Goal: Task Accomplishment & Management: Manage account settings

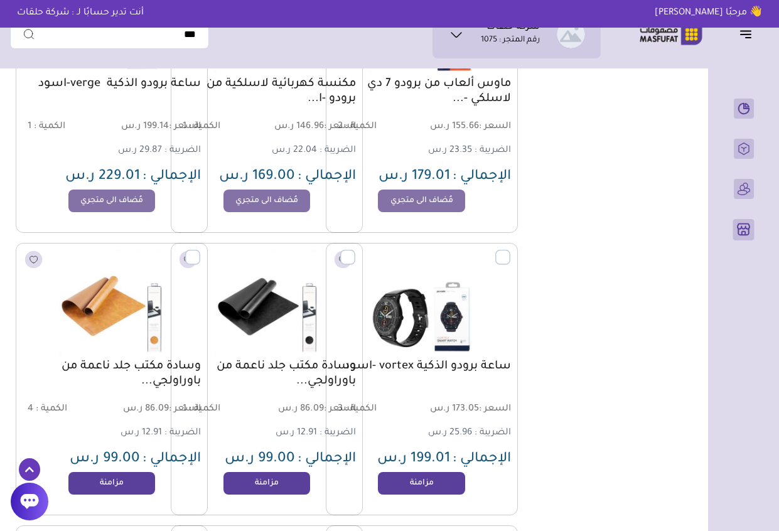
scroll to position [34438, 0]
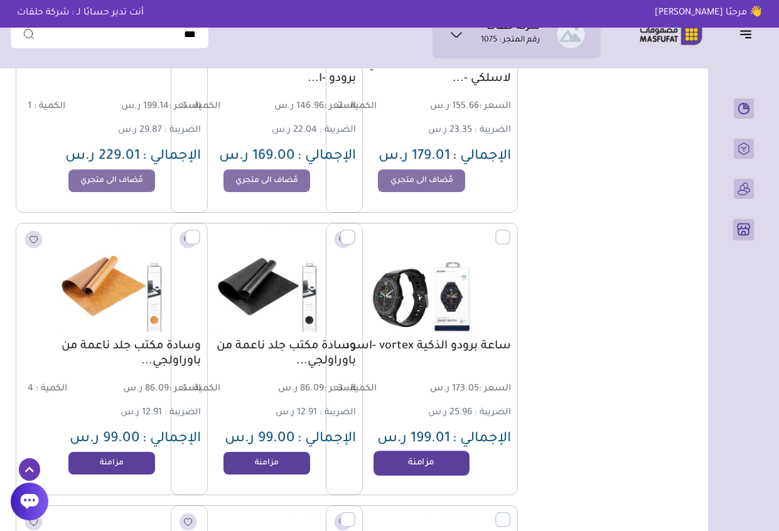
click at [411, 466] on link "مزامنة" at bounding box center [421, 463] width 95 height 25
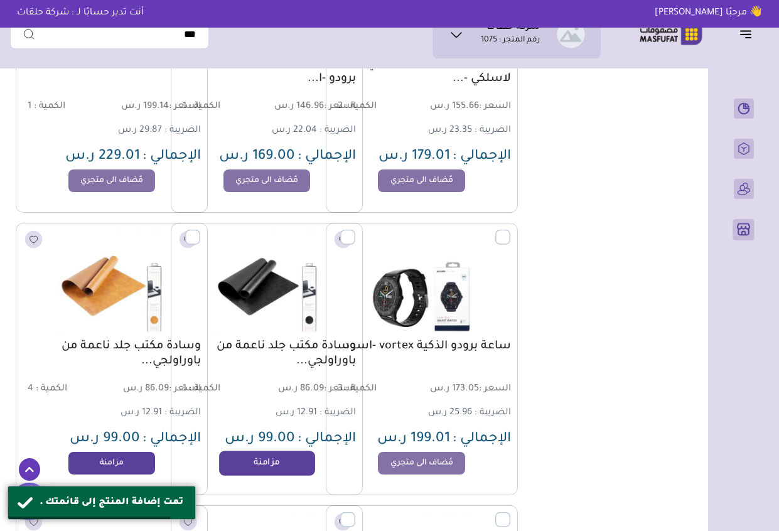
click at [288, 460] on link "مزامنة" at bounding box center [266, 463] width 95 height 25
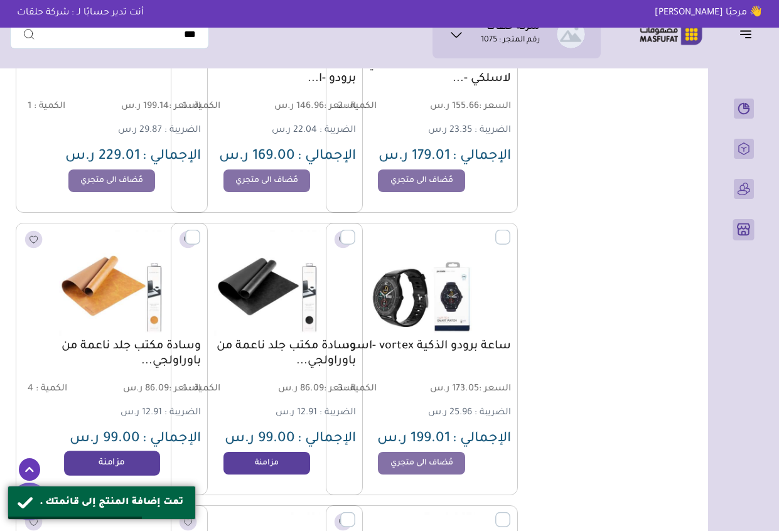
click at [126, 462] on link "مزامنة" at bounding box center [111, 463] width 95 height 25
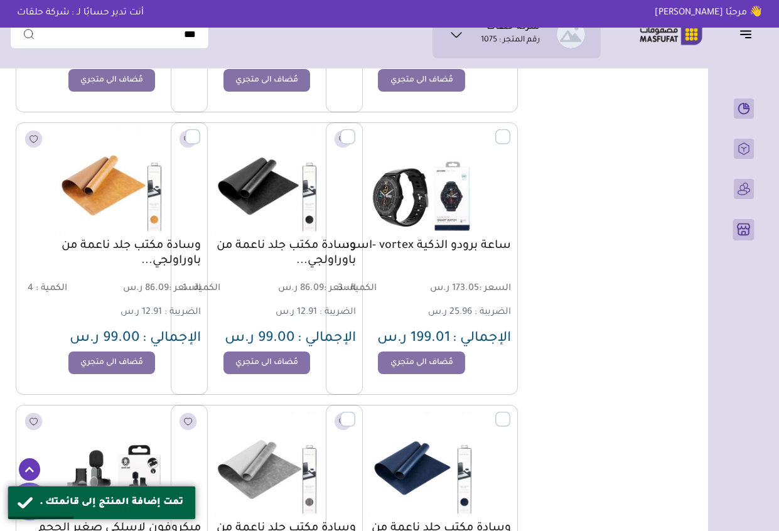
scroll to position [34576, 0]
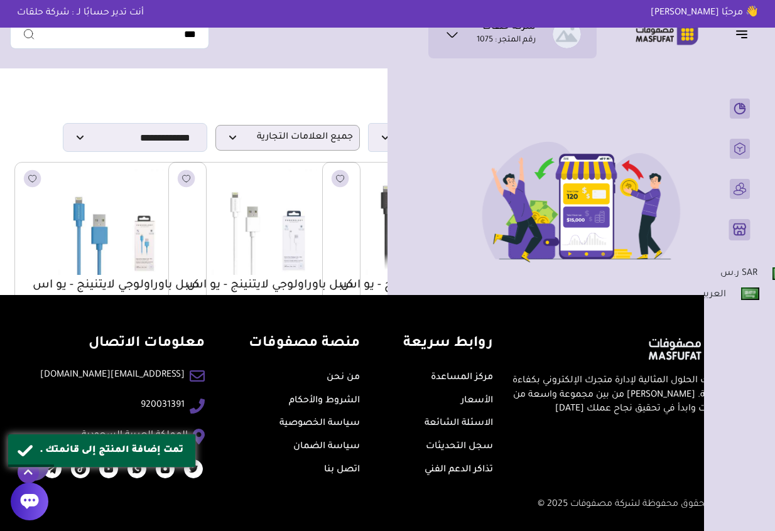
type input "**********"
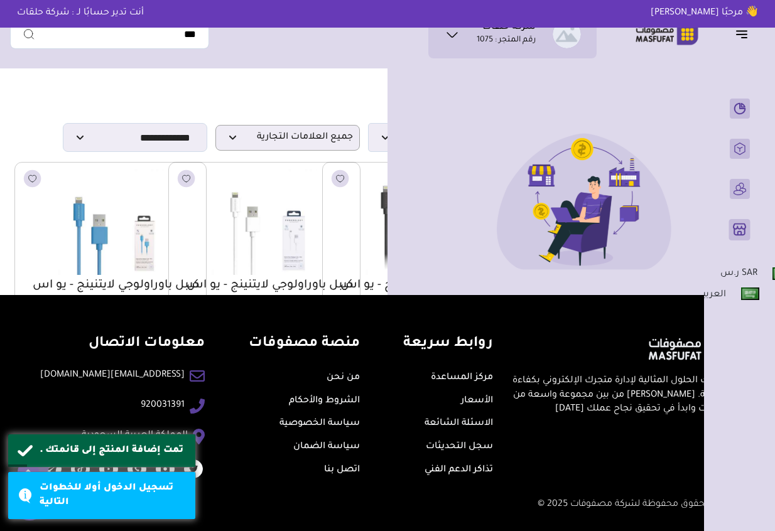
scroll to position [25, 0]
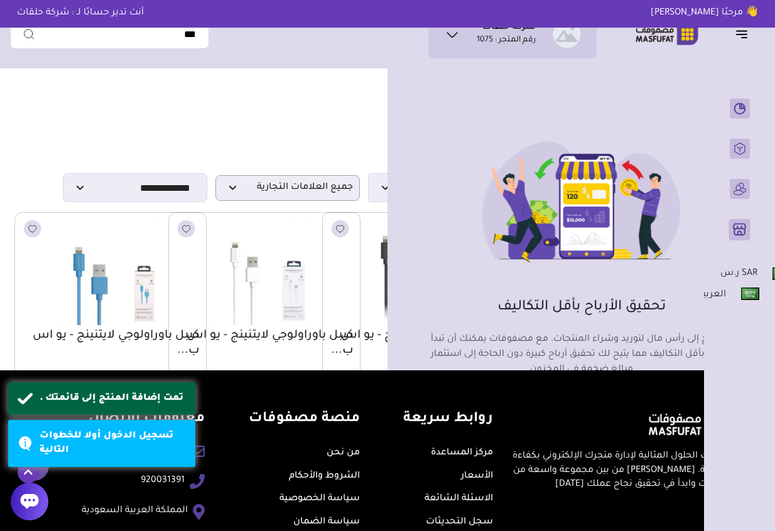
type input "**********"
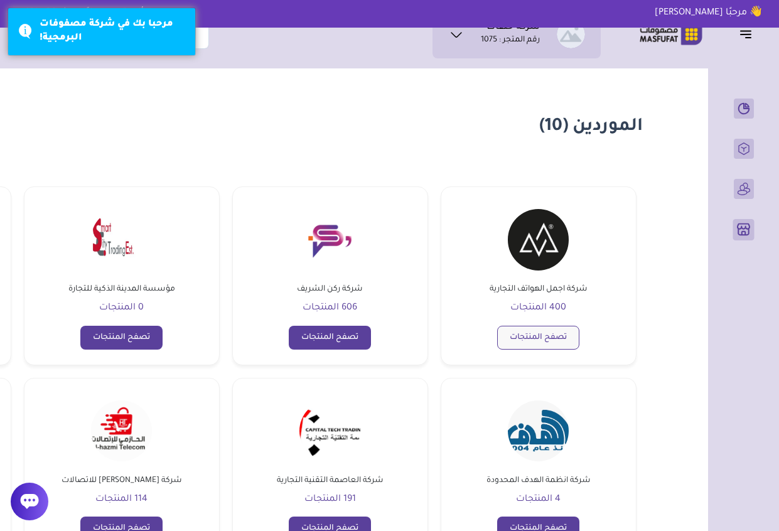
click at [544, 343] on link "تصفح المنتجات" at bounding box center [538, 338] width 82 height 24
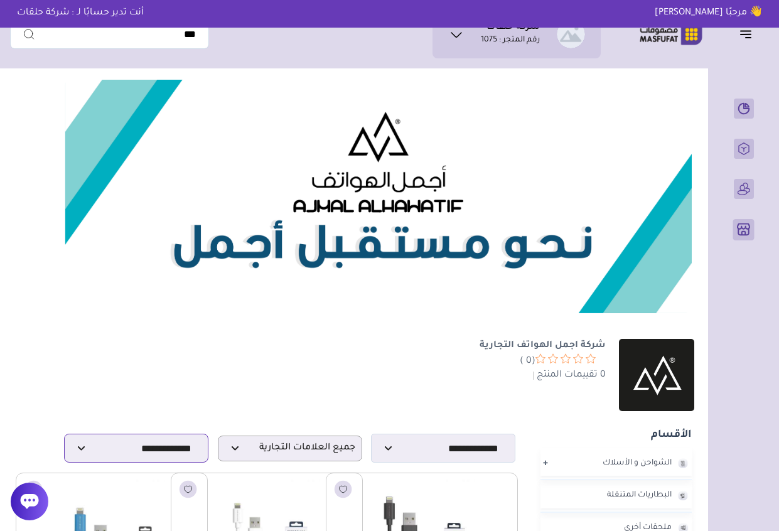
drag, startPoint x: 153, startPoint y: 432, endPoint x: 130, endPoint y: 551, distance: 121.4
click at [64, 434] on select "**********" at bounding box center [136, 448] width 144 height 29
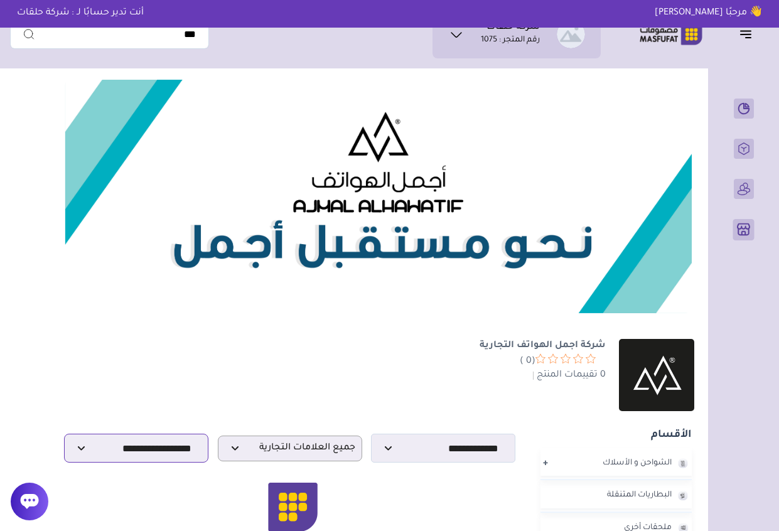
select select "**********"
select select
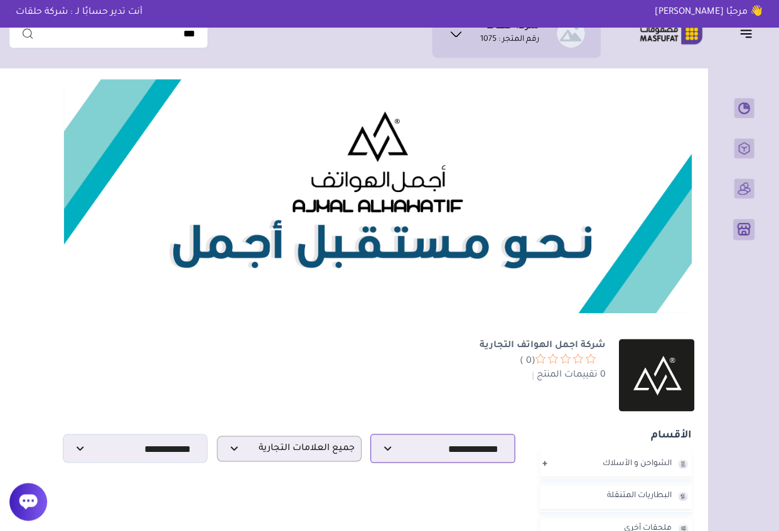
click at [450, 438] on select "**********" at bounding box center [443, 448] width 144 height 29
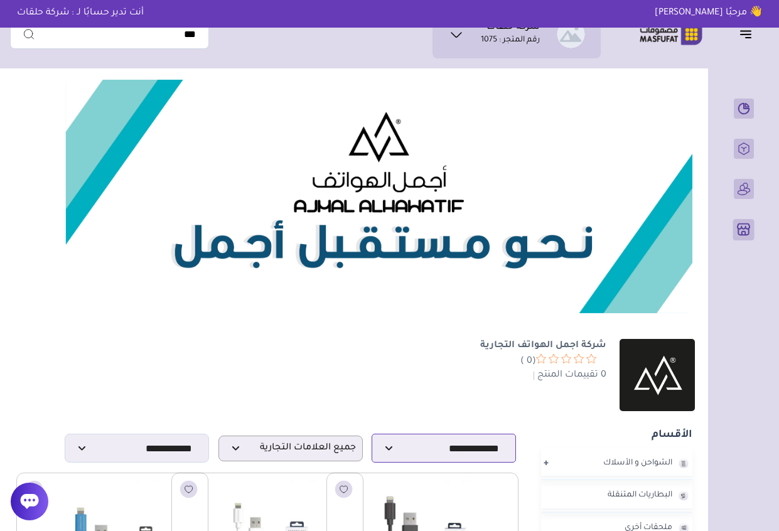
select select "*"
click at [372, 434] on select "**********" at bounding box center [444, 448] width 144 height 29
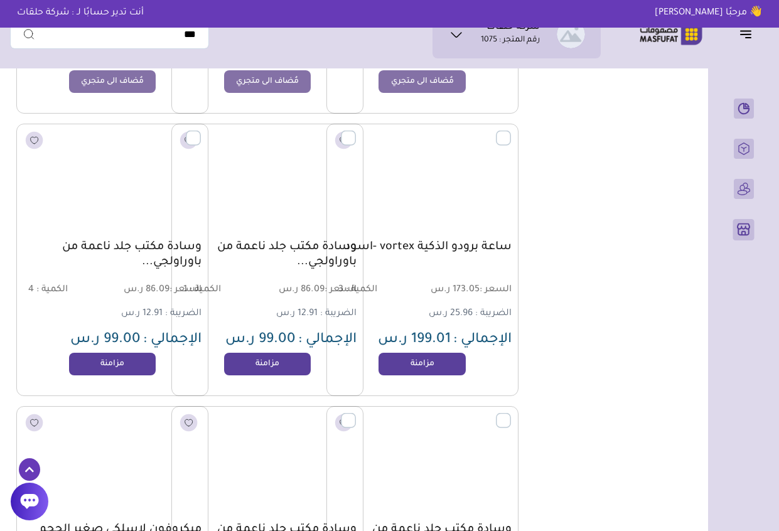
scroll to position [34538, -1]
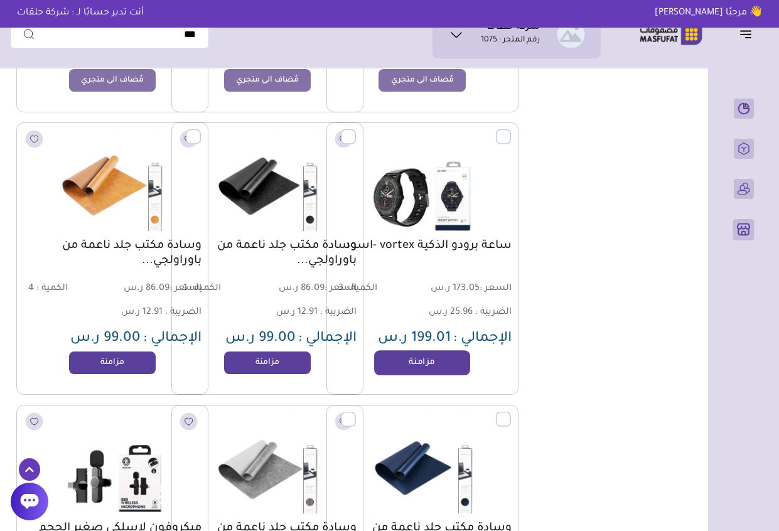
click at [453, 370] on link "مزامنة" at bounding box center [421, 362] width 95 height 25
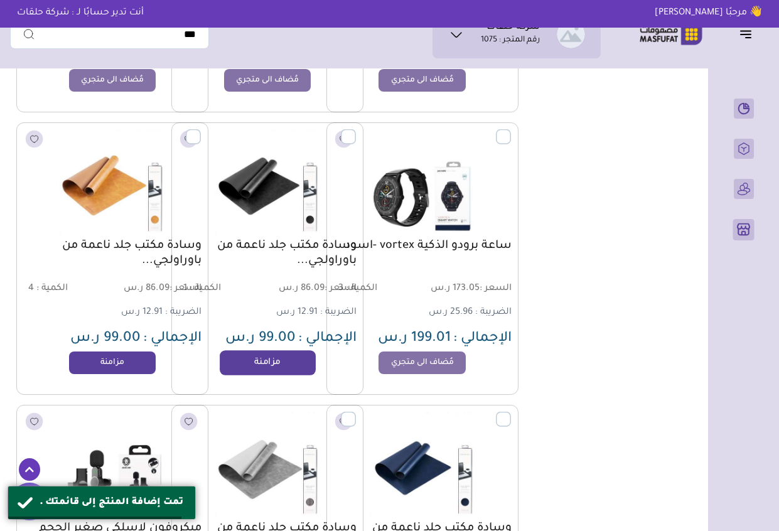
click at [290, 364] on link "مزامنة" at bounding box center [267, 362] width 95 height 25
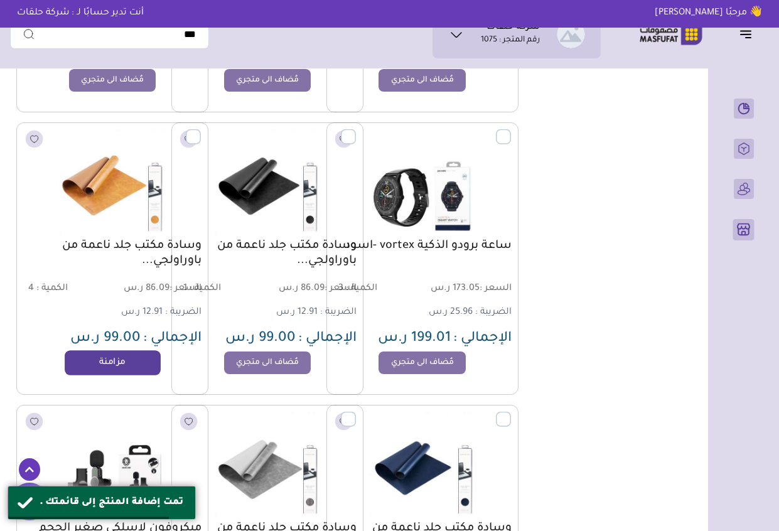
scroll to position [34564, -1]
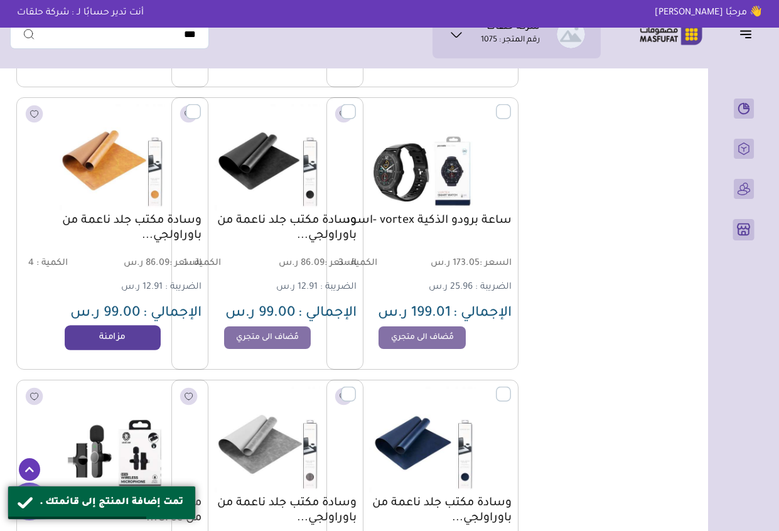
click at [129, 342] on link "مزامنة" at bounding box center [112, 337] width 95 height 25
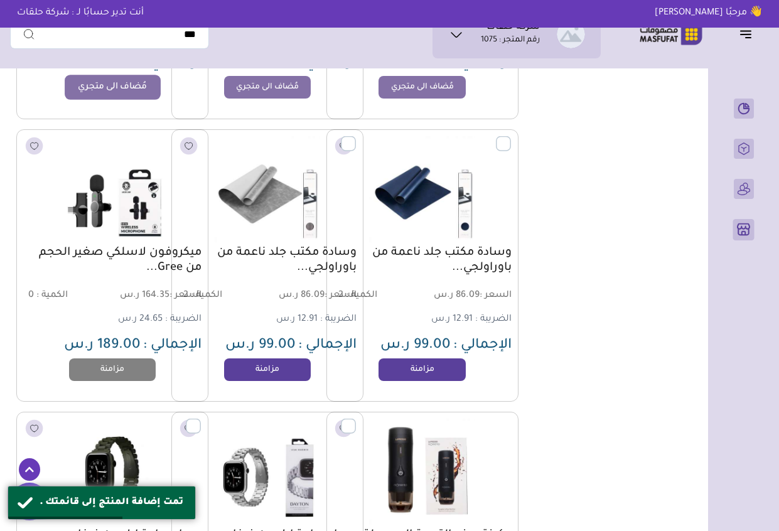
scroll to position [34815, -1]
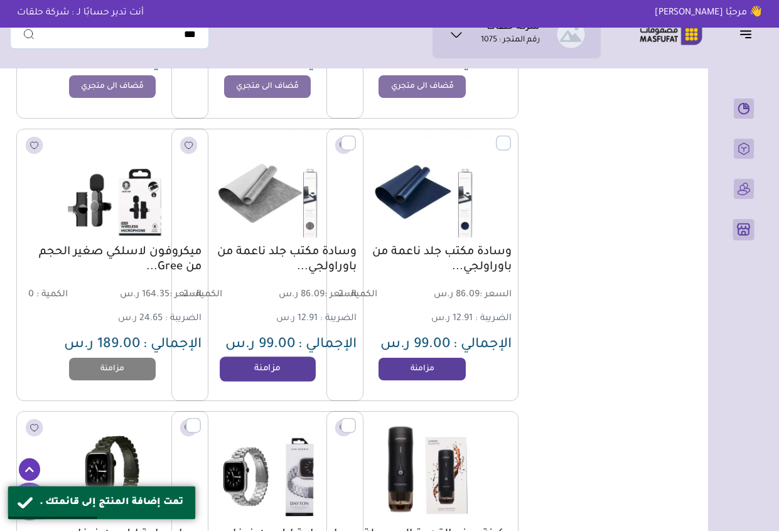
click at [258, 363] on link "مزامنة" at bounding box center [267, 369] width 95 height 25
click at [396, 362] on link "مزامنة" at bounding box center [421, 369] width 95 height 25
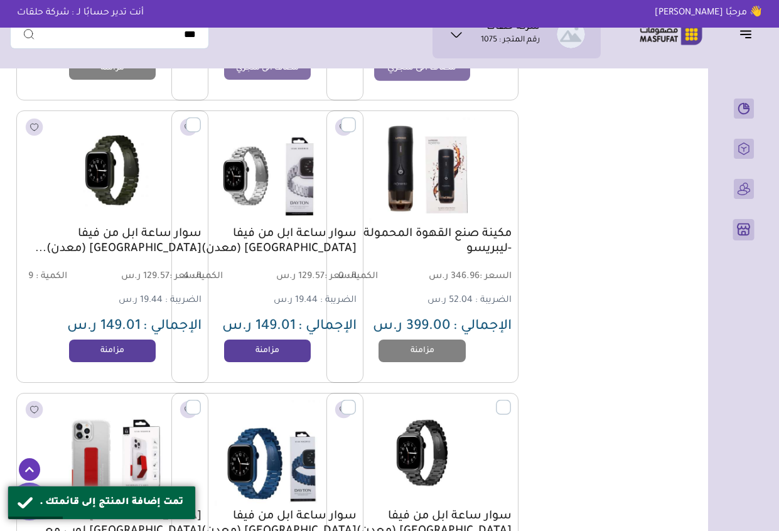
scroll to position [35166, -1]
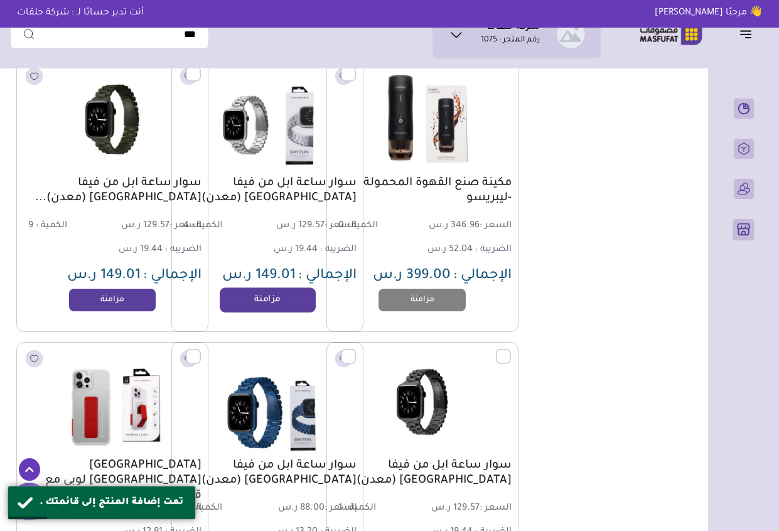
click at [295, 301] on link "مزامنة" at bounding box center [267, 300] width 95 height 25
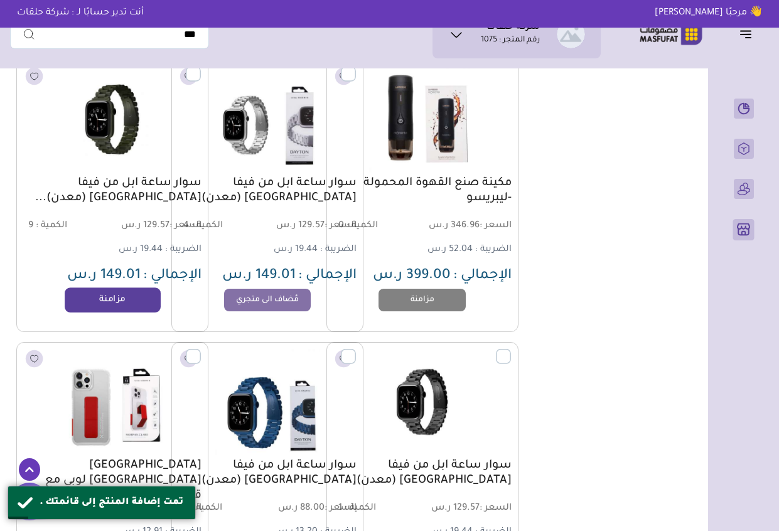
click at [124, 299] on link "مزامنة" at bounding box center [112, 300] width 95 height 25
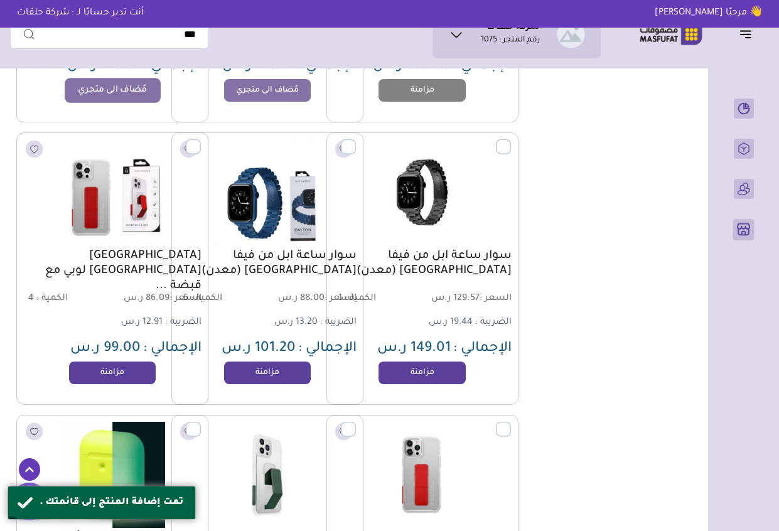
scroll to position [35493, -1]
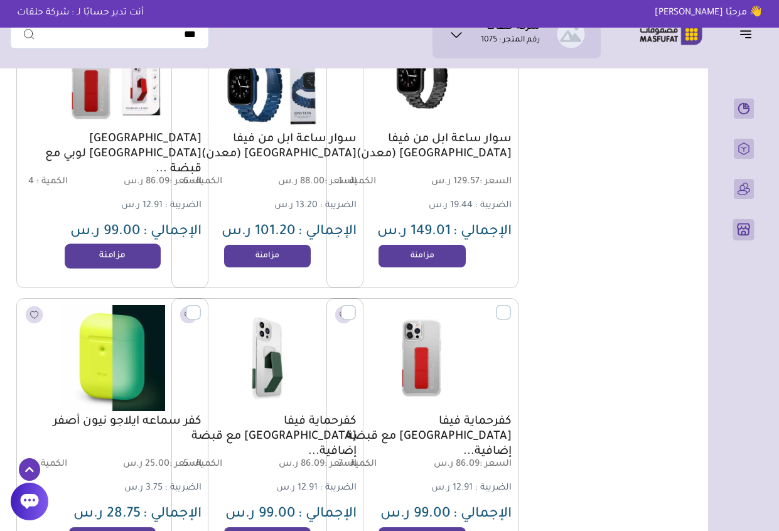
click at [119, 251] on link "مزامنة" at bounding box center [112, 256] width 95 height 25
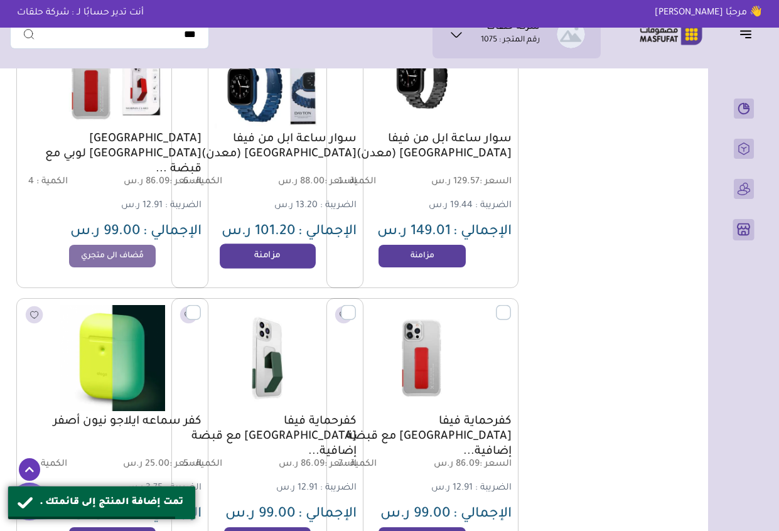
click at [261, 260] on link "مزامنة" at bounding box center [267, 256] width 95 height 25
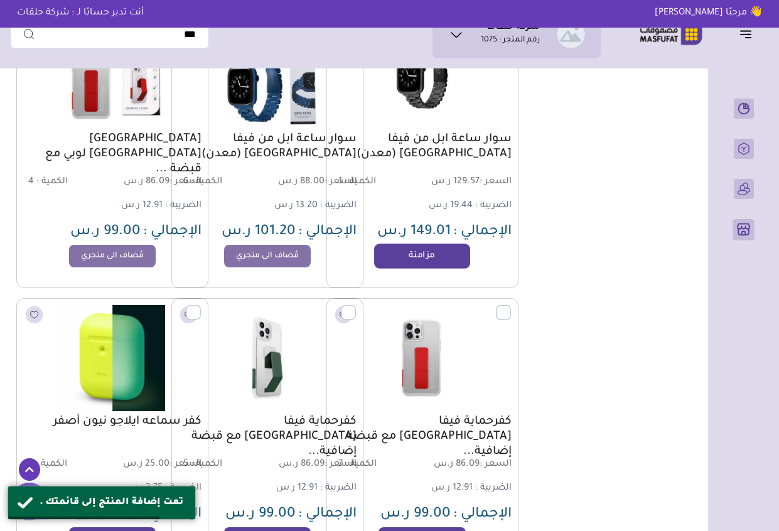
click at [404, 252] on link "مزامنة" at bounding box center [421, 256] width 95 height 25
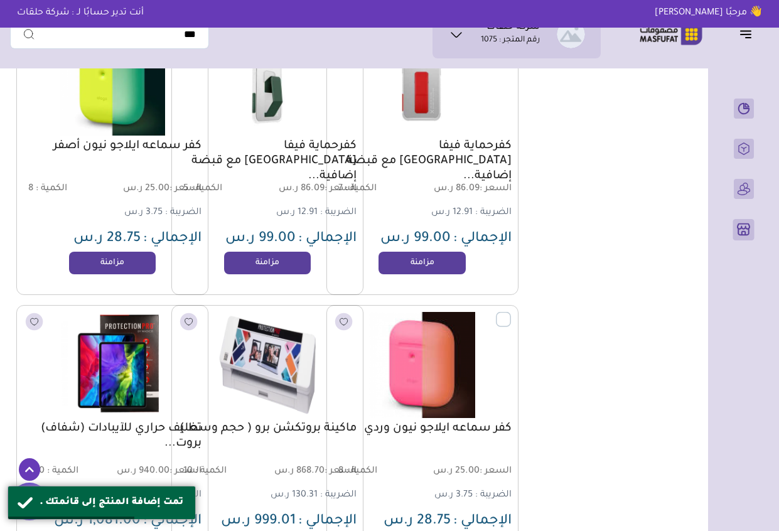
scroll to position [35769, -1]
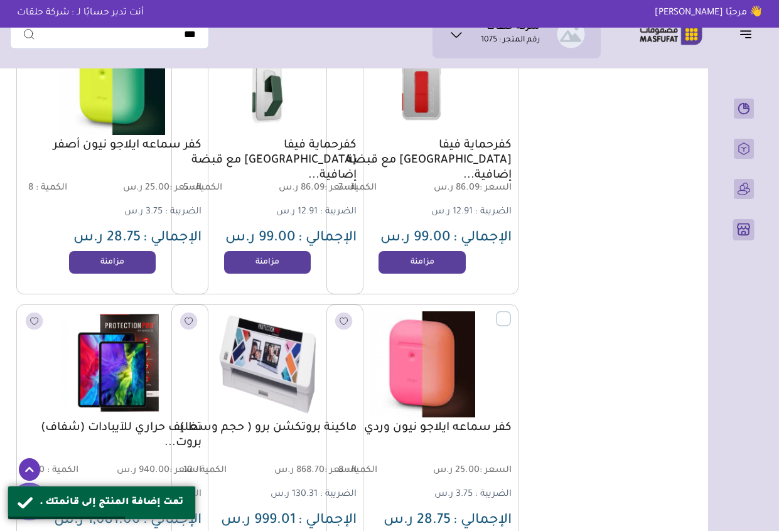
click at [404, 252] on link "مزامنة" at bounding box center [422, 262] width 87 height 23
click at [266, 263] on link "مزامنة" at bounding box center [267, 262] width 95 height 25
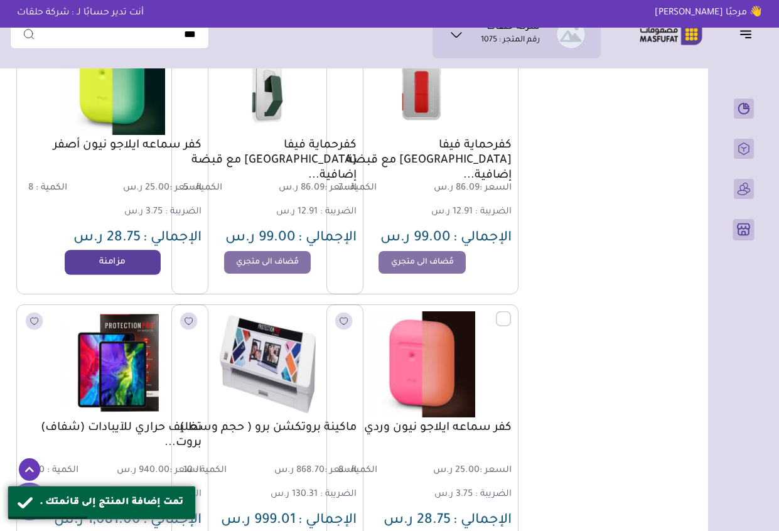
click at [131, 264] on link "مزامنة" at bounding box center [112, 262] width 95 height 25
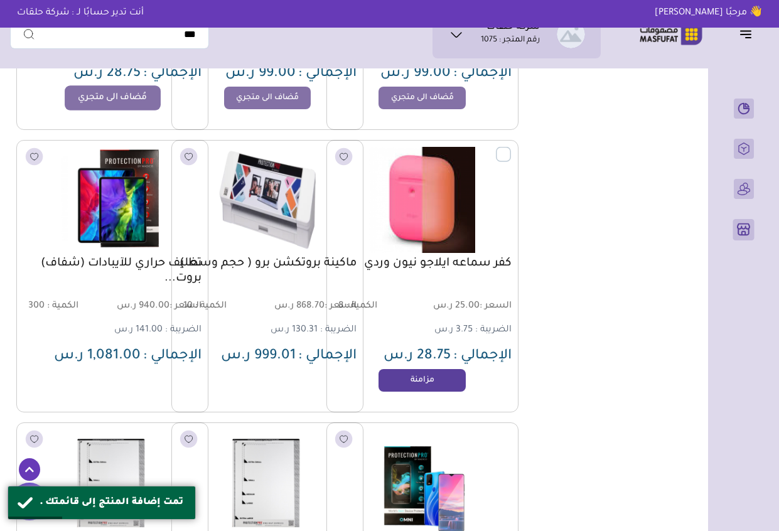
scroll to position [36096, -1]
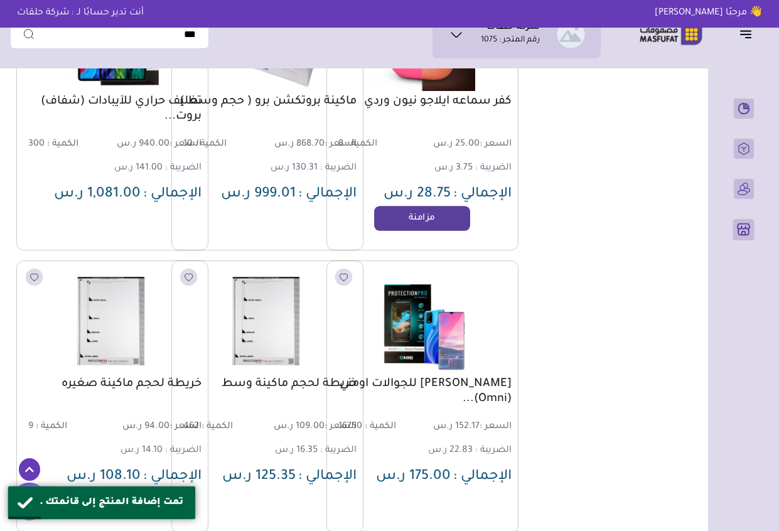
click at [409, 217] on link "مزامنة" at bounding box center [421, 218] width 95 height 25
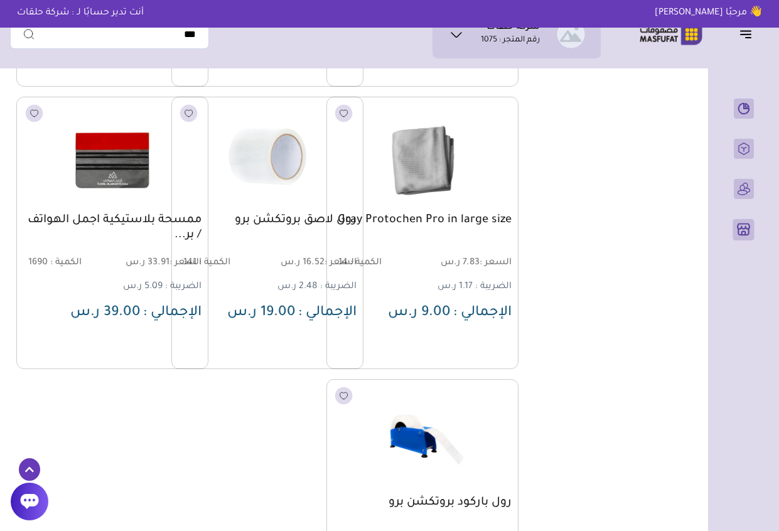
scroll to position [37653, -1]
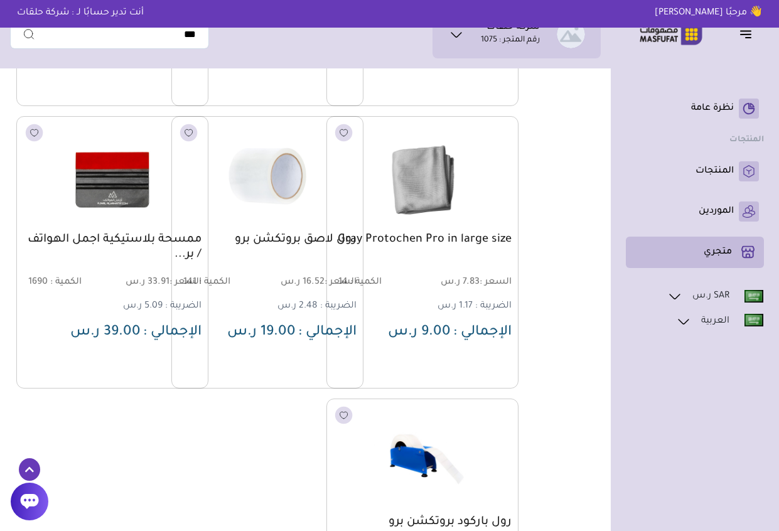
click at [706, 263] on li "متجري ( 0 )" at bounding box center [695, 252] width 138 height 31
click at [755, 247] on rect at bounding box center [748, 252] width 21 height 21
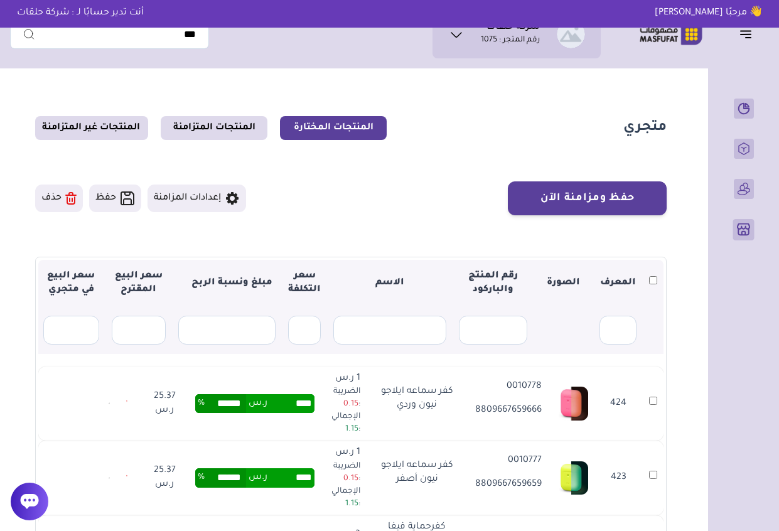
click at [198, 35] on input "text" at bounding box center [109, 34] width 199 height 29
paste input "**********"
type input "**********"
click at [10, 20] on button "submit" at bounding box center [22, 34] width 25 height 29
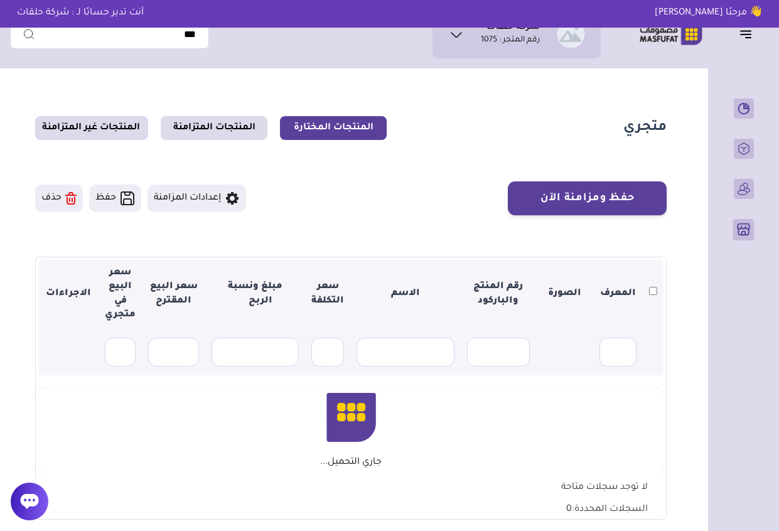
drag, startPoint x: 0, startPoint y: 0, endPoint x: 438, endPoint y: 187, distance: 476.5
click at [438, 187] on div "حفظ ومزامنة الآن إعدادات المزامنة حفظ" at bounding box center [351, 198] width 632 height 34
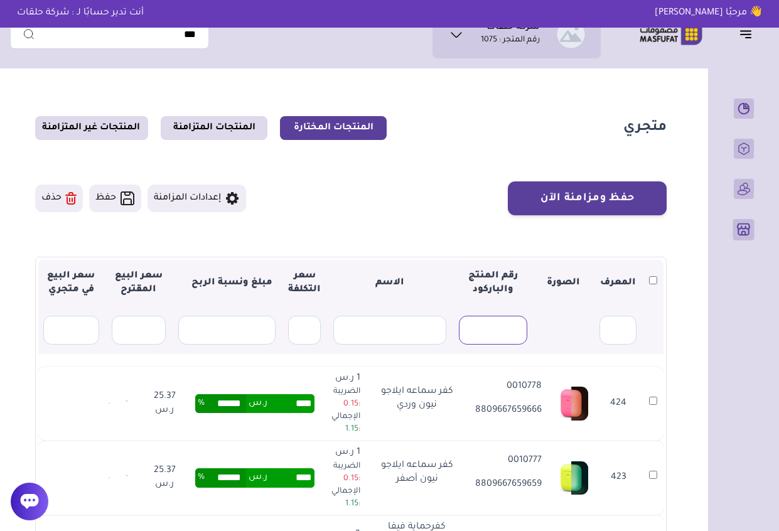
click at [494, 326] on input "text" at bounding box center [493, 330] width 68 height 29
click at [178, 38] on input "text" at bounding box center [109, 34] width 199 height 29
paste input "**********"
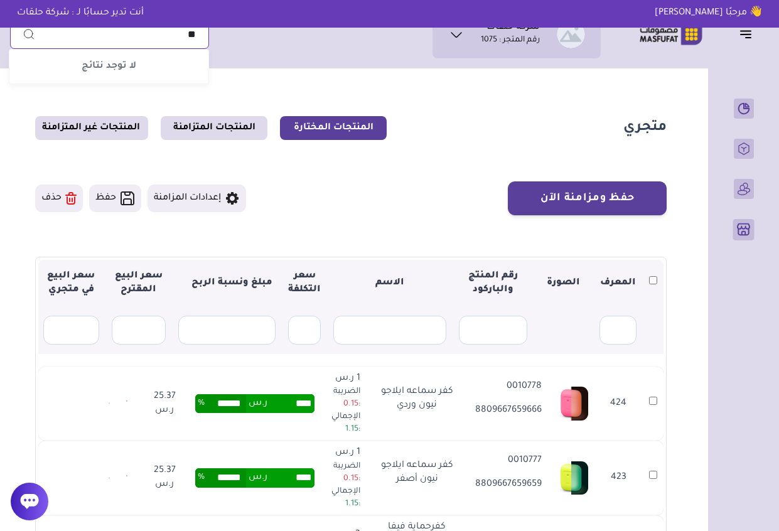
type input "*"
paste input "**********"
type input "**********"
click at [437, 192] on div "حفظ ومزامنة الآن إعدادات المزامنة حفظ" at bounding box center [351, 198] width 632 height 34
click at [30, 30] on icon "submit" at bounding box center [28, 34] width 9 height 9
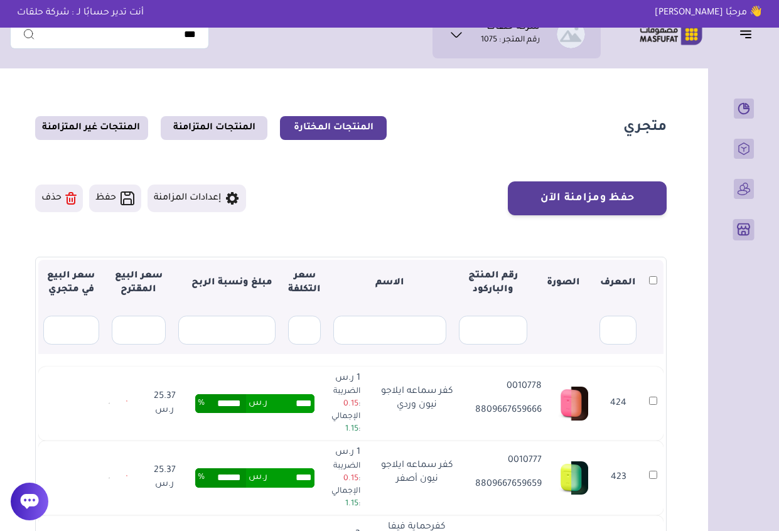
click at [411, 177] on section "متجري المنتجات المختارة المنتجات المتزامنة المنتجات غير المتزامنة حفظ ومزامنة ا…" at bounding box center [351, 405] width 682 height 661
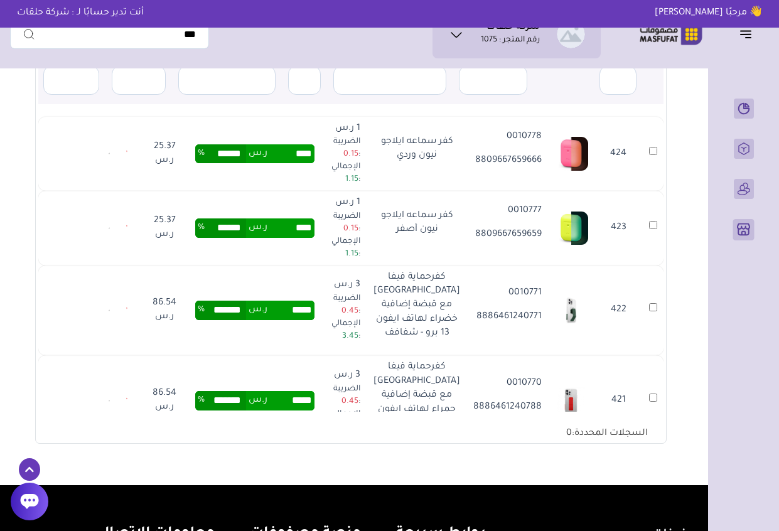
scroll to position [251, 0]
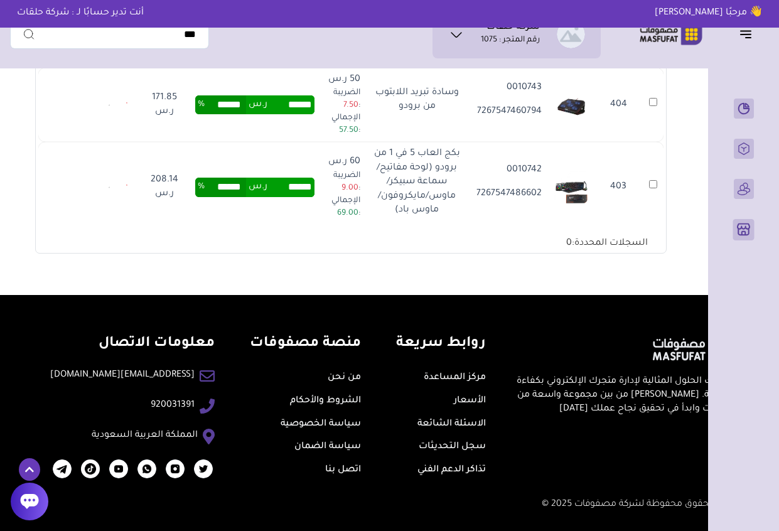
scroll to position [1222, 0]
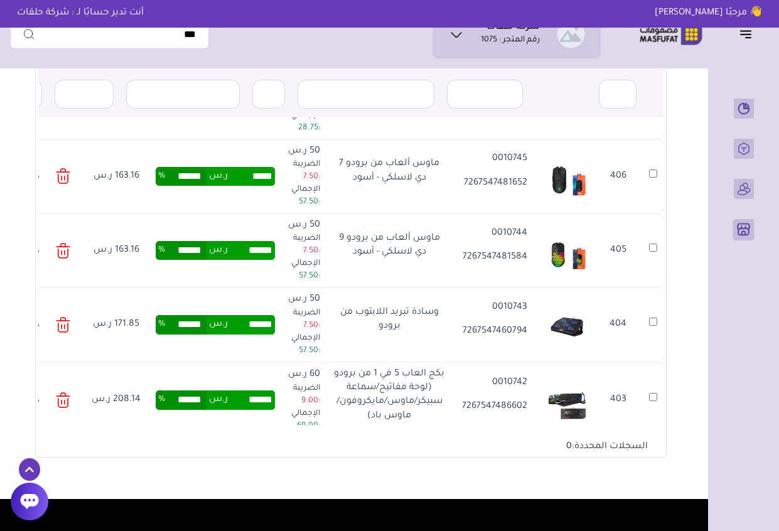
scroll to position [261, 0]
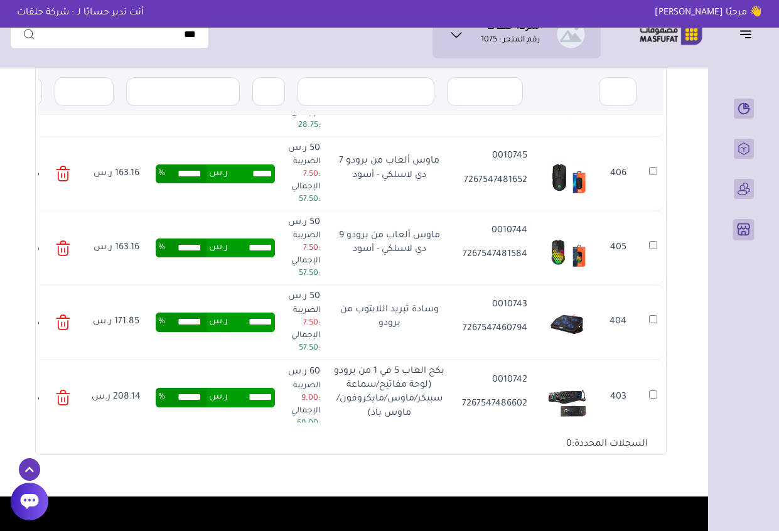
click at [603, 299] on td "404" at bounding box center [618, 322] width 50 height 74
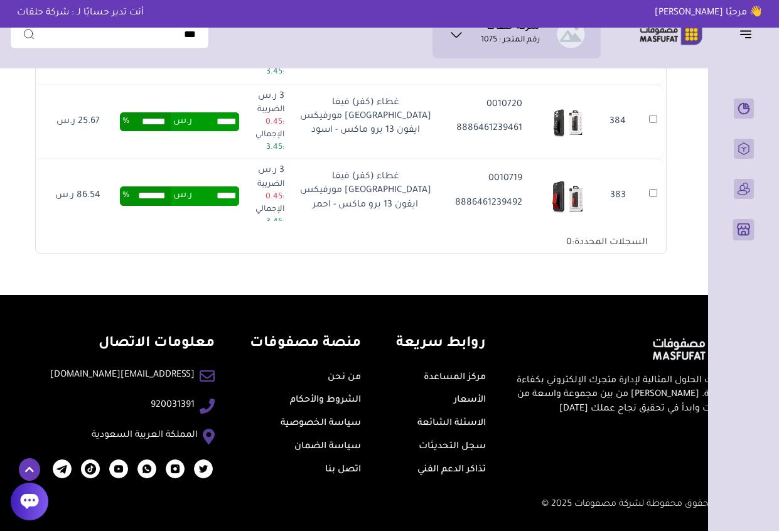
scroll to position [0, -41]
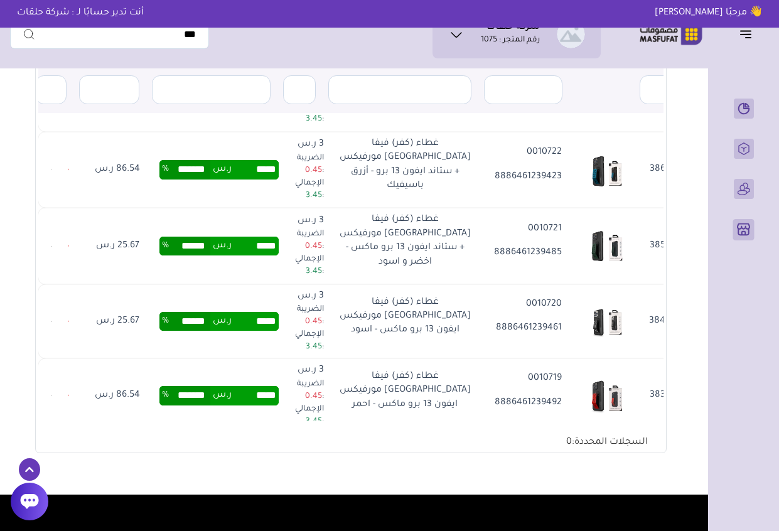
scroll to position [261, 0]
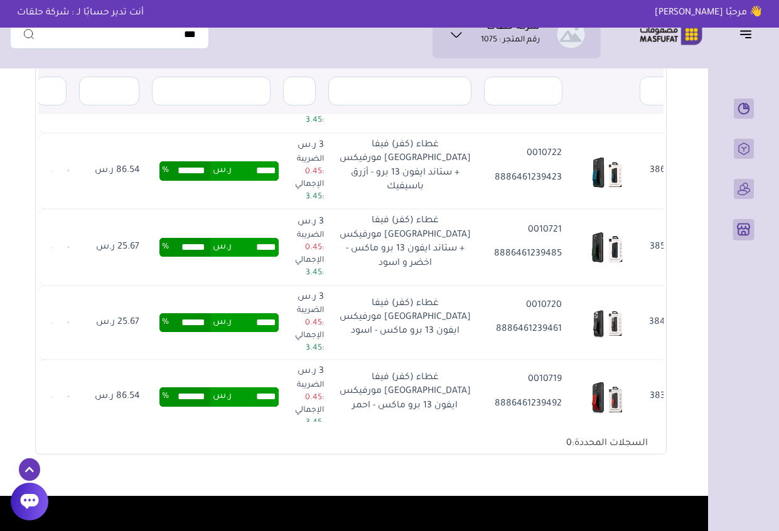
click at [630, 286] on td at bounding box center [600, 323] width 64 height 74
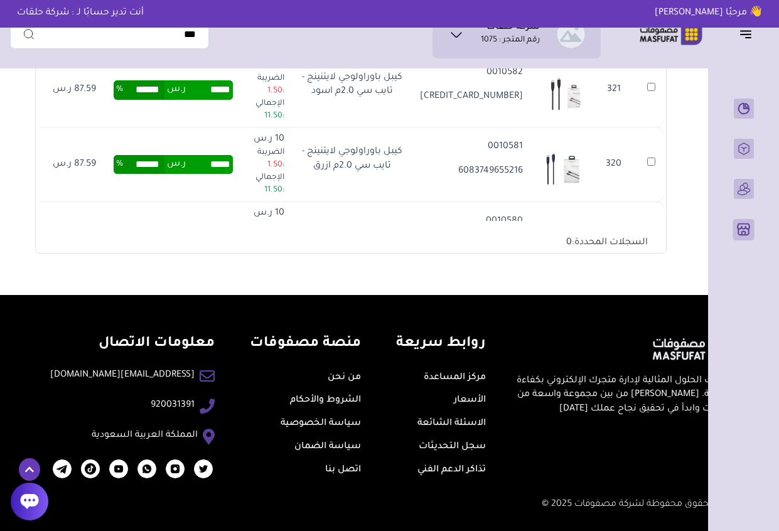
scroll to position [7160, 0]
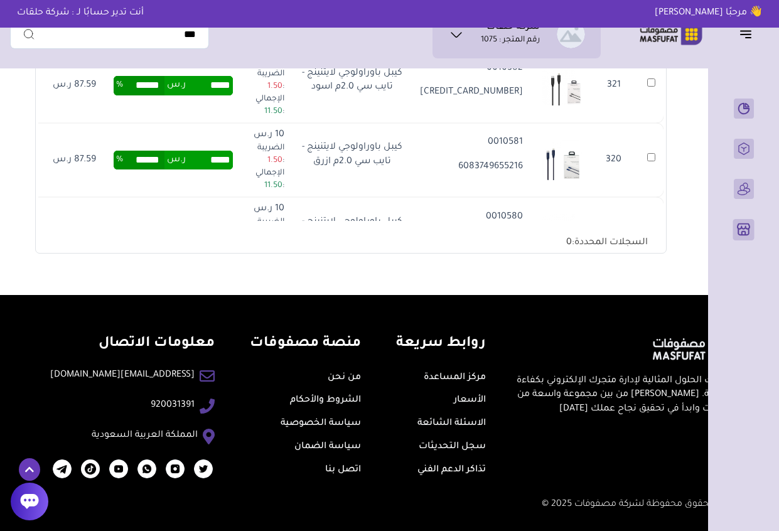
click at [489, 309] on p "6083749655902" at bounding box center [471, 316] width 103 height 14
copy p "6083749655902"
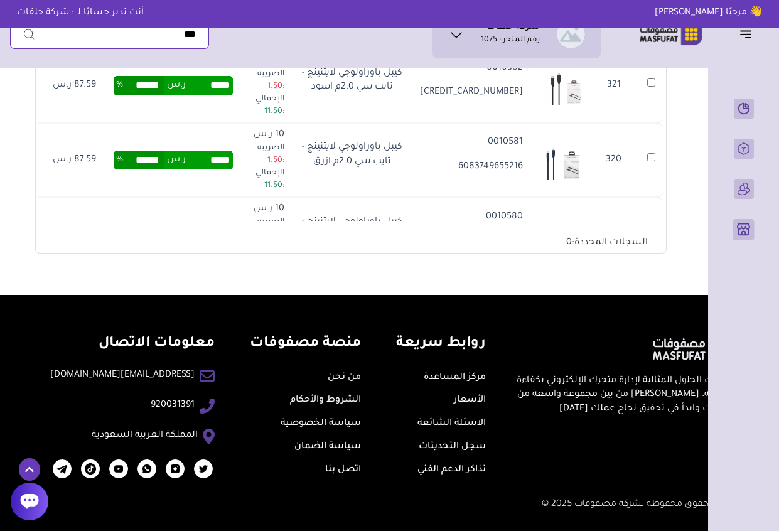
click at [193, 36] on input "text" at bounding box center [109, 34] width 199 height 29
paste input "**********"
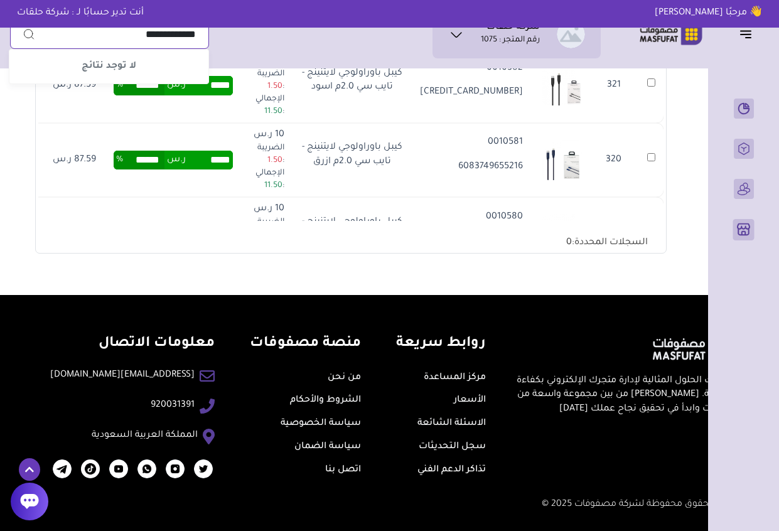
type input "**********"
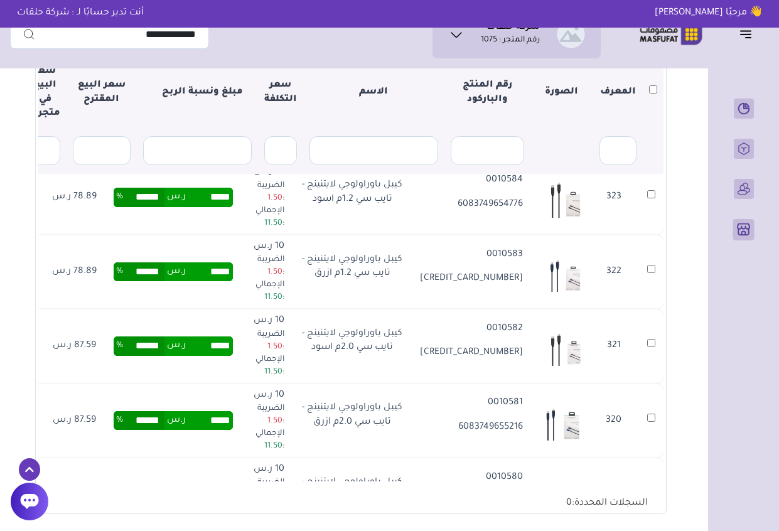
scroll to position [201, 0]
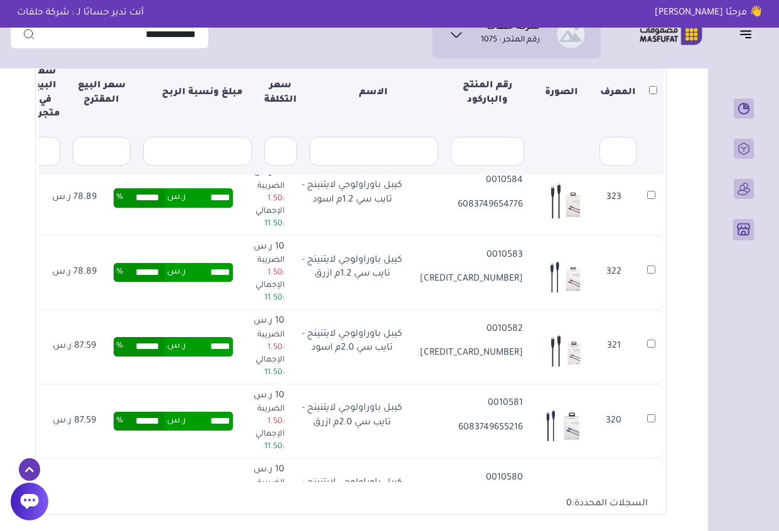
click at [677, 337] on section "متجري المنتجات المختارة المنتجات المتزامنة المنتجات غير المتزامنة حفظ ومزامنة ا…" at bounding box center [351, 215] width 682 height 683
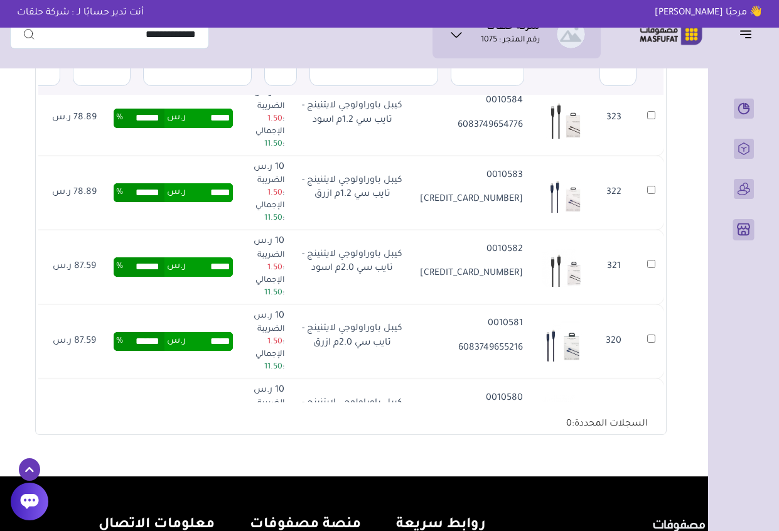
scroll to position [265, 0]
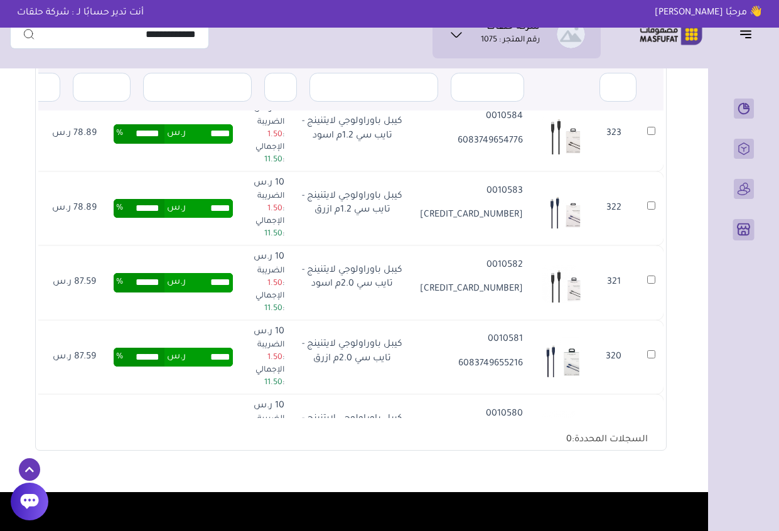
click at [647, 394] on td "319" at bounding box center [651, 431] width 25 height 74
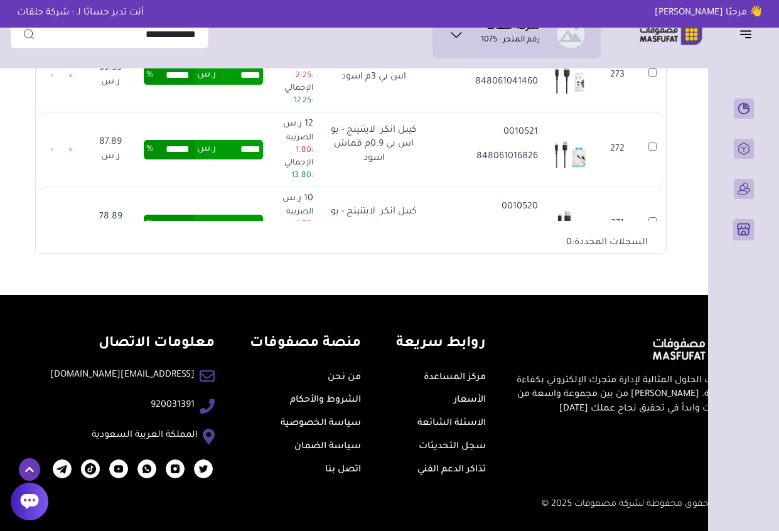
scroll to position [10180, 0]
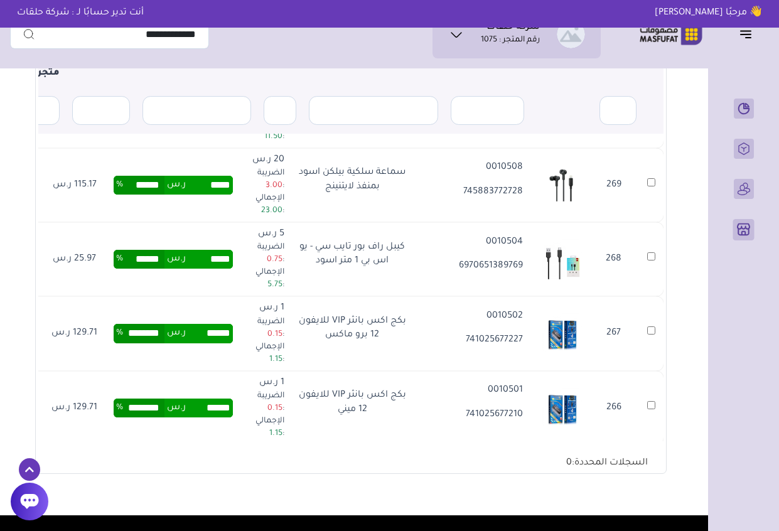
scroll to position [211, 0]
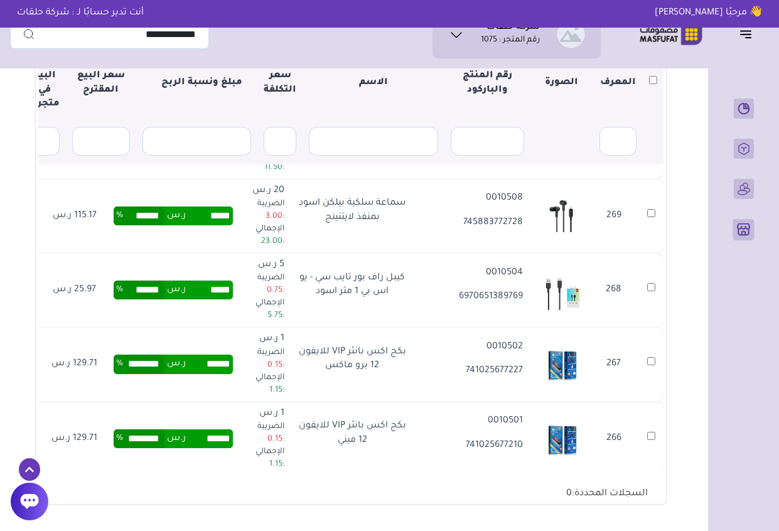
click at [596, 402] on td "266" at bounding box center [614, 439] width 50 height 74
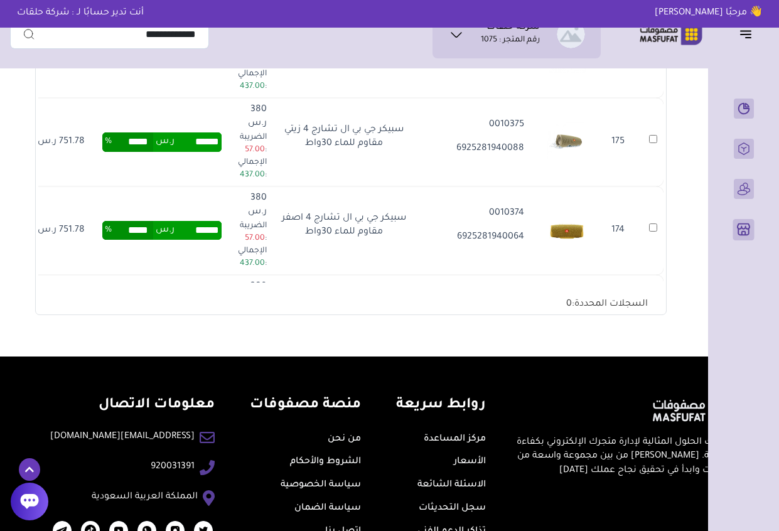
scroll to position [16479, 0]
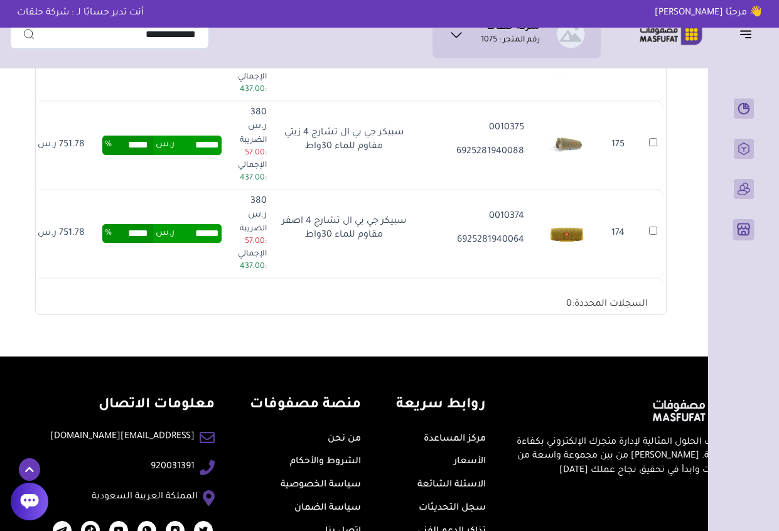
click at [3, 191] on div "شركة حلقات رقم المتجر : 1075 * *" at bounding box center [389, 15] width 779 height 683
click at [4, 119] on div "شركة حلقات رقم المتجر : 1075 * *" at bounding box center [389, 15] width 779 height 683
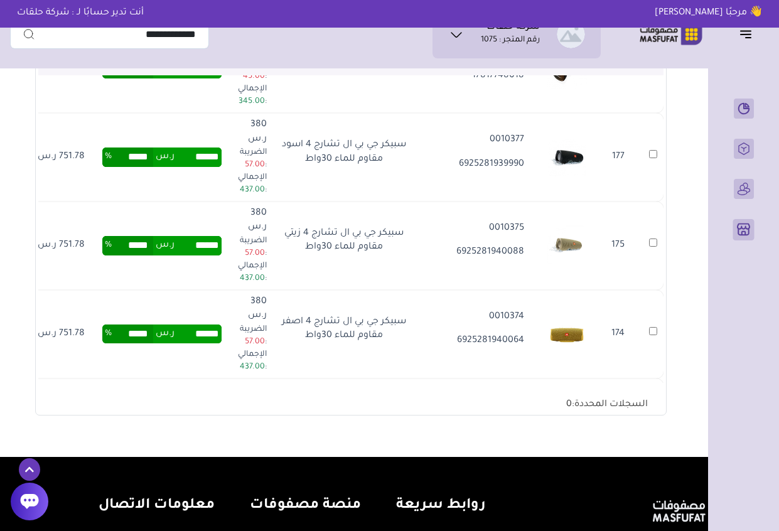
scroll to position [275, 0]
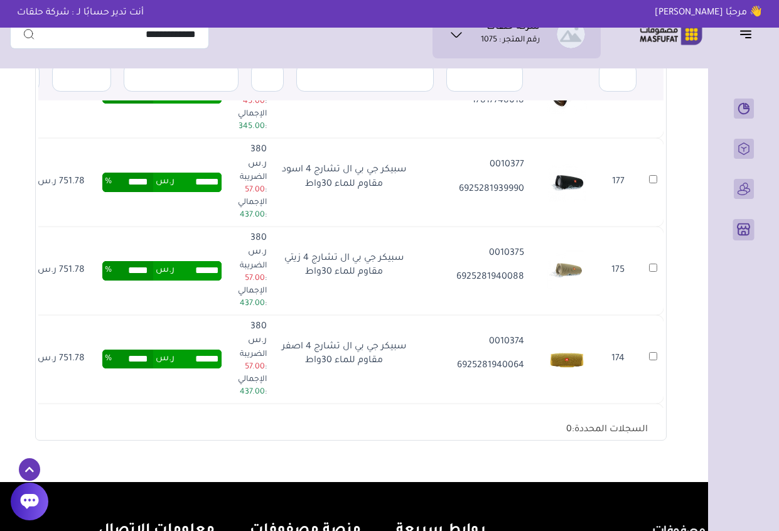
click at [624, 227] on td "175" at bounding box center [618, 271] width 50 height 89
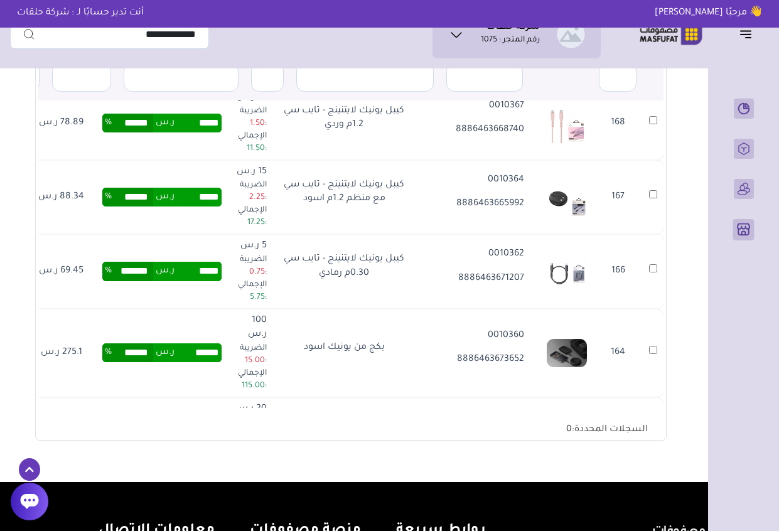
scroll to position [17232, 0]
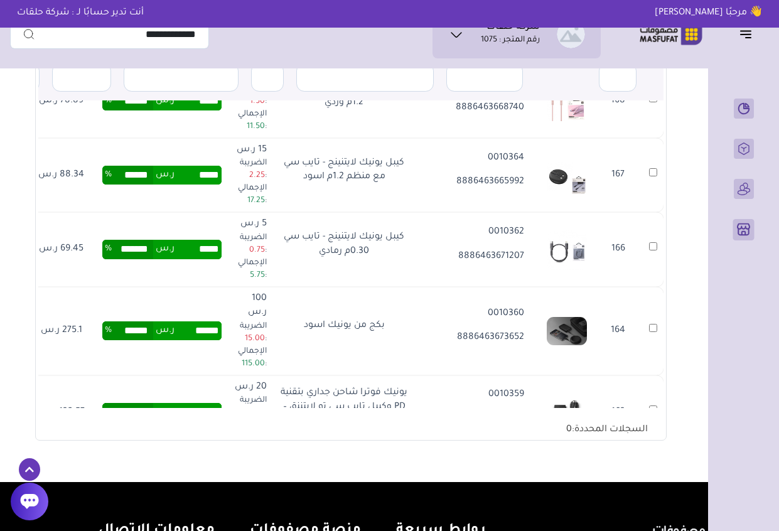
click at [2, 135] on div "شركة حلقات رقم المتجر : 1075 * *" at bounding box center [389, 141] width 779 height 683
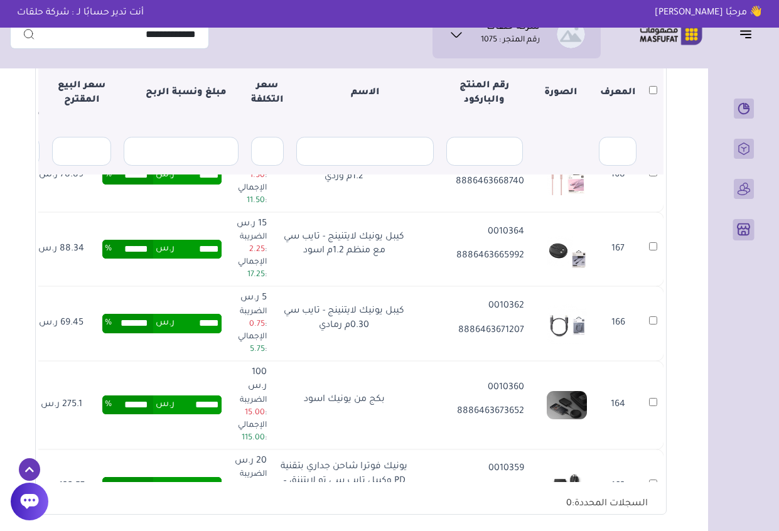
scroll to position [200, 0]
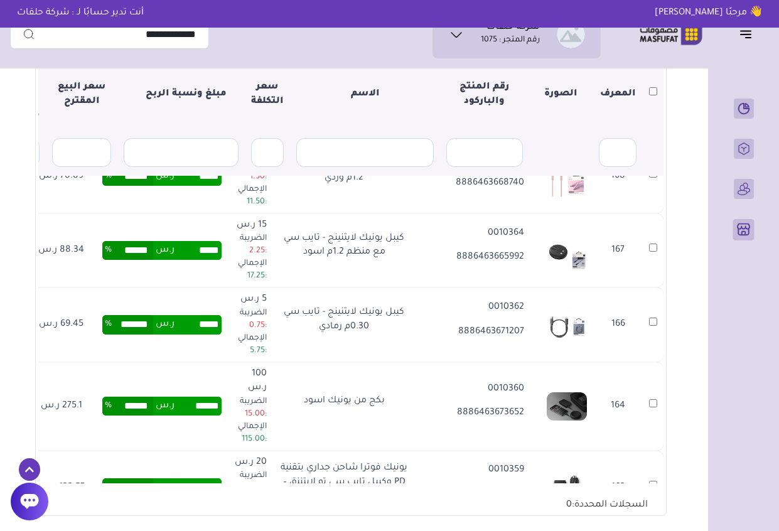
click at [654, 89] on th at bounding box center [653, 94] width 21 height 69
click at [8, 120] on div "شركة حلقات رقم المتجر : 1075 * *" at bounding box center [389, 216] width 779 height 683
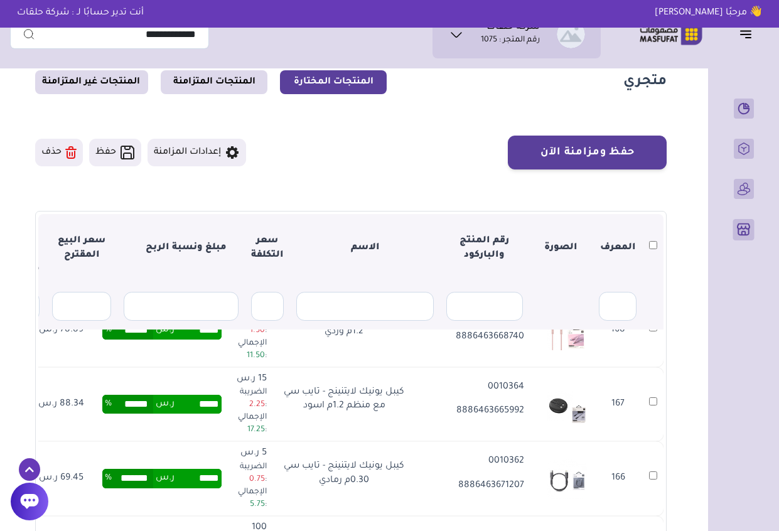
scroll to position [0, 0]
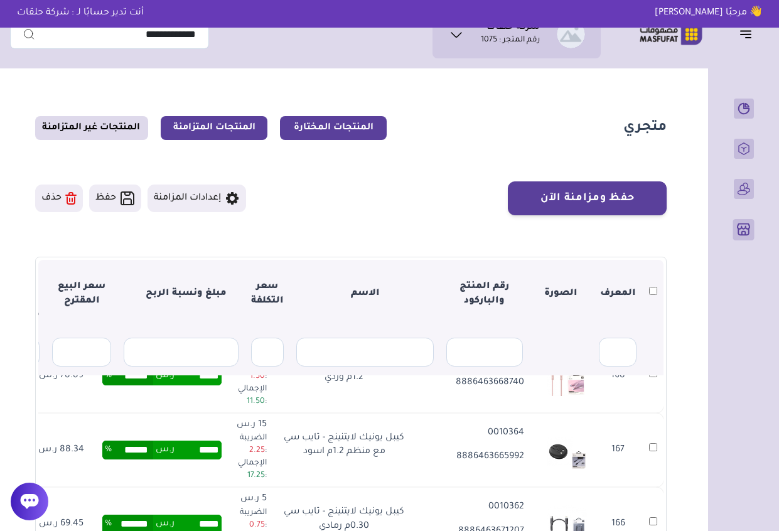
click at [206, 129] on link "المنتجات المتزامنة" at bounding box center [214, 128] width 107 height 24
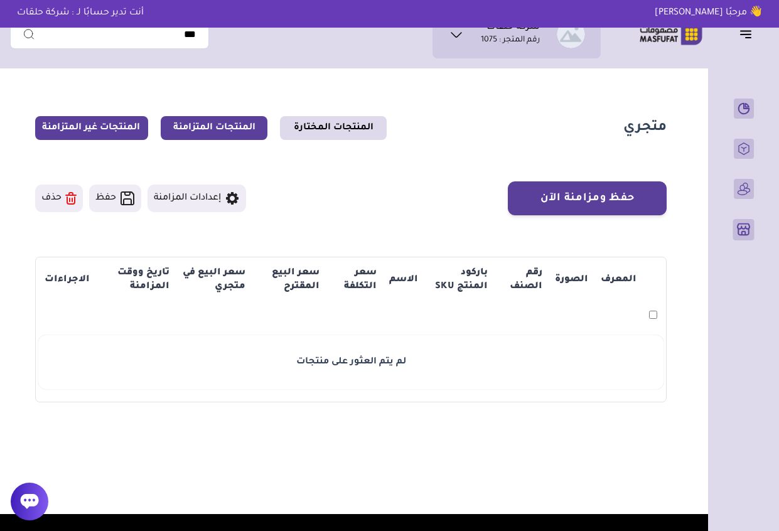
click at [105, 120] on link "المنتجات غير المتزامنة" at bounding box center [91, 128] width 113 height 24
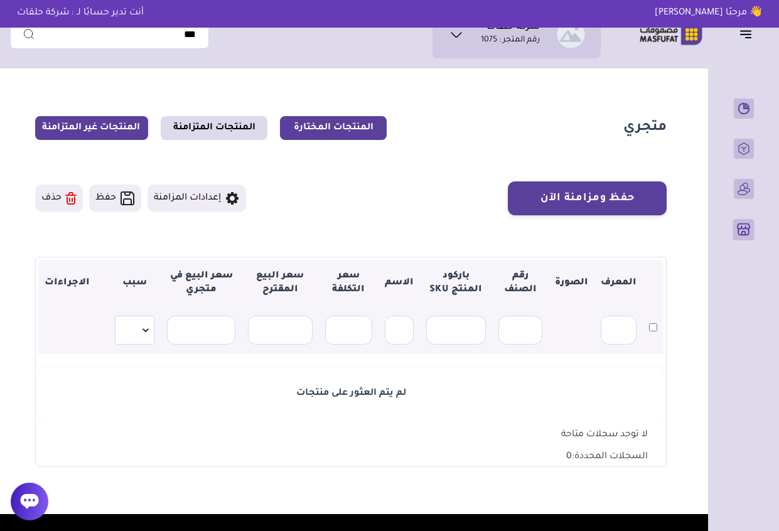
click at [335, 129] on link "المنتجات المختارة" at bounding box center [333, 128] width 107 height 24
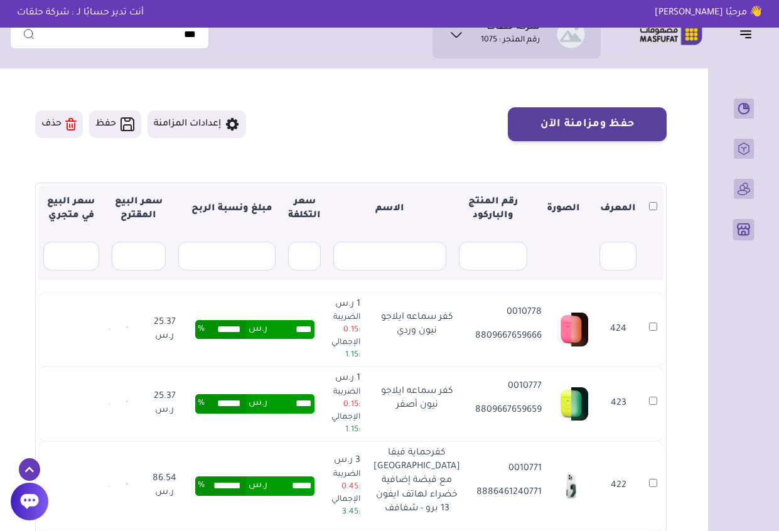
scroll to position [75, 0]
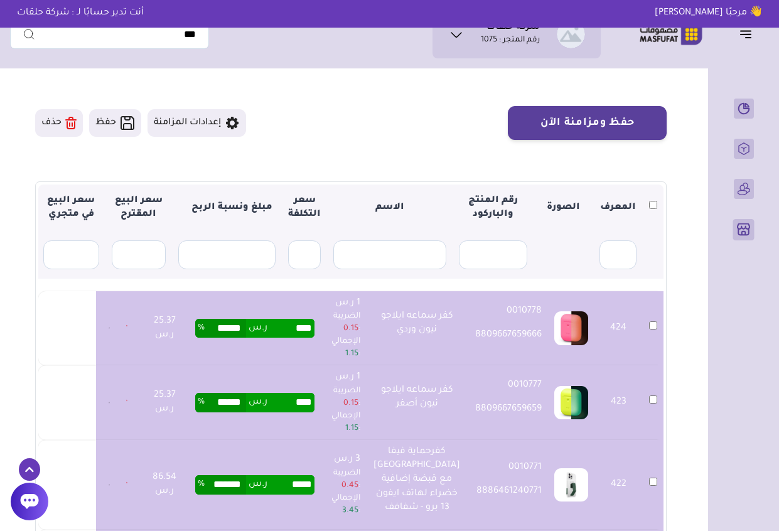
click at [685, 222] on section "متجري المنتجات المختارة المنتجات المتزامنة المنتجات غير المتزامنة حفظ ومزامنة ا…" at bounding box center [351, 329] width 682 height 661
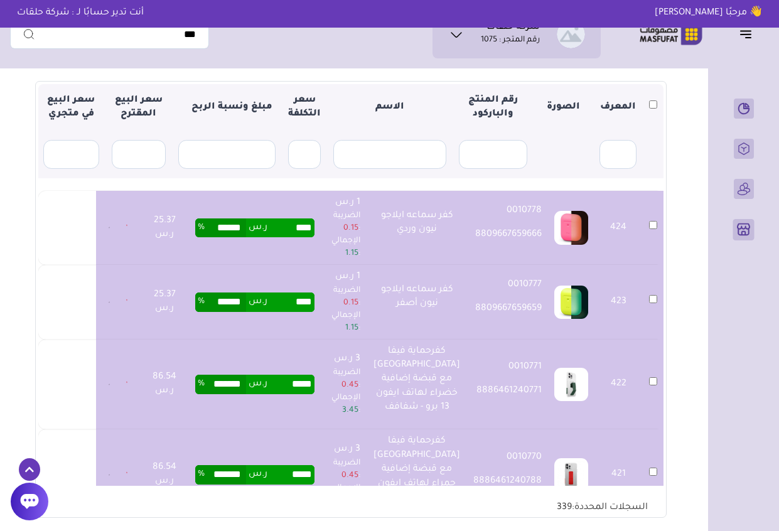
scroll to position [201, 0]
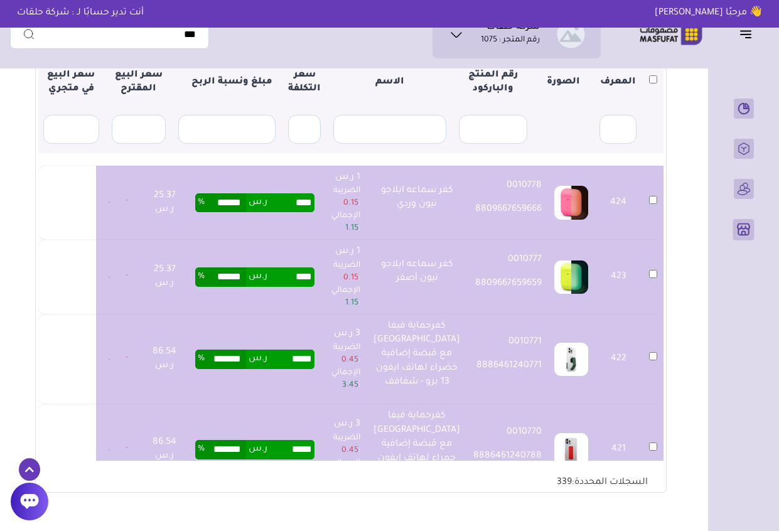
click at [17, 111] on section "متجري المنتجات المختارة المنتجات المتزامنة المنتجات غير المتزامنة حفظ ومزامنة ا…" at bounding box center [351, 204] width 682 height 661
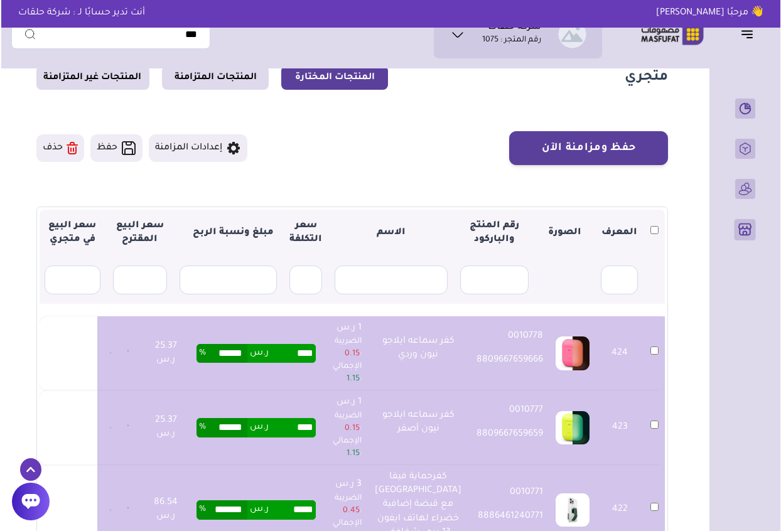
scroll to position [25, 0]
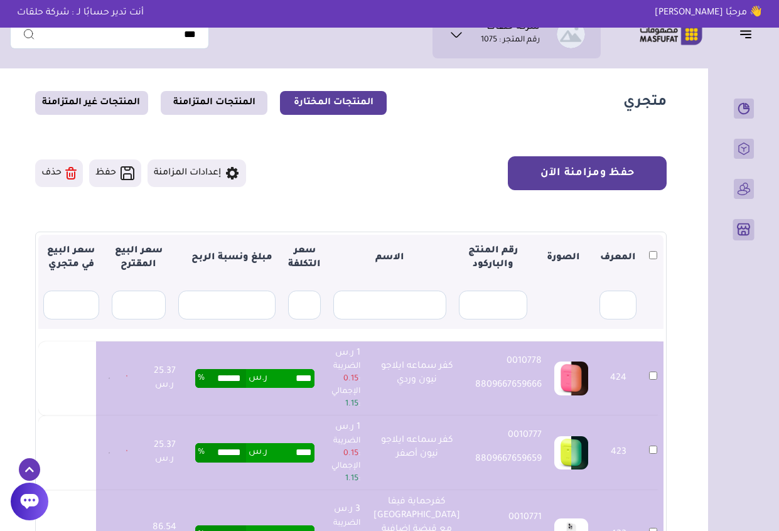
click at [558, 173] on button "حفظ ومزامنة الآن" at bounding box center [587, 173] width 159 height 34
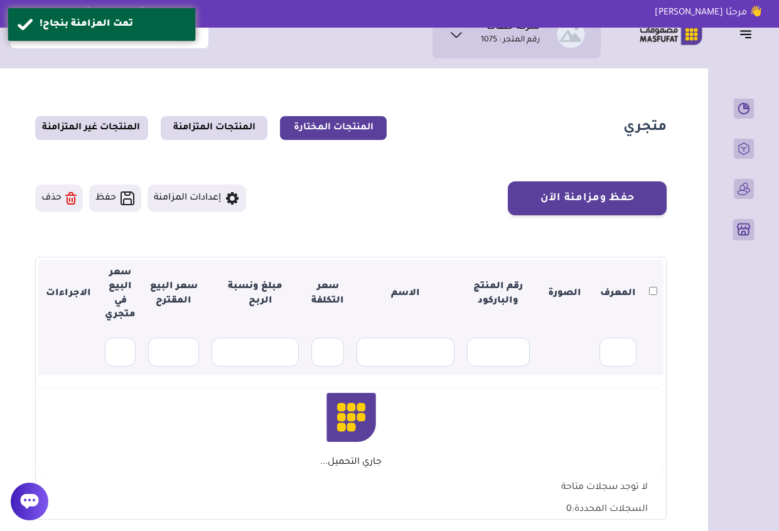
scroll to position [25, 0]
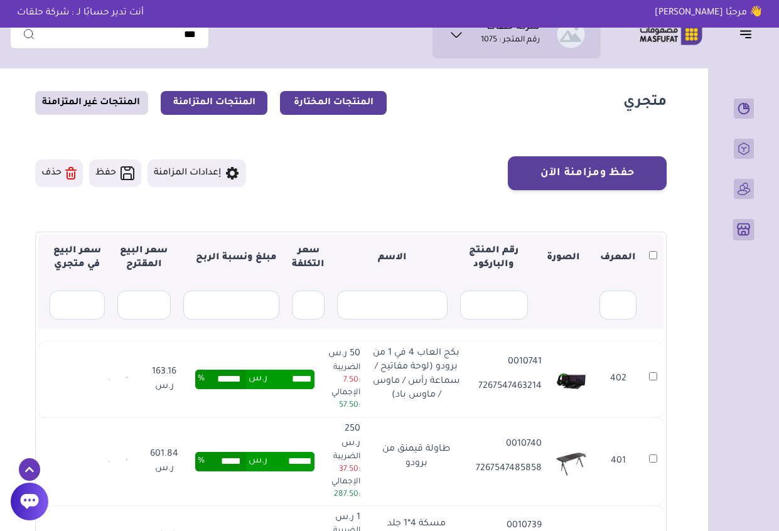
click at [222, 104] on link "المنتجات المتزامنة" at bounding box center [214, 103] width 107 height 24
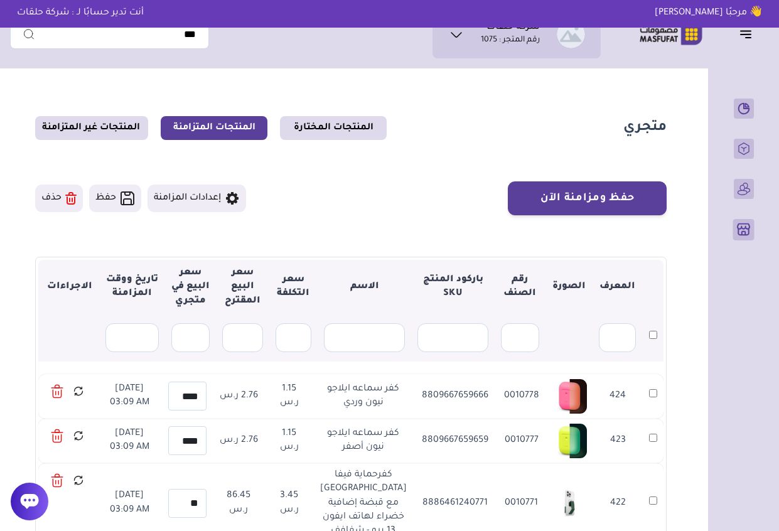
click at [24, 259] on section "متجري المنتجات المختارة المنتجات المتزامنة المنتجات غير المتزامنة حفظ ومزامنة ا…" at bounding box center [351, 409] width 682 height 668
click at [441, 391] on td "8809667659666" at bounding box center [455, 396] width 83 height 45
copy td "8809667659666"
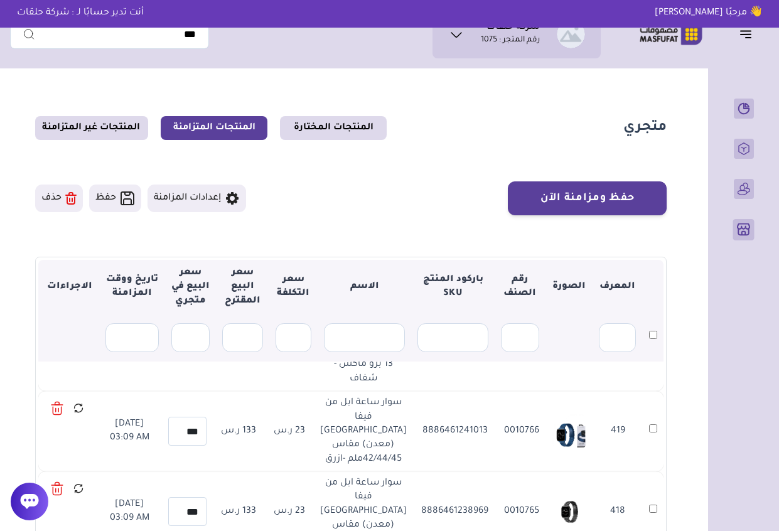
scroll to position [326, 0]
click at [17, 333] on section "متجري المنتجات المختارة المنتجات المتزامنة المنتجات غير المتزامنة حفظ ومزامنة ا…" at bounding box center [351, 409] width 682 height 668
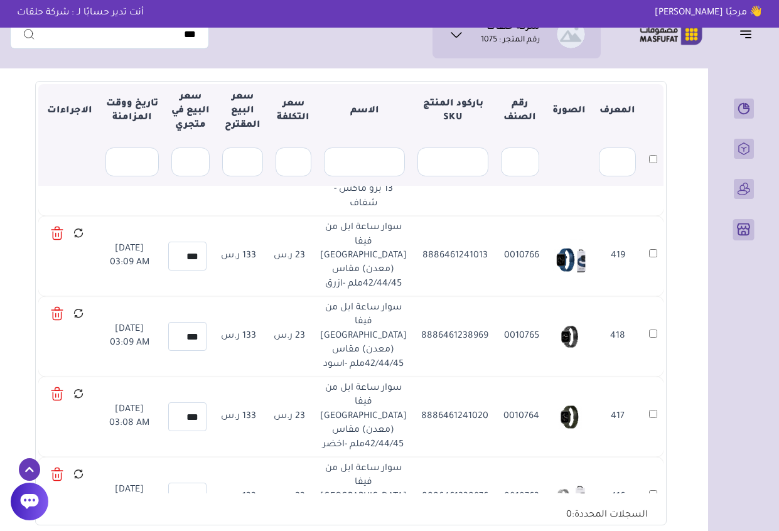
scroll to position [201, 0]
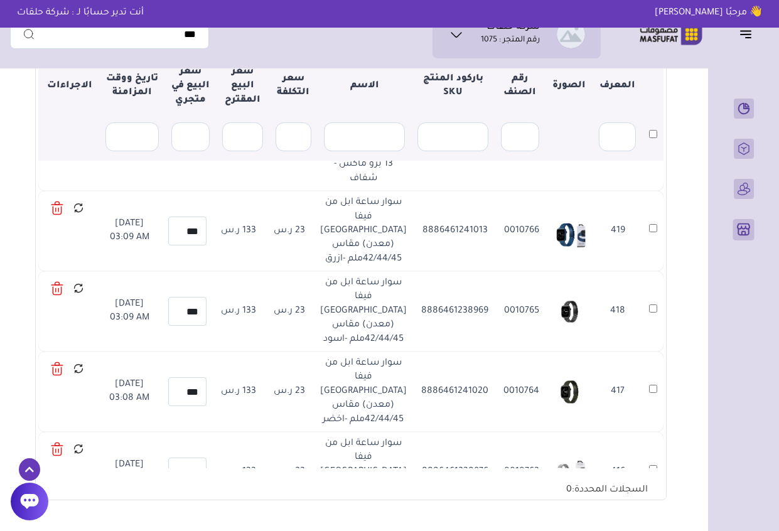
click at [637, 358] on td "417" at bounding box center [617, 392] width 49 height 80
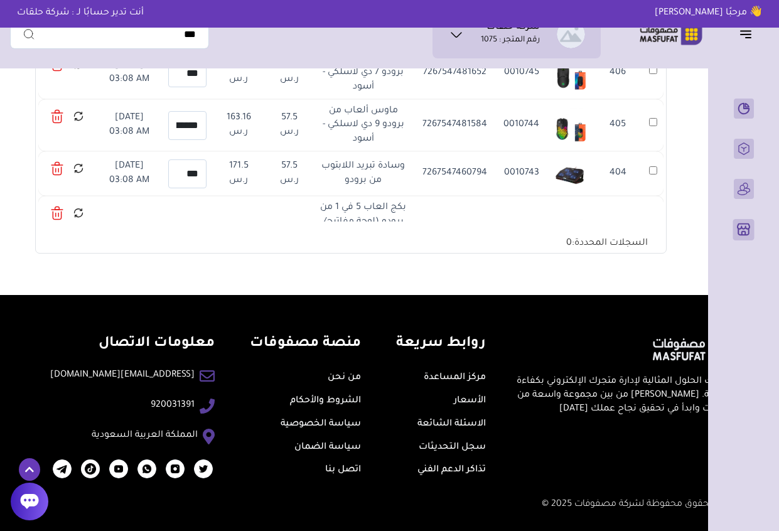
scroll to position [897, 0]
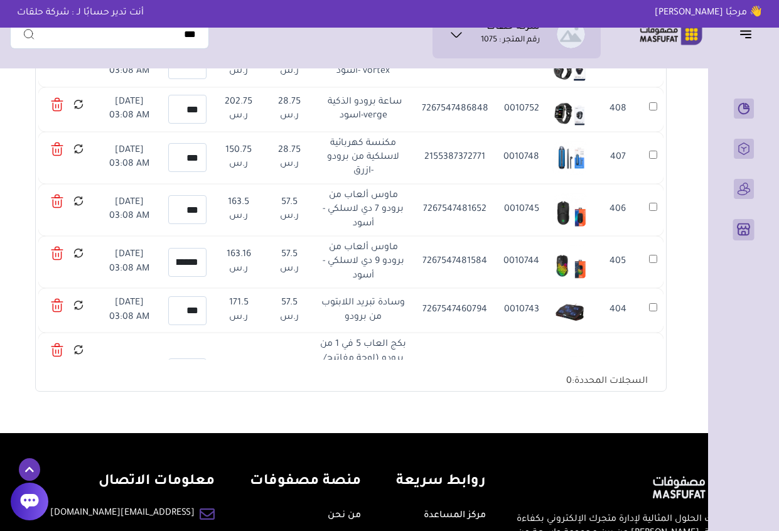
scroll to position [297, 0]
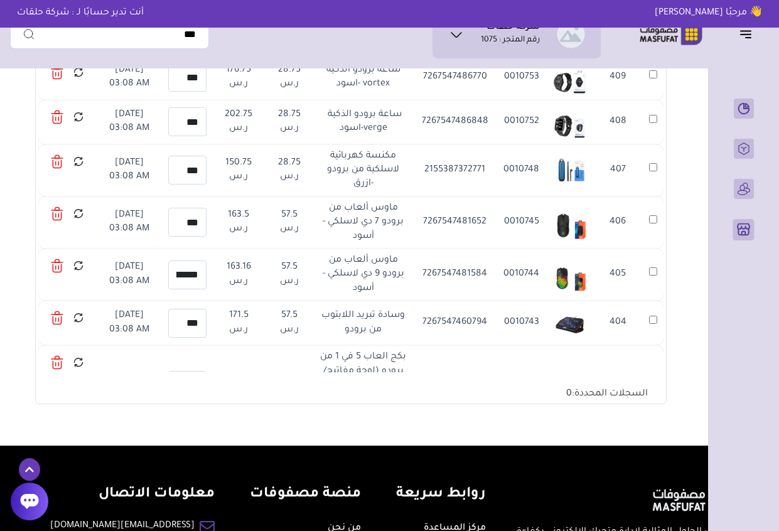
click at [633, 345] on td "403" at bounding box center [617, 385] width 49 height 80
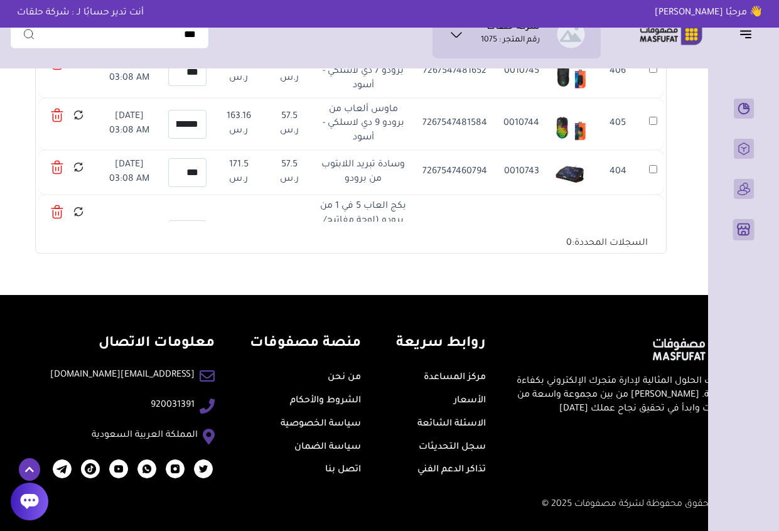
scroll to position [871, 0]
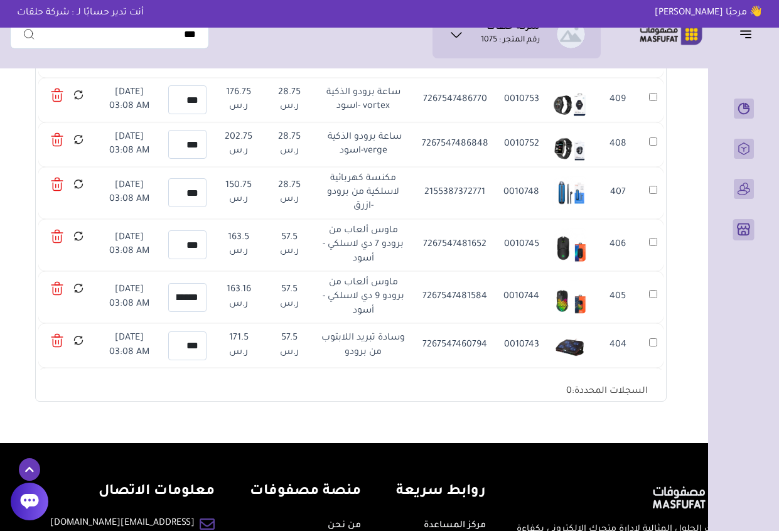
scroll to position [297, 0]
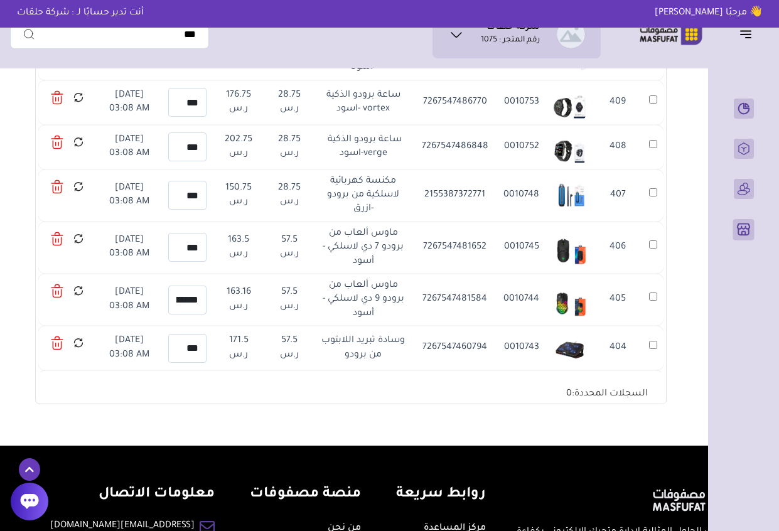
click at [446, 170] on td "2155387372771" at bounding box center [455, 196] width 83 height 52
copy td "2155387372771"
click at [463, 170] on td "2155387372771" at bounding box center [455, 196] width 83 height 52
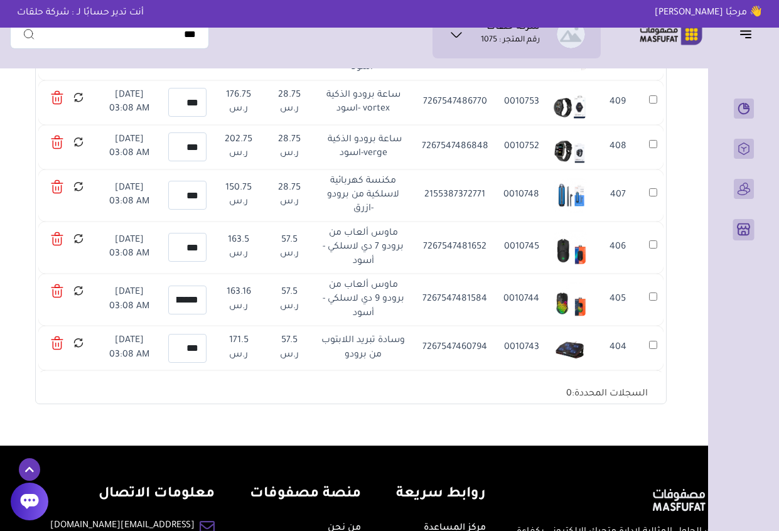
copy td "2155387372771"
click at [638, 370] on td "403" at bounding box center [617, 410] width 49 height 80
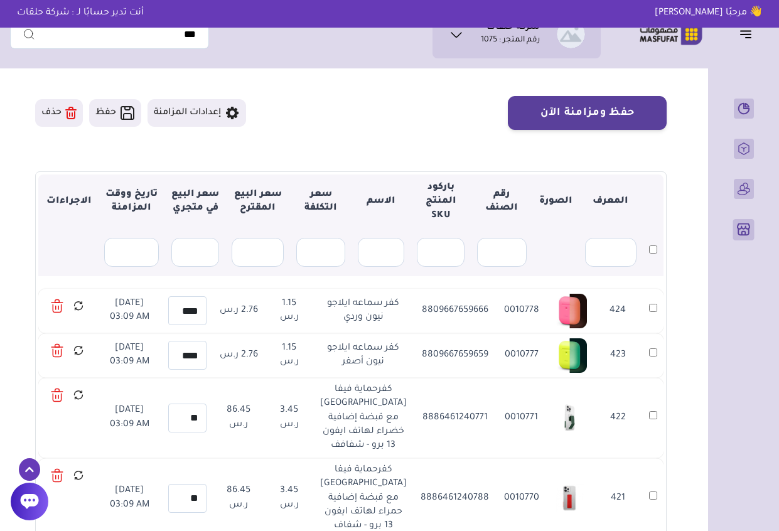
scroll to position [0, 0]
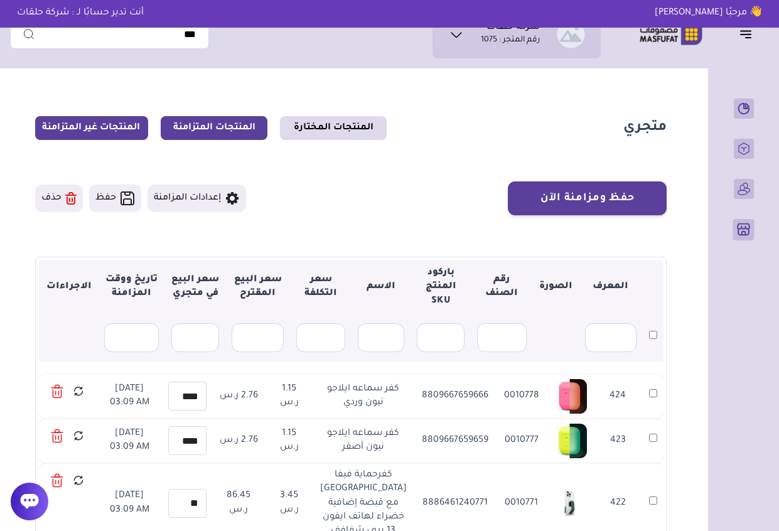
click at [114, 121] on link "المنتجات غير المتزامنة" at bounding box center [91, 128] width 113 height 24
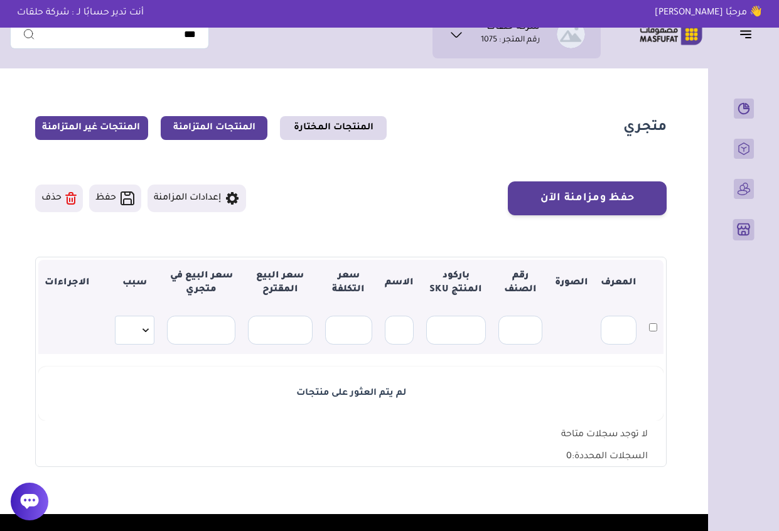
click at [220, 121] on link "المنتجات المتزامنة" at bounding box center [214, 128] width 107 height 24
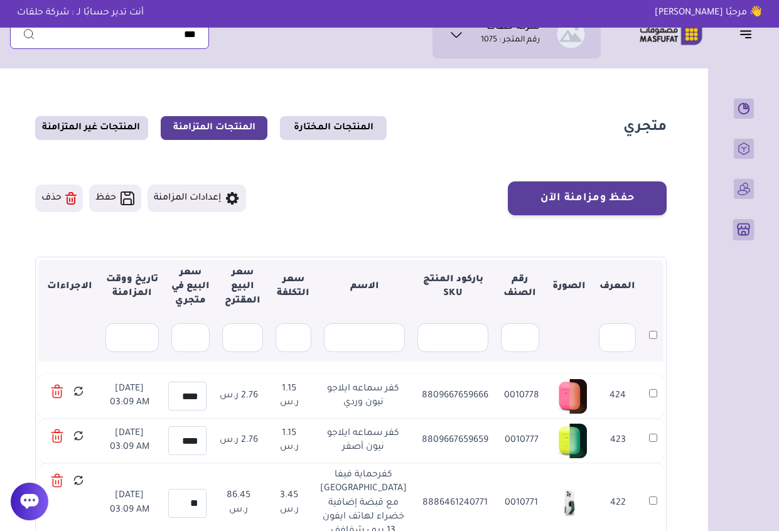
scroll to position [780, 0]
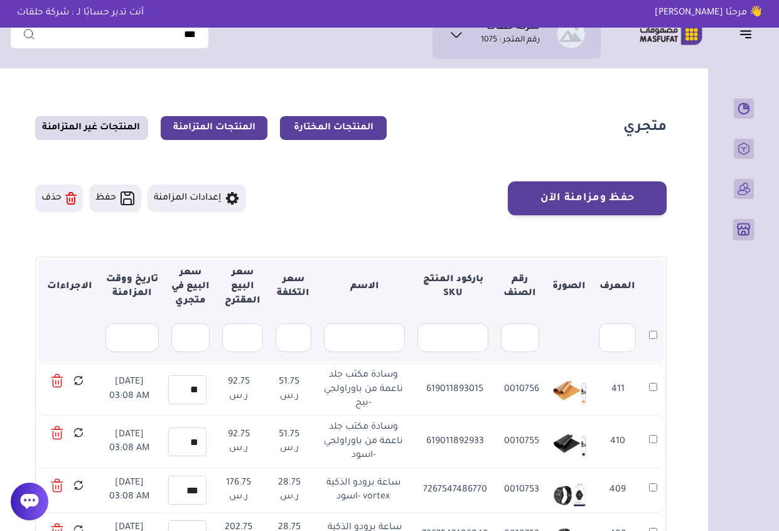
click at [371, 129] on link "المنتجات المختارة" at bounding box center [333, 128] width 107 height 24
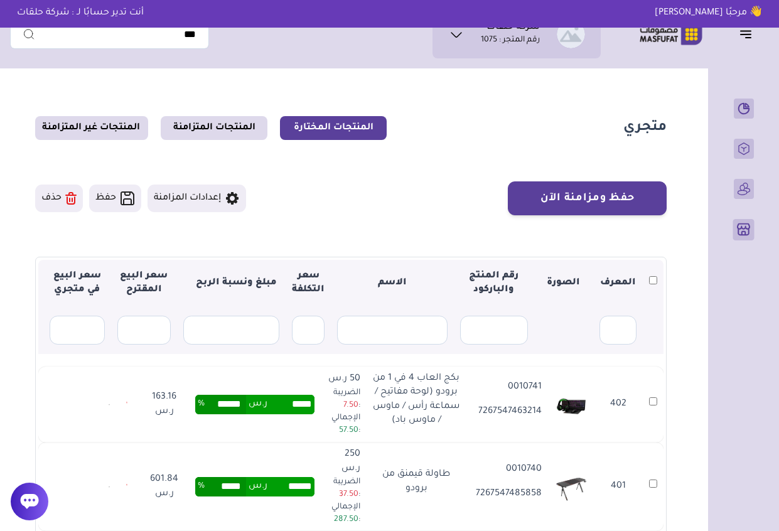
click at [681, 327] on section "متجري المنتجات المختارة المنتجات المتزامنة المنتجات غير المتزامنة حفظ ومزامنة ا…" at bounding box center [351, 405] width 682 height 661
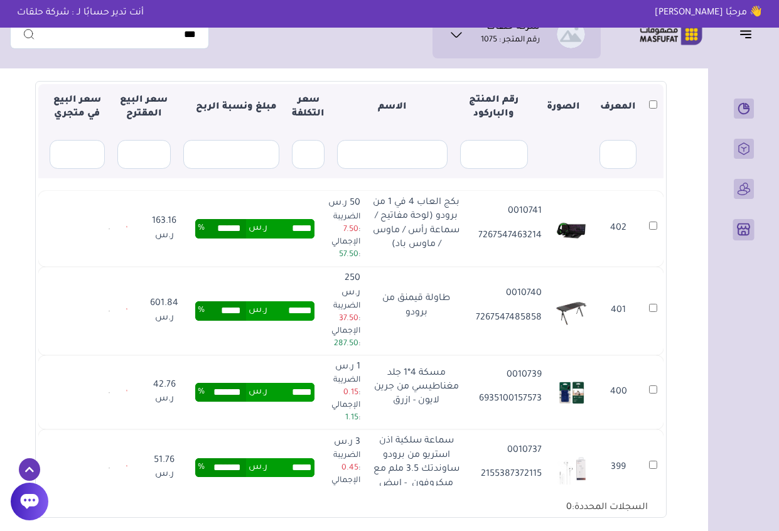
scroll to position [151, 0]
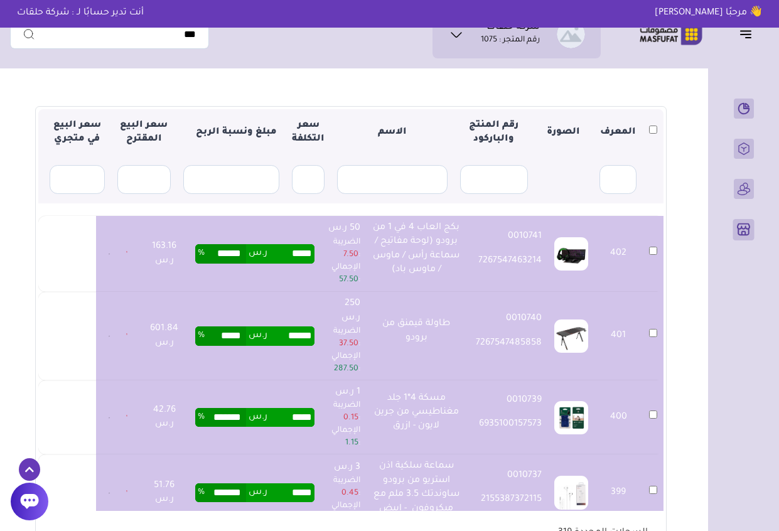
click at [685, 188] on section "متجري المنتجات المختارة المنتجات المتزامنة المنتجات غير المتزامنة حفظ ومزامنة ا…" at bounding box center [351, 254] width 682 height 661
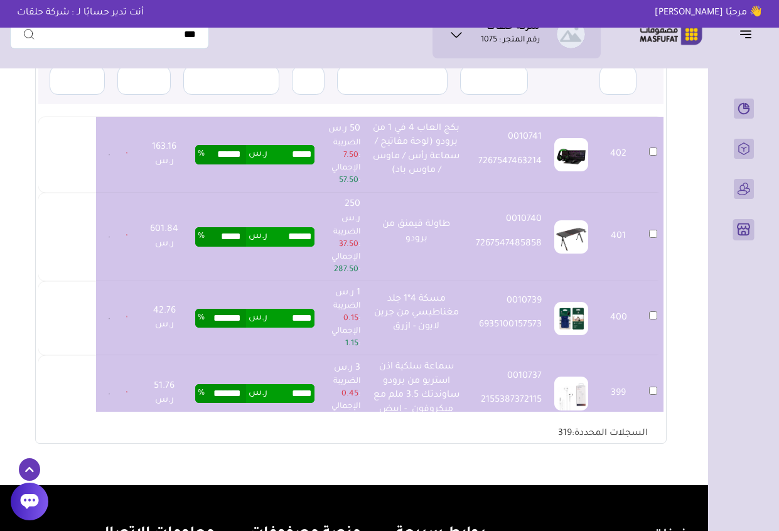
scroll to position [251, 0]
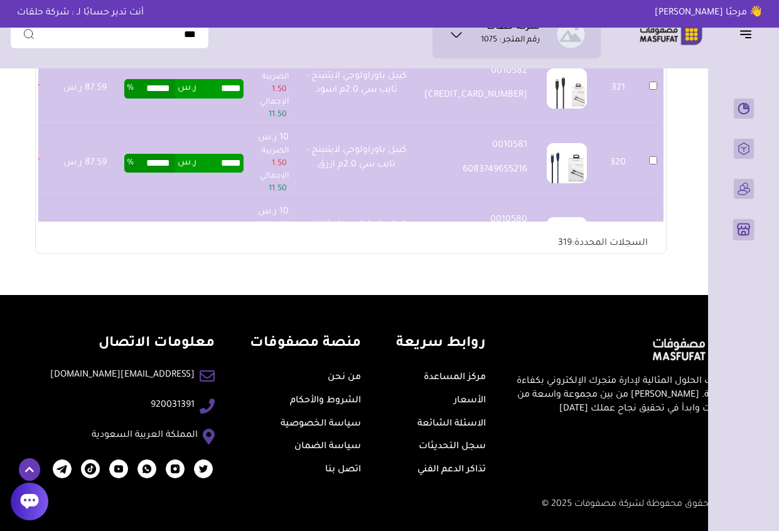
scroll to position [5864, 0]
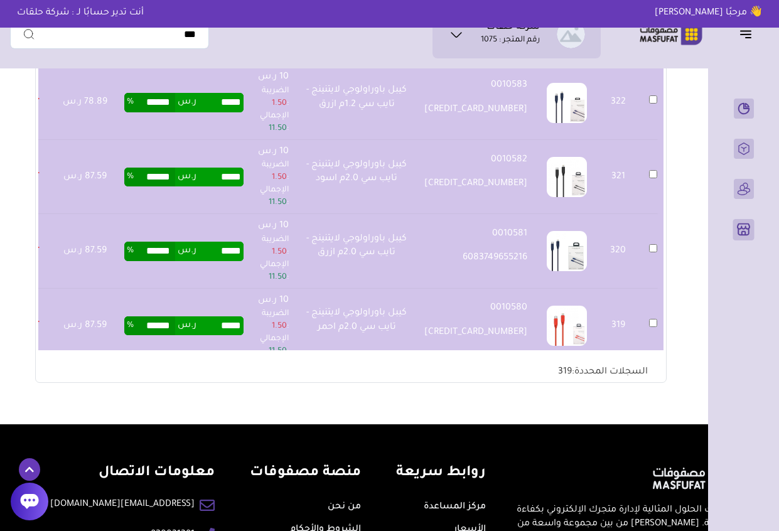
scroll to position [310, 0]
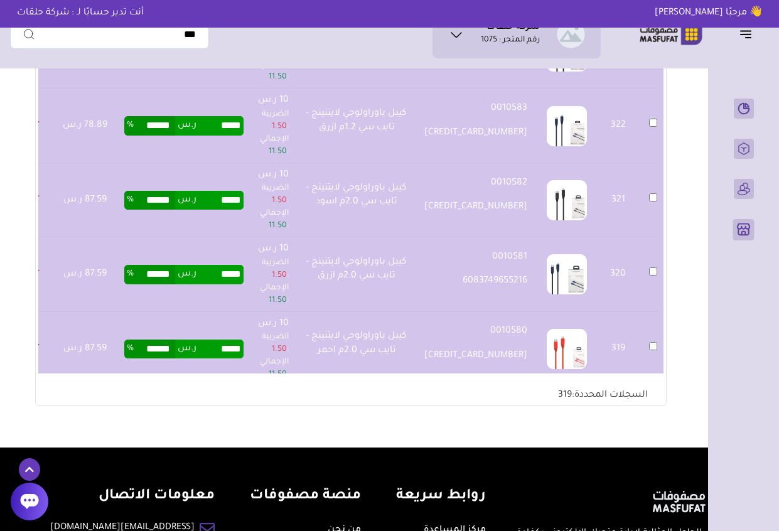
click at [622, 312] on td "319" at bounding box center [618, 349] width 50 height 74
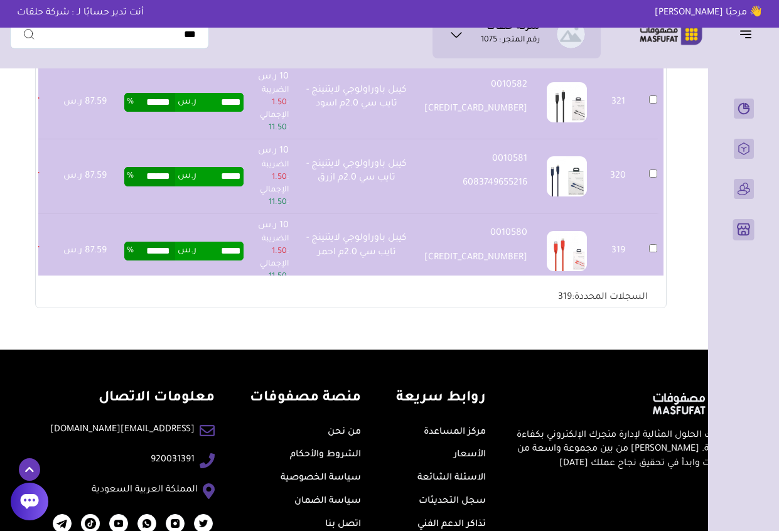
scroll to position [0, -21]
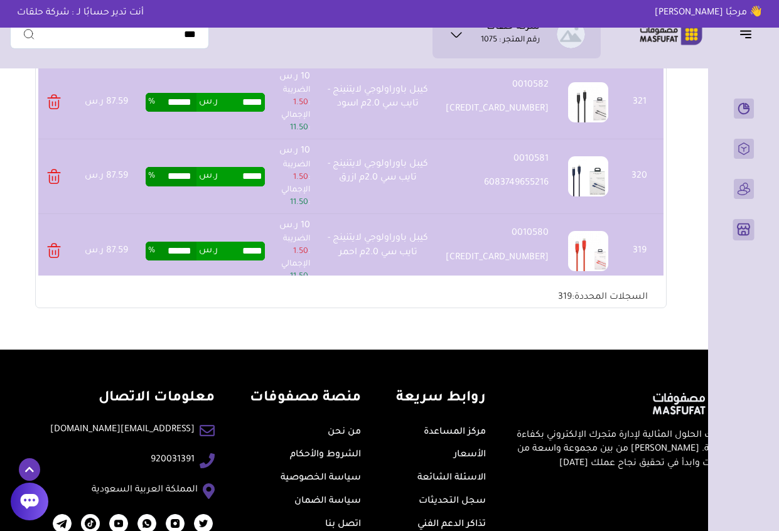
click at [6, 261] on div "شركة حلقات رقم المتجر : 1075 * *" at bounding box center [389, 8] width 779 height 683
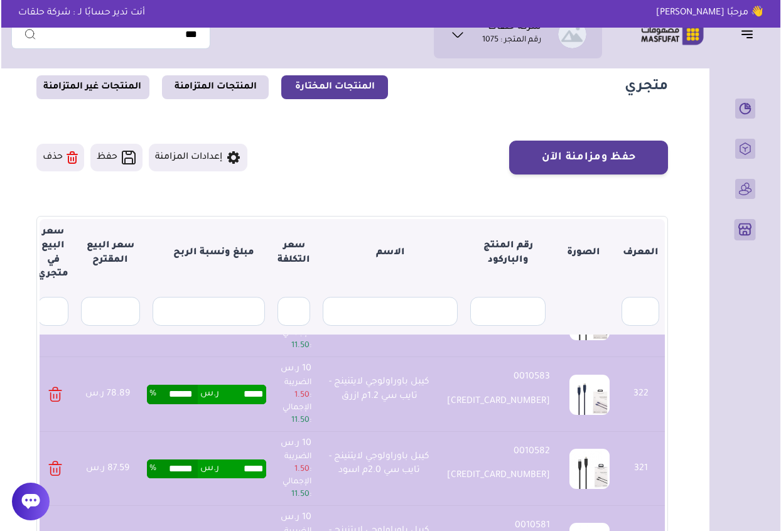
scroll to position [0, 0]
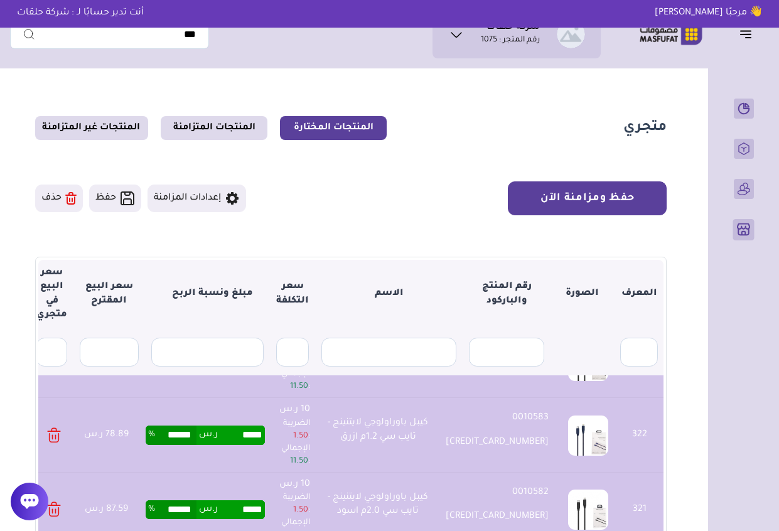
click at [563, 199] on button "حفظ ومزامنة الآن" at bounding box center [587, 198] width 159 height 34
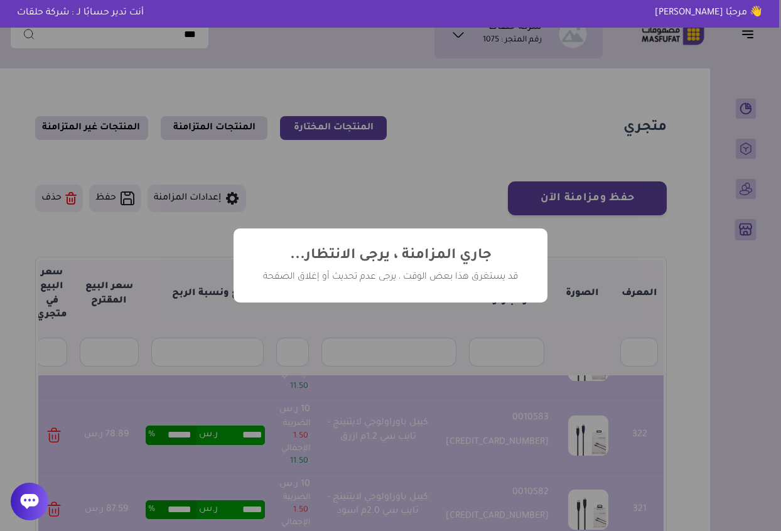
scroll to position [0, -19]
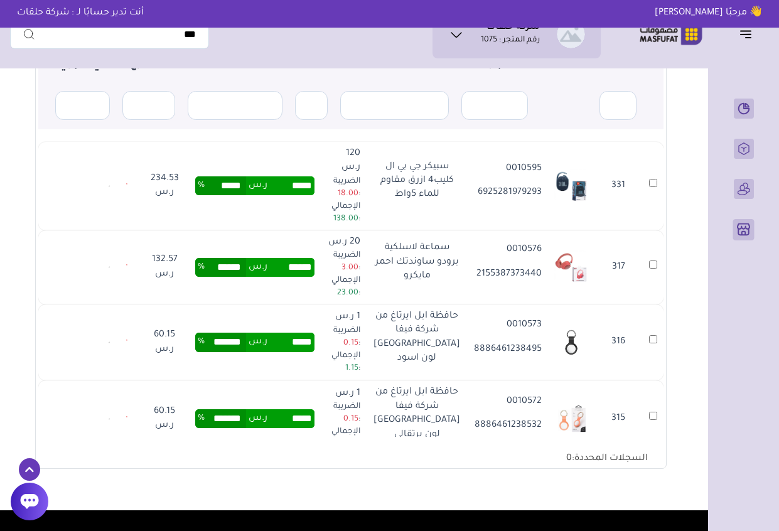
scroll to position [226, 0]
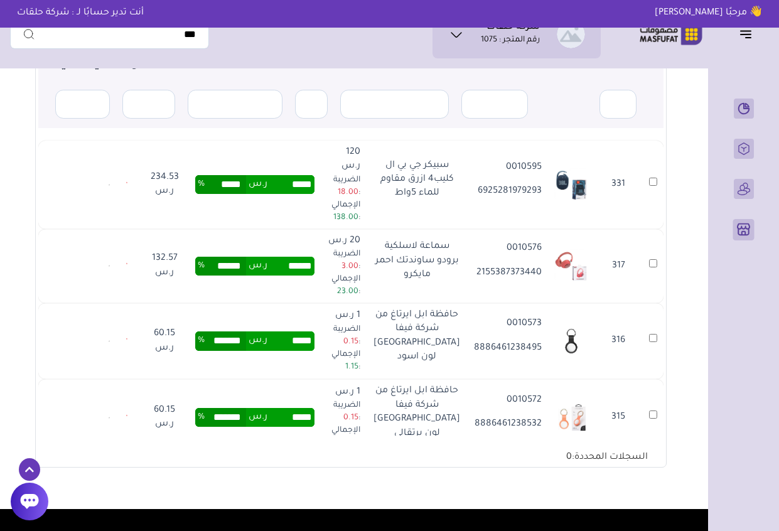
click at [595, 229] on td "317" at bounding box center [619, 266] width 48 height 74
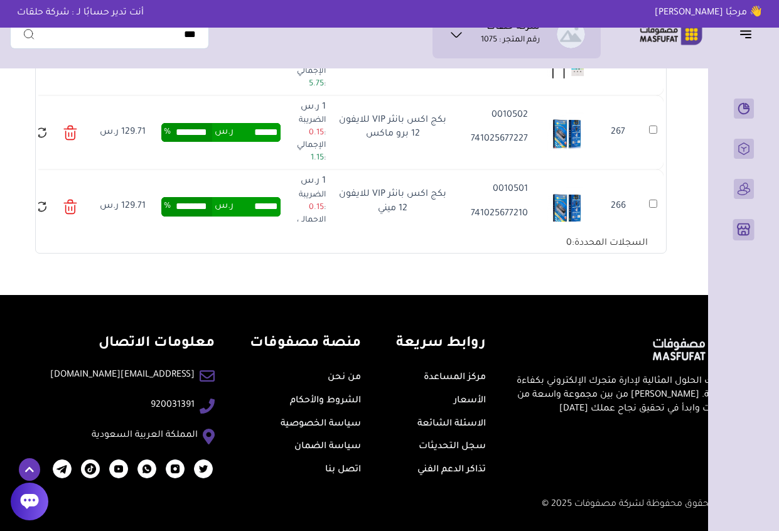
scroll to position [2702, 0]
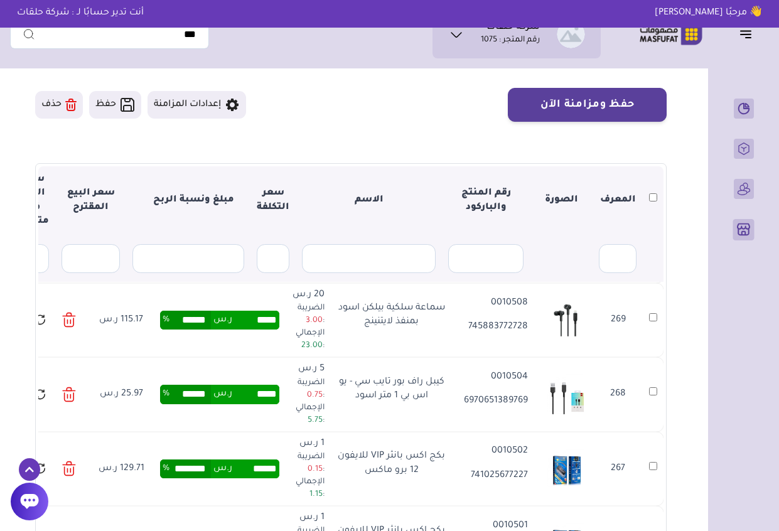
scroll to position [110, 0]
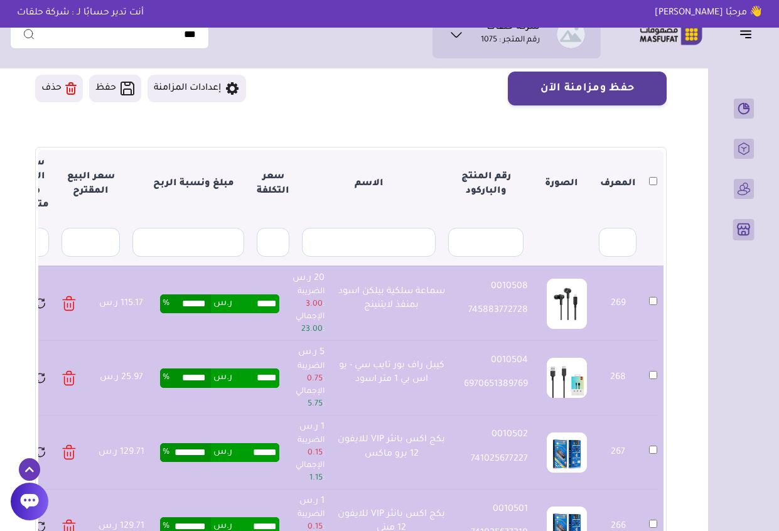
click at [605, 345] on td "268" at bounding box center [618, 378] width 50 height 74
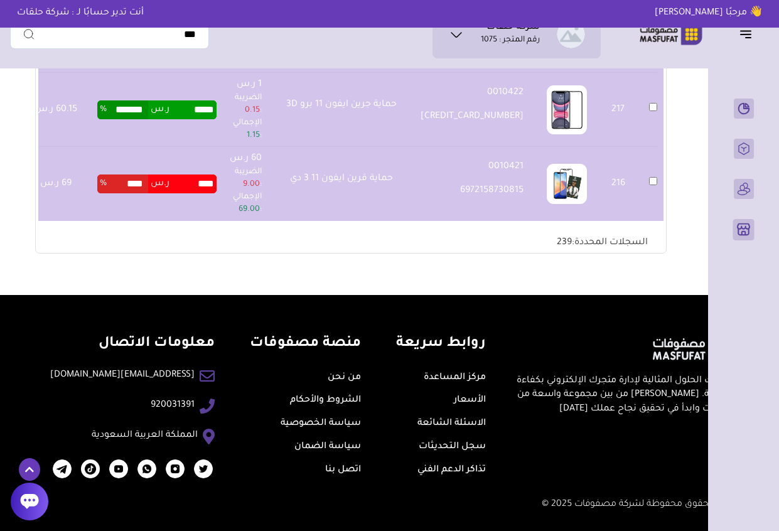
scroll to position [5731, 0]
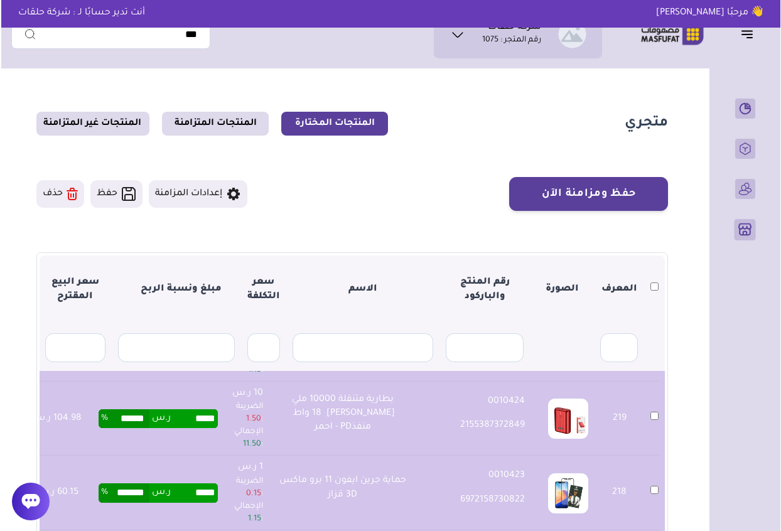
scroll to position [0, 0]
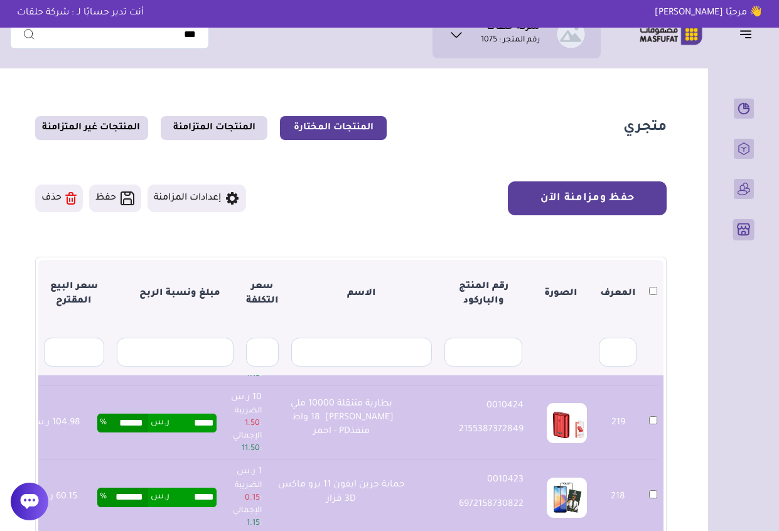
click at [566, 200] on button "حفظ ومزامنة الآن" at bounding box center [587, 198] width 159 height 34
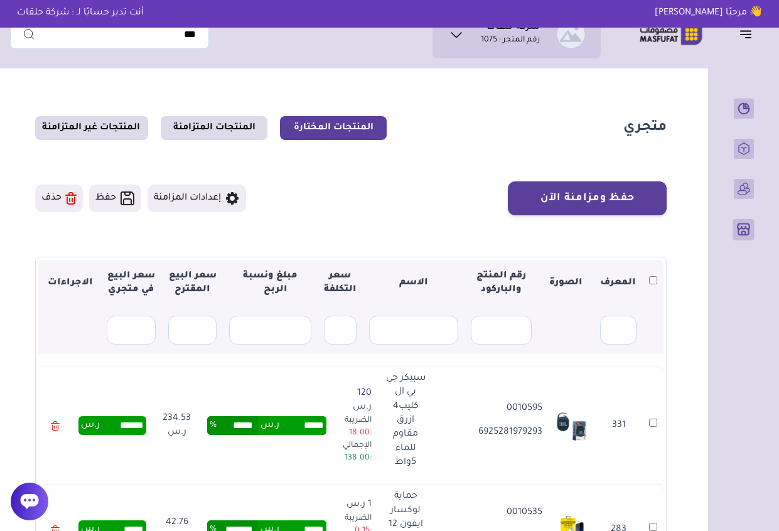
click at [654, 278] on th at bounding box center [653, 283] width 21 height 47
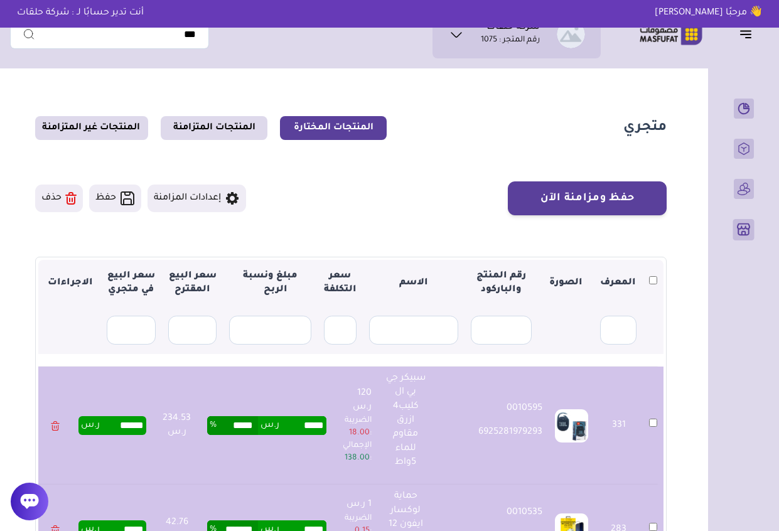
click at [647, 445] on td "331" at bounding box center [653, 426] width 21 height 119
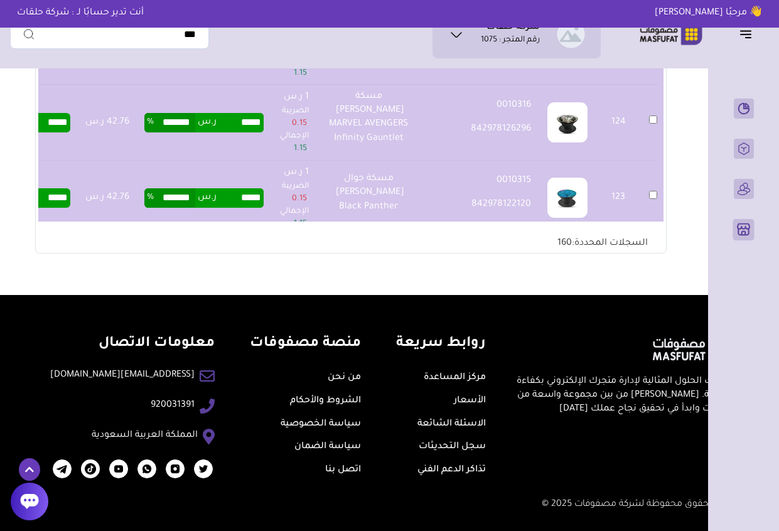
scroll to position [5922, 0]
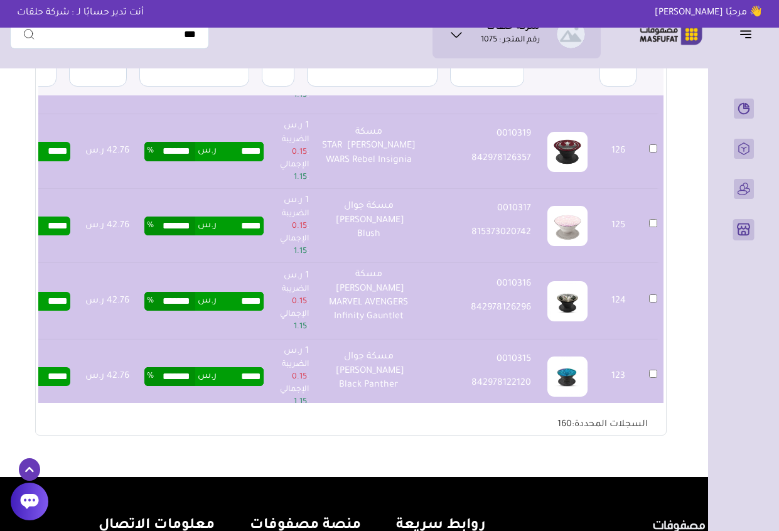
scroll to position [261, 0]
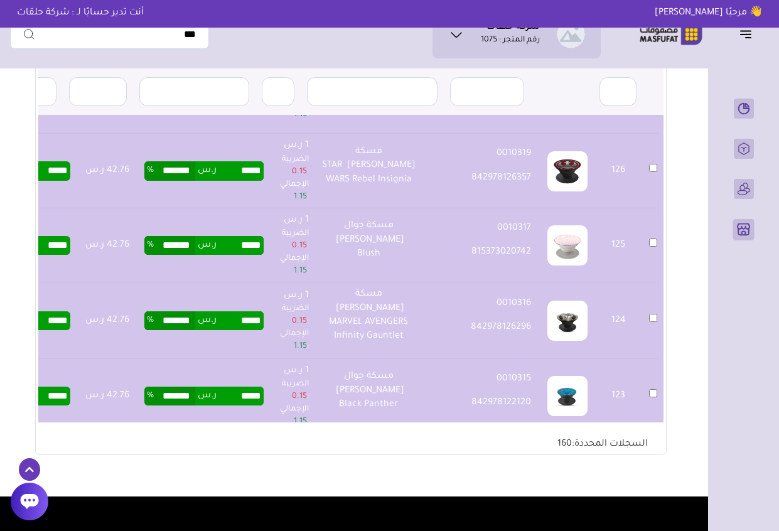
click at [607, 251] on td "125" at bounding box center [618, 245] width 49 height 74
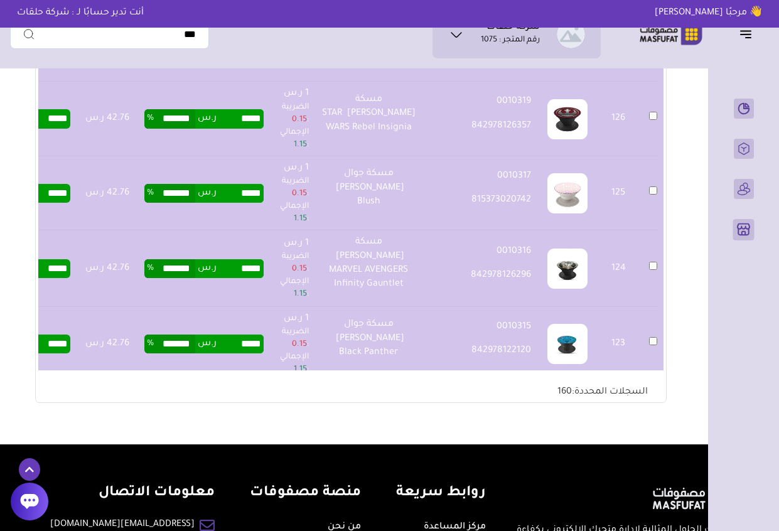
scroll to position [335, 0]
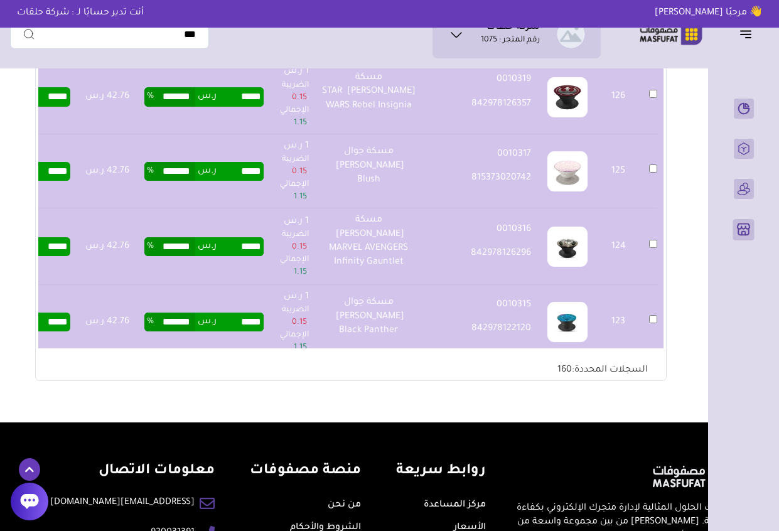
click at [687, 197] on section "متجري المنتجات المختارة المنتجات المتزامنة المنتجات غير المتزامنة حفظ ومزامنة ا…" at bounding box center [351, 81] width 682 height 683
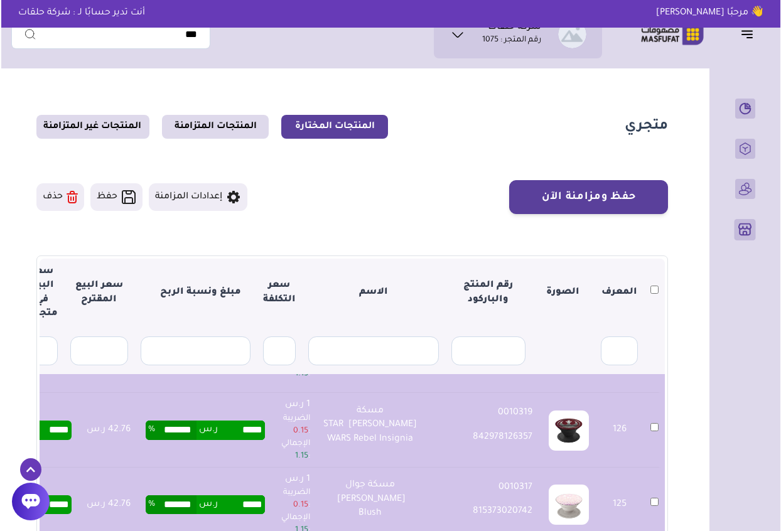
scroll to position [0, 0]
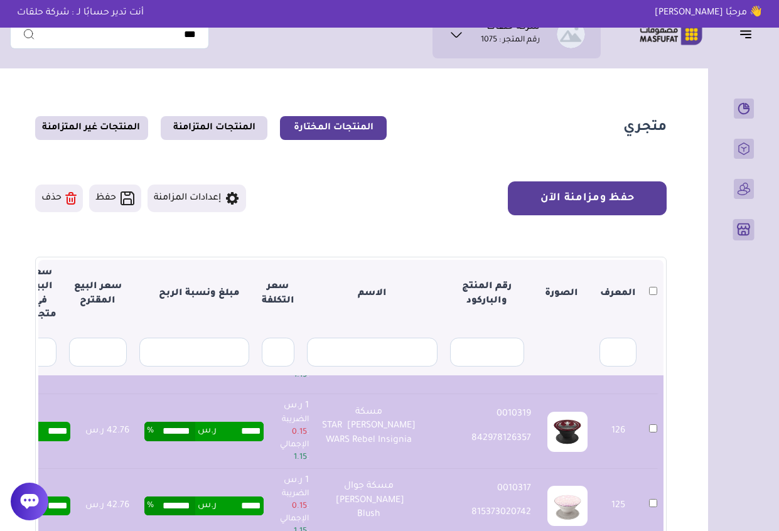
click at [637, 191] on button "حفظ ومزامنة الآن" at bounding box center [587, 198] width 159 height 34
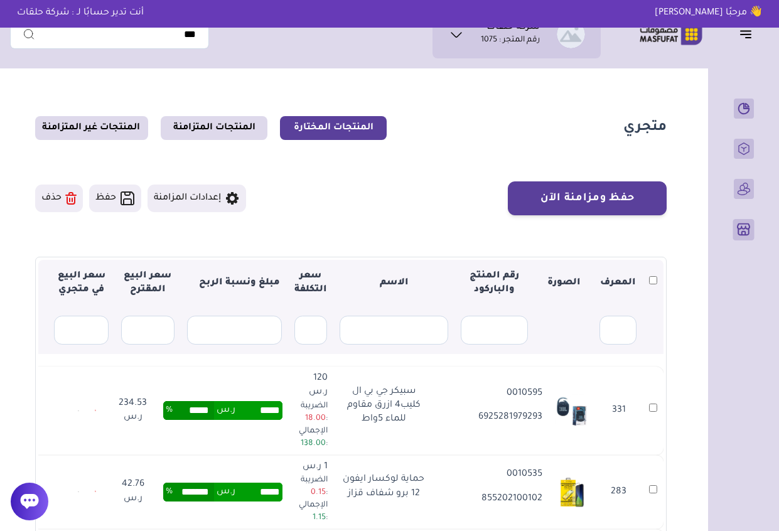
click at [682, 414] on section "متجري المنتجات المختارة المنتجات المتزامنة المنتجات غير المتزامنة حفظ ومزامنة ا…" at bounding box center [351, 405] width 682 height 661
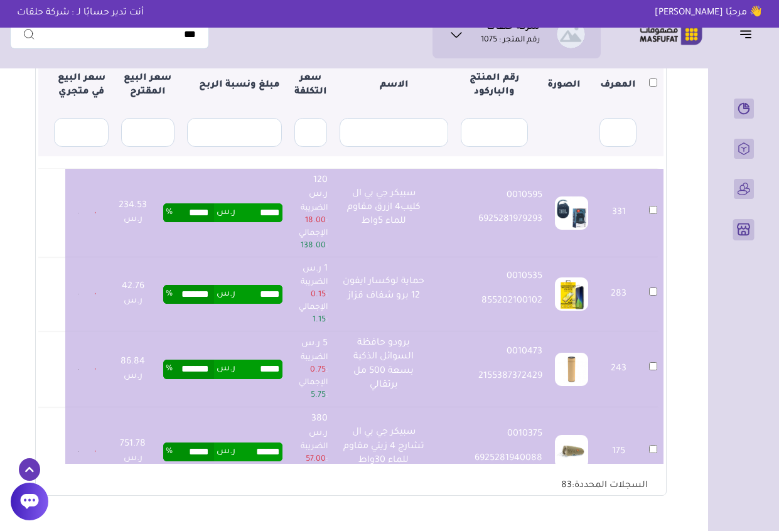
scroll to position [201, 0]
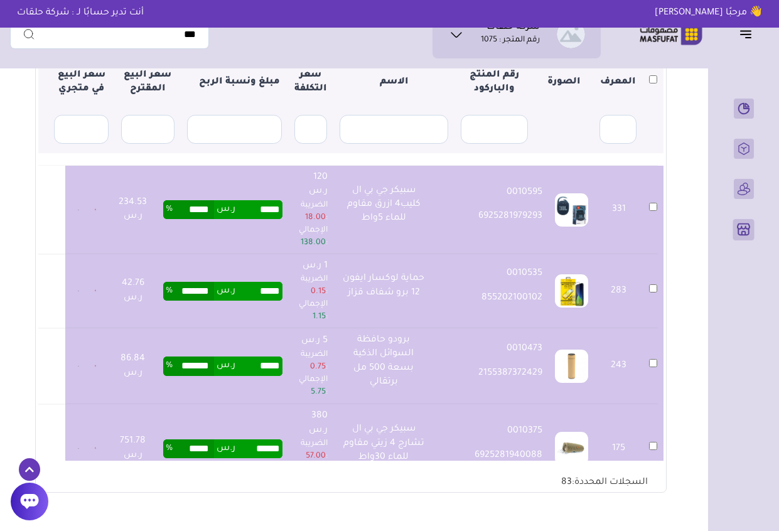
click at [605, 312] on td "283" at bounding box center [619, 291] width 48 height 74
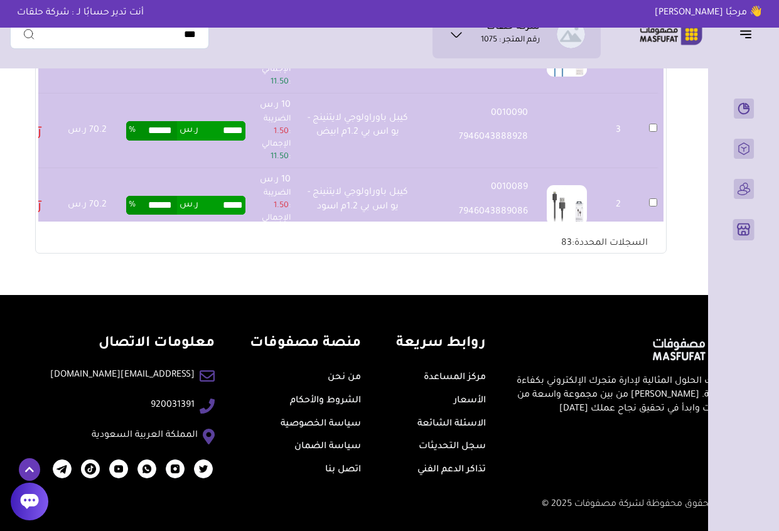
scroll to position [5376, 0]
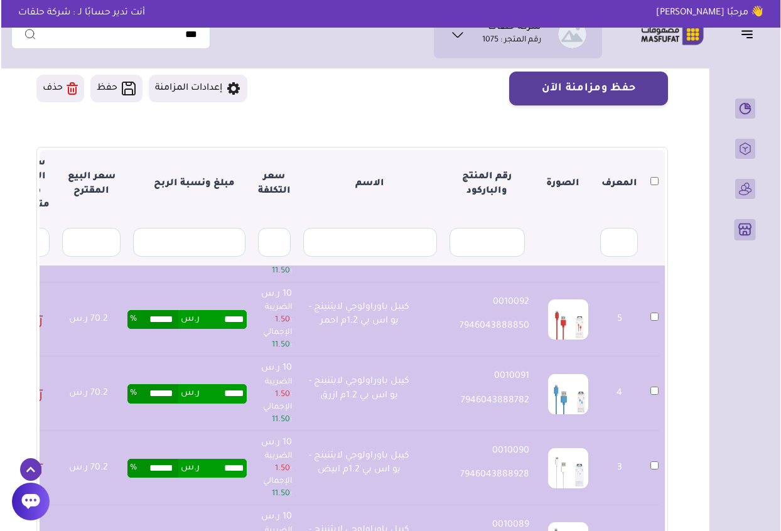
scroll to position [85, 0]
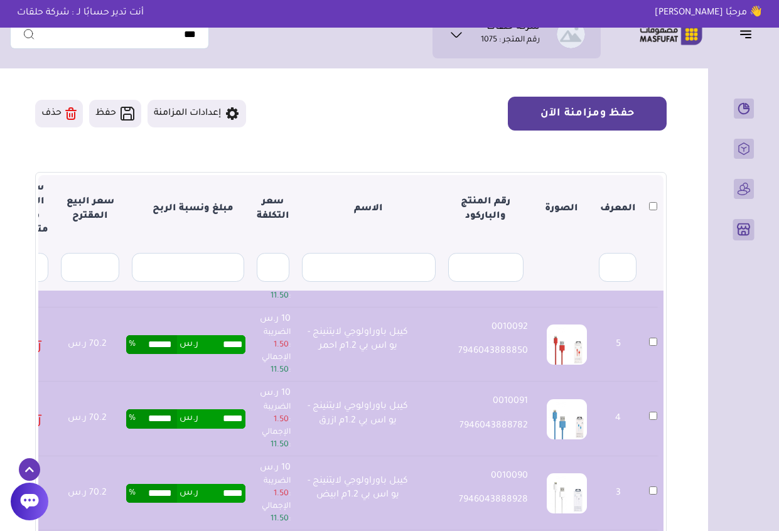
click at [579, 124] on button "حفظ ومزامنة الآن" at bounding box center [587, 114] width 159 height 34
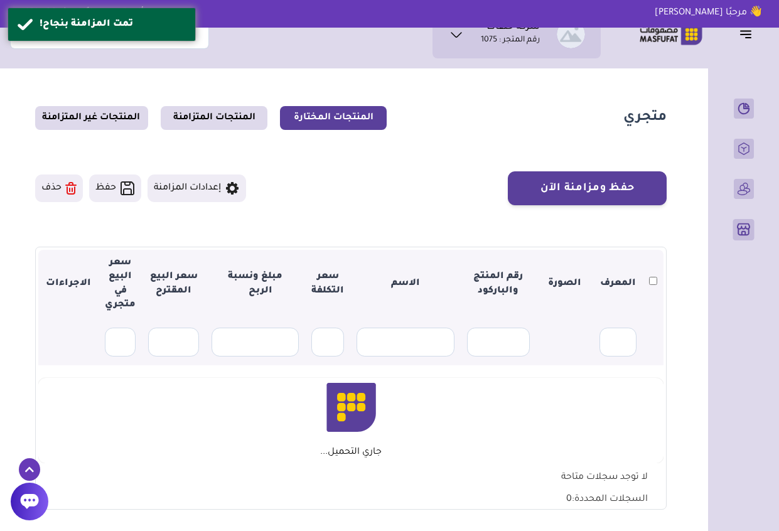
scroll to position [85, 0]
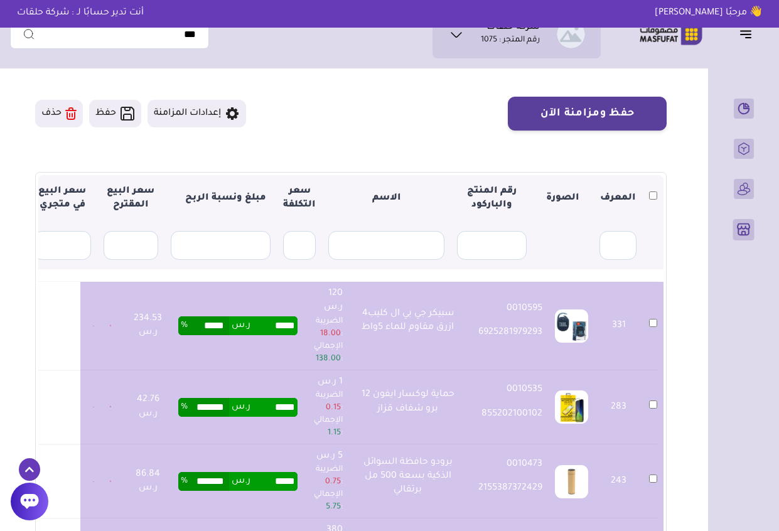
click at [684, 278] on section "متجري المنتجات المختارة المنتجات المتزامنة المنتجات غير المتزامنة حفظ ومزامنة ا…" at bounding box center [351, 320] width 682 height 661
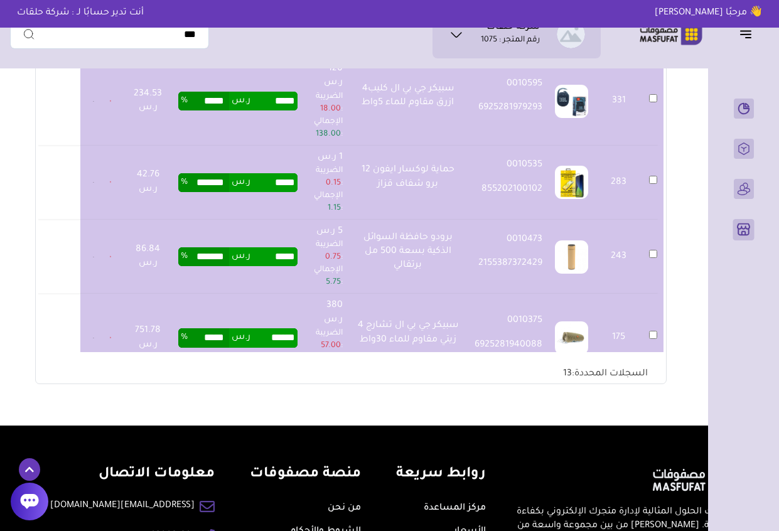
scroll to position [311, 0]
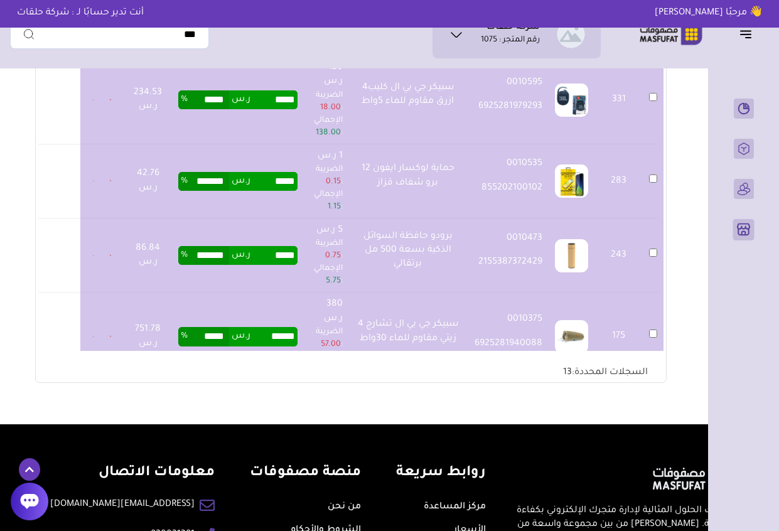
click at [591, 274] on td at bounding box center [572, 256] width 46 height 74
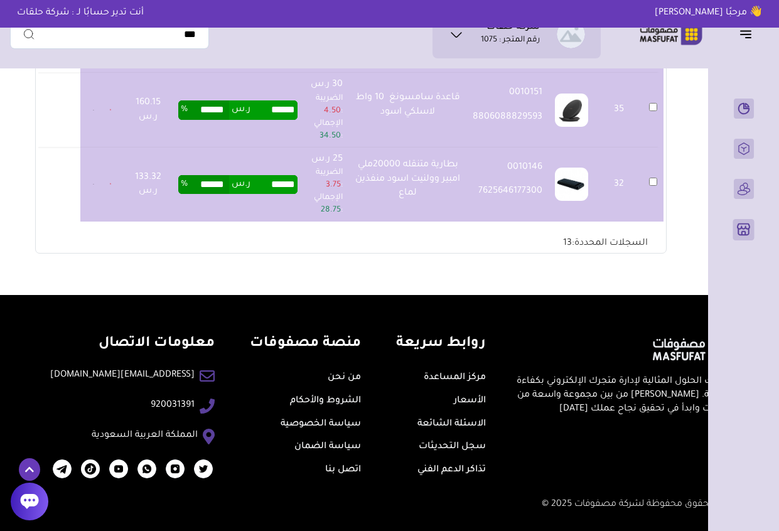
scroll to position [770, 0]
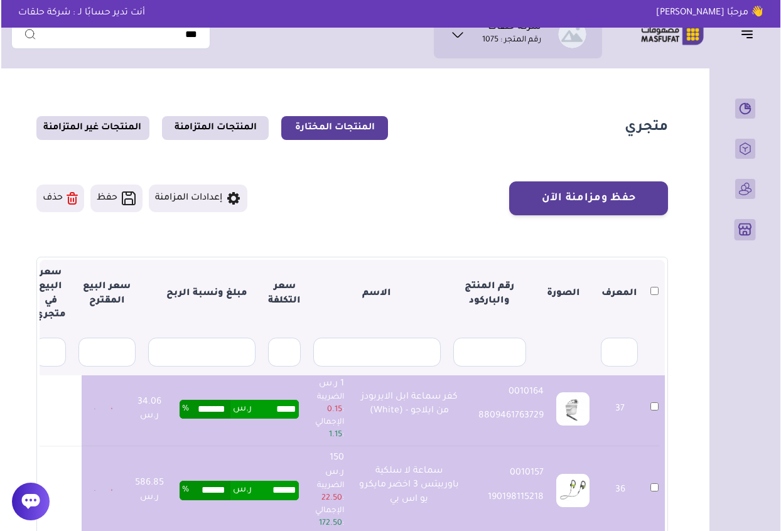
scroll to position [25, 0]
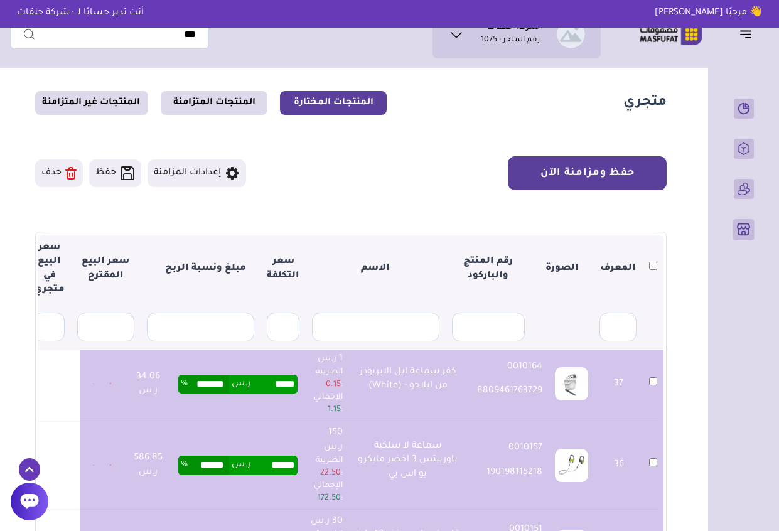
click at [590, 170] on button "حفظ ومزامنة الآن" at bounding box center [587, 173] width 159 height 34
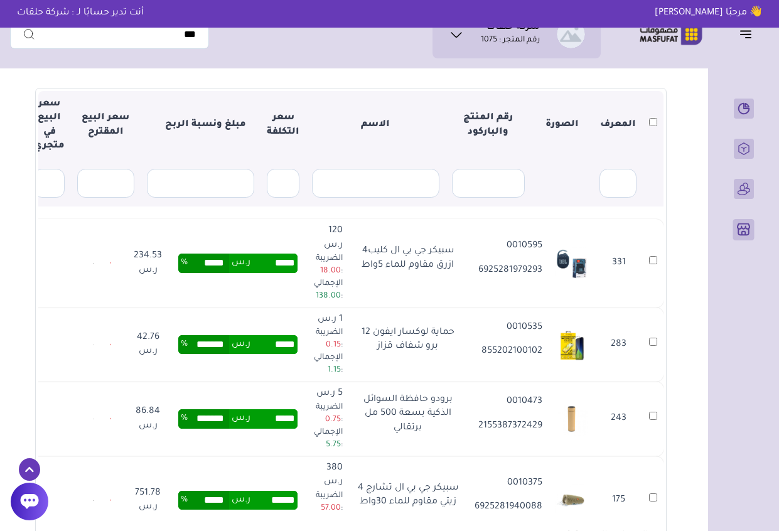
scroll to position [160, 0]
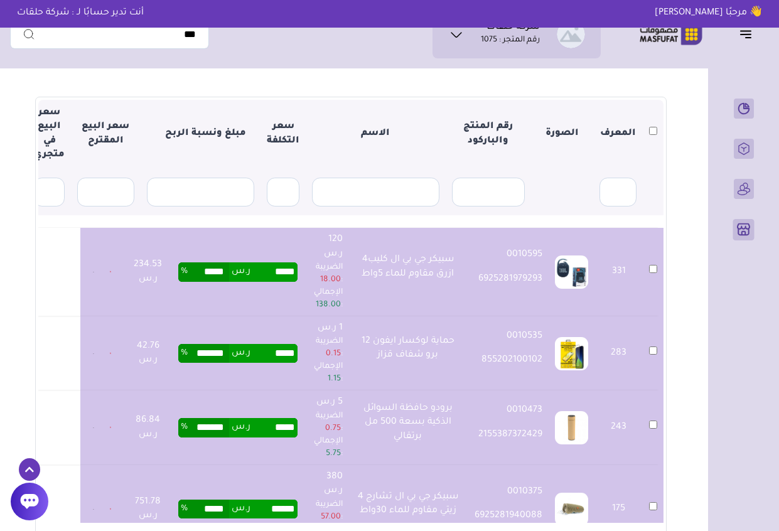
click at [676, 146] on section "متجري المنتجات المختارة المنتجات المتزامنة المنتجات غير المتزامنة حفظ ومزامنة ا…" at bounding box center [351, 256] width 682 height 683
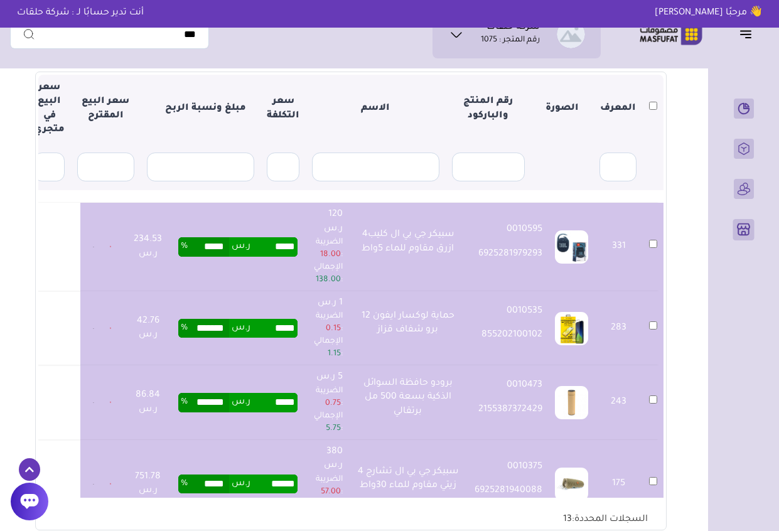
click at [21, 97] on section "متجري المنتجات المختارة المنتجات المتزامنة المنتجات غير المتزامنة حفظ ومزامنة ا…" at bounding box center [351, 230] width 682 height 683
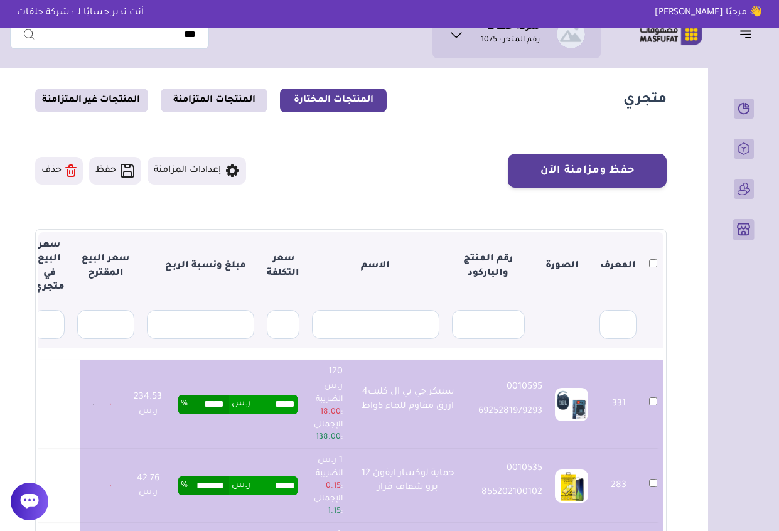
scroll to position [0, 0]
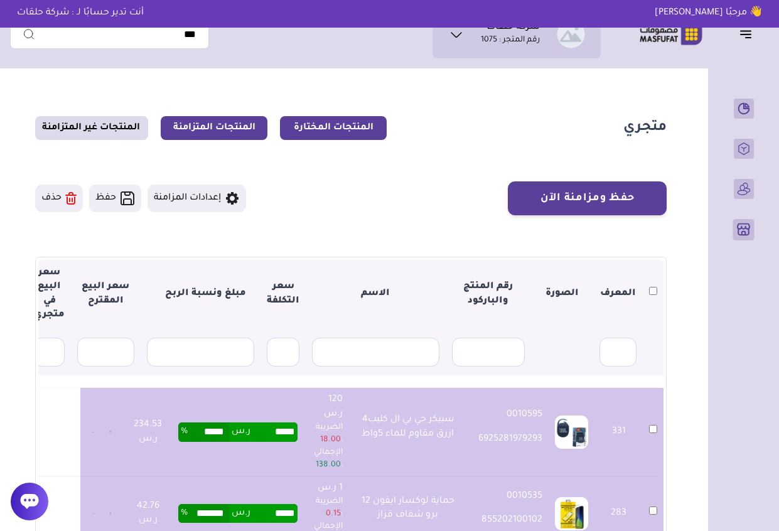
click at [219, 123] on link "المنتجات المتزامنة" at bounding box center [214, 128] width 107 height 24
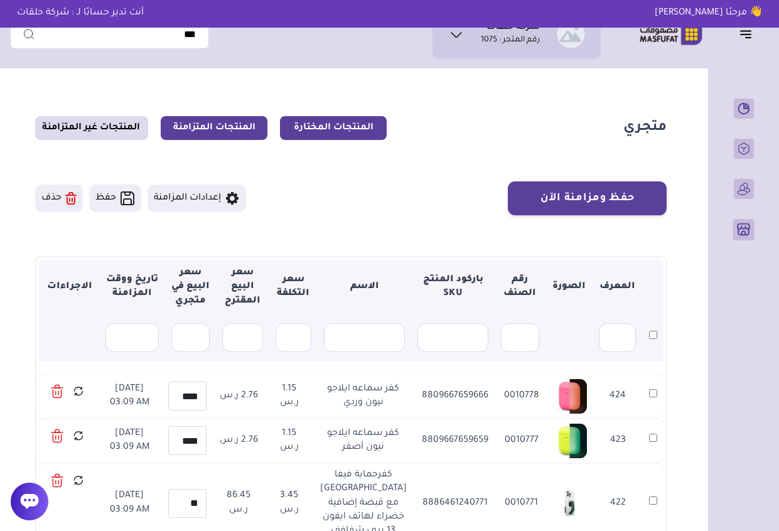
click at [337, 124] on link "المنتجات المختارة" at bounding box center [333, 128] width 107 height 24
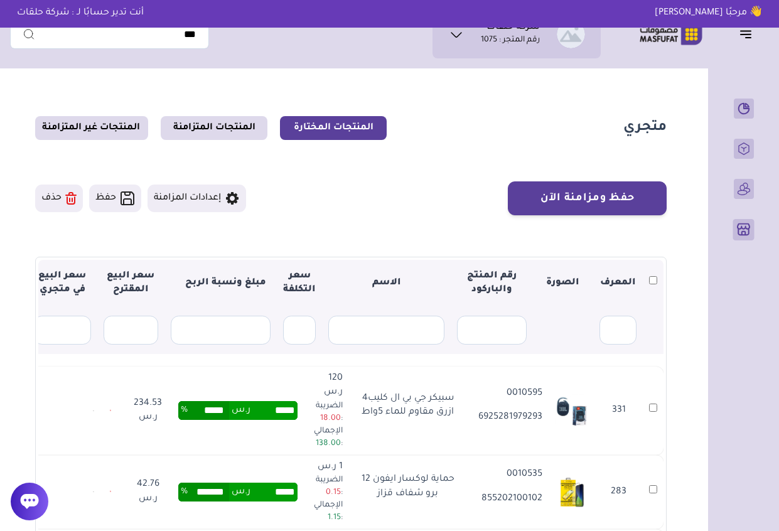
click at [13, 359] on section "متجري المنتجات المختارة المنتجات المتزامنة المنتجات غير المتزامنة حفظ ومزامنة ا…" at bounding box center [351, 405] width 682 height 661
click at [220, 124] on link "المنتجات المتزامنة" at bounding box center [214, 128] width 107 height 24
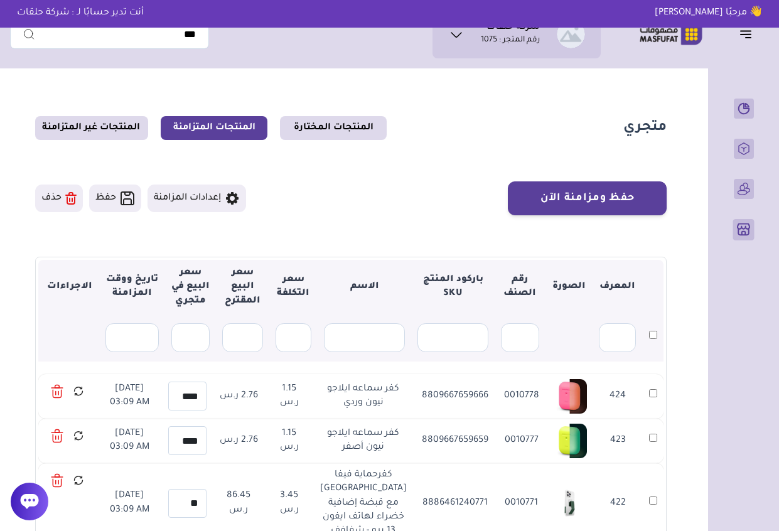
click at [643, 409] on td "424" at bounding box center [653, 396] width 21 height 45
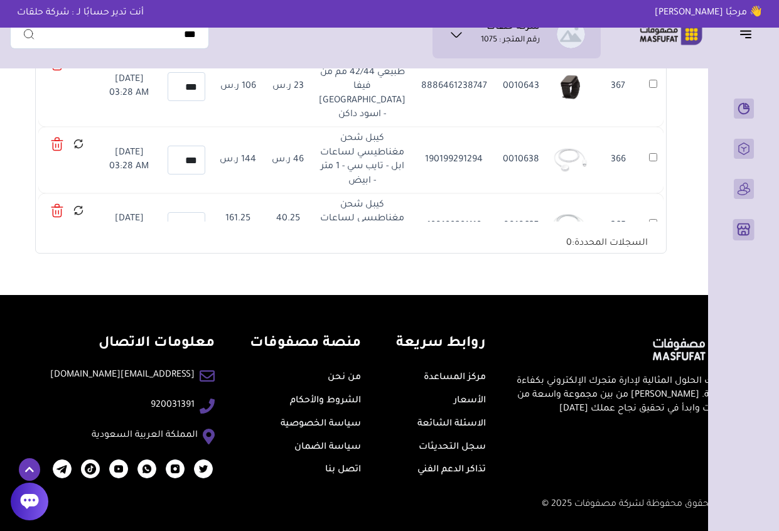
scroll to position [3610, 0]
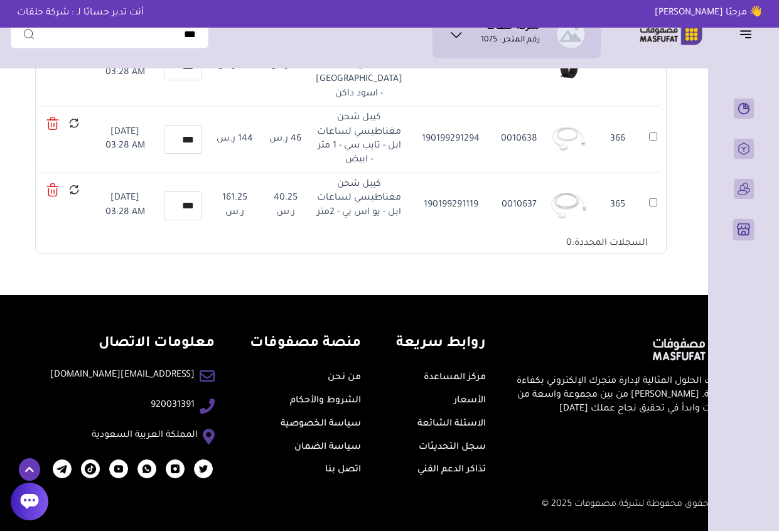
scroll to position [197, 0]
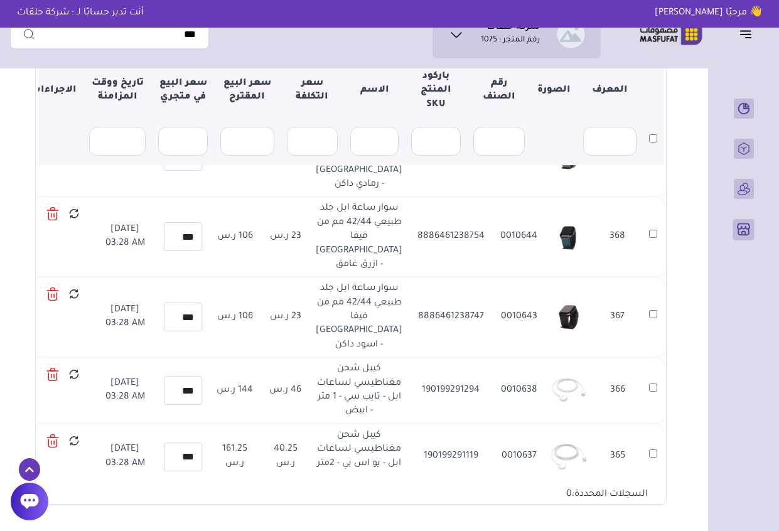
click at [598, 490] on td "364" at bounding box center [618, 523] width 50 height 67
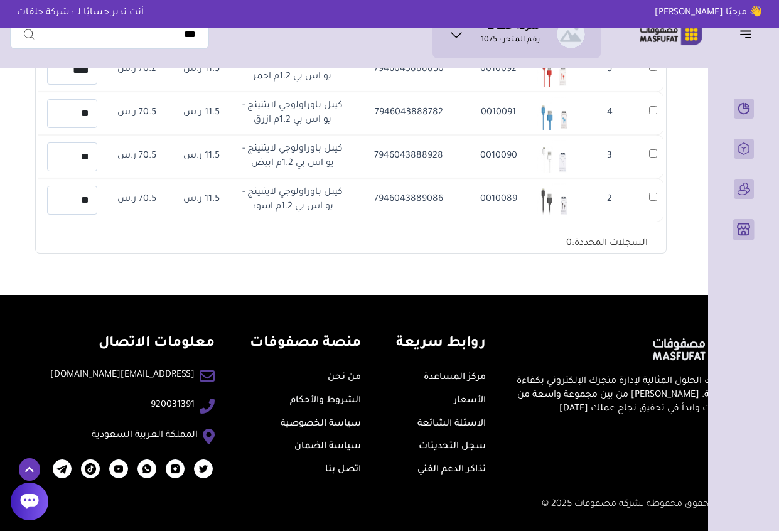
scroll to position [22317, 0]
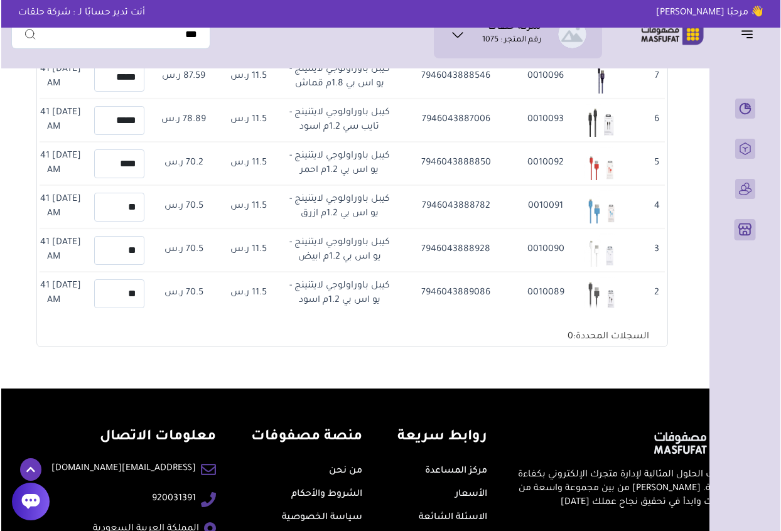
scroll to position [0, -48]
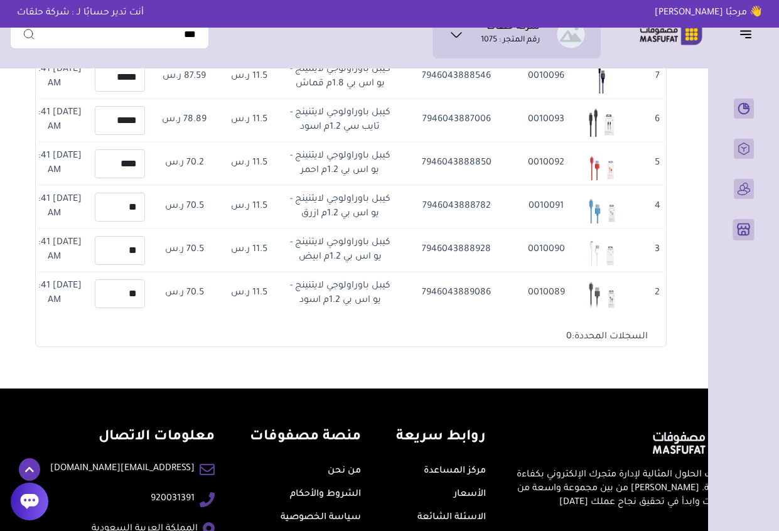
click at [281, 229] on td "11.5 ر.س" at bounding box center [249, 250] width 64 height 43
click at [145, 279] on input "**" at bounding box center [120, 293] width 50 height 29
type input "**"
click at [8, 281] on icon at bounding box center [1, 289] width 11 height 16
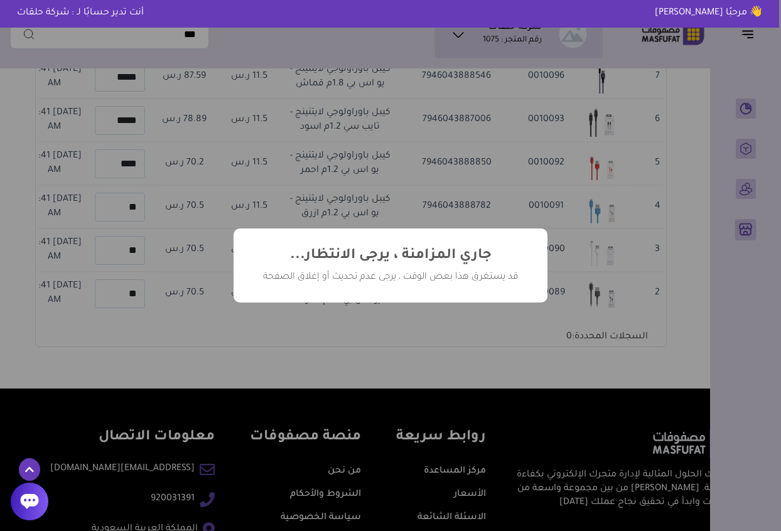
scroll to position [0, -46]
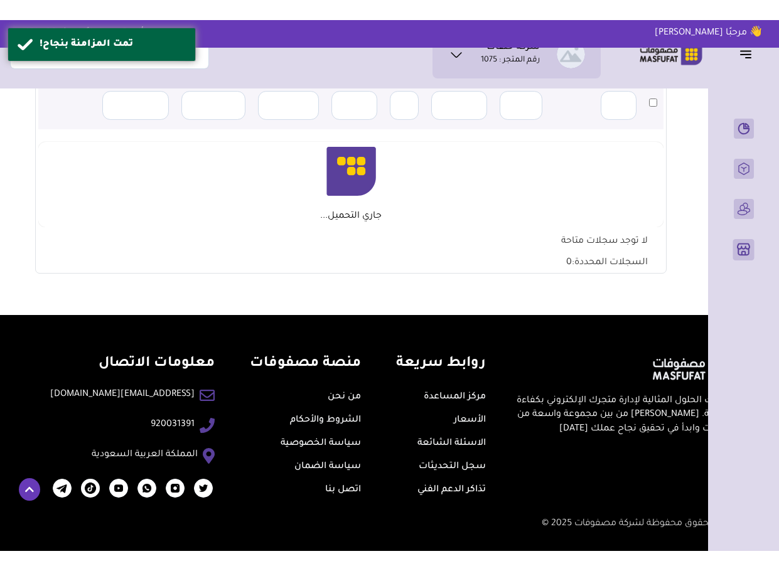
scroll to position [245, 0]
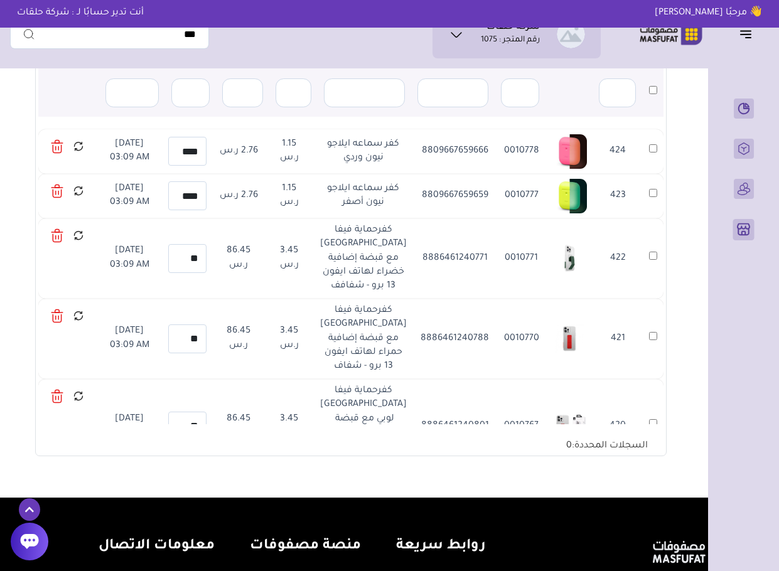
click at [635, 369] on td "421" at bounding box center [617, 339] width 49 height 80
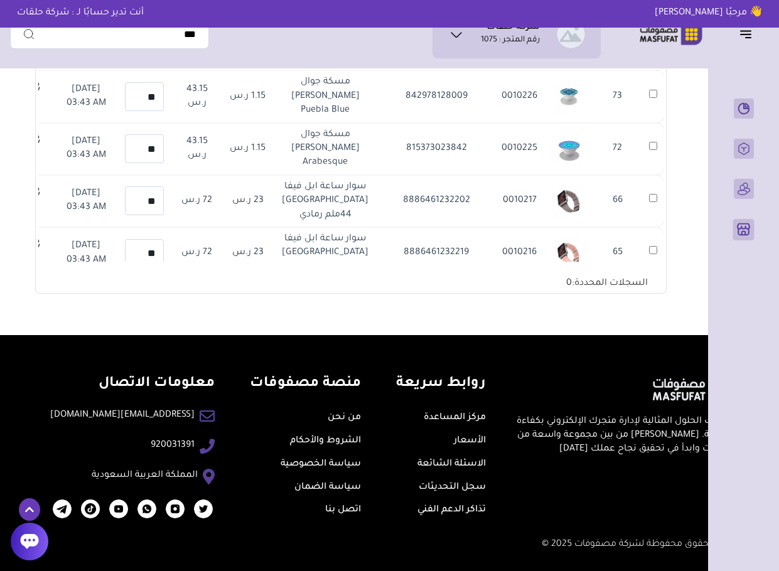
scroll to position [15405, 0]
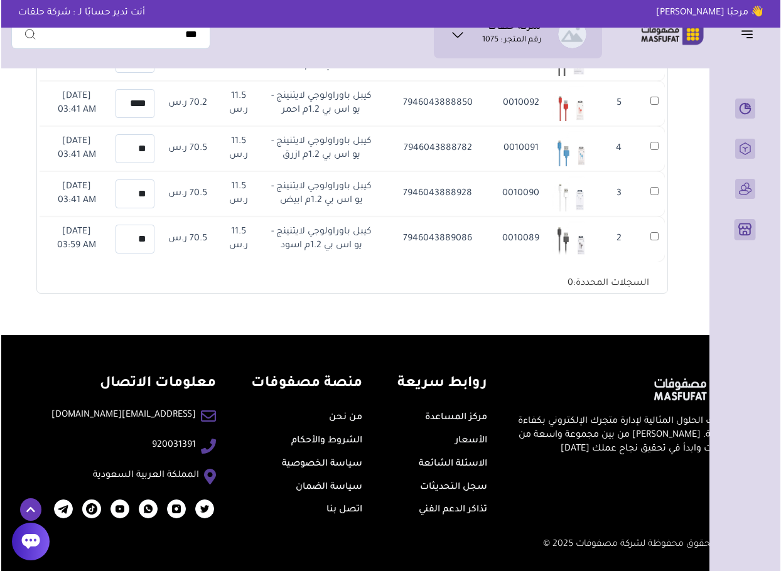
scroll to position [18131, 0]
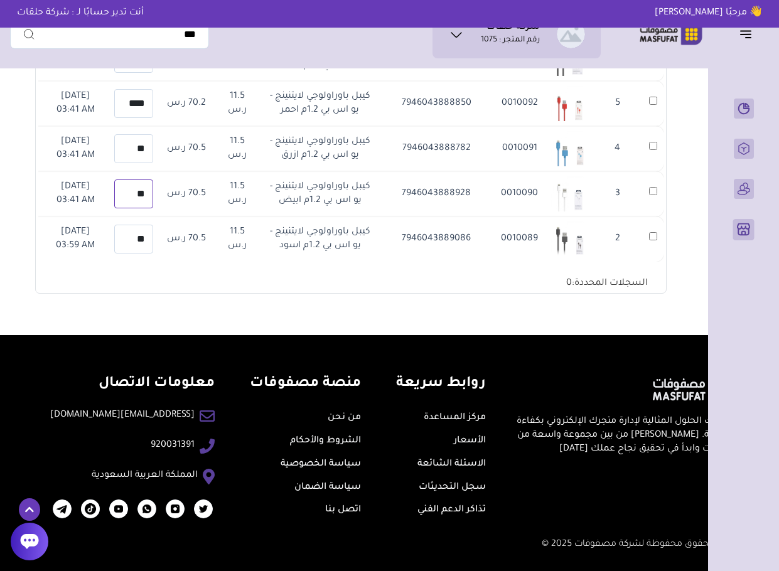
click at [153, 183] on input "**" at bounding box center [133, 194] width 39 height 29
type input "**"
click at [30, 181] on icon at bounding box center [24, 189] width 11 height 16
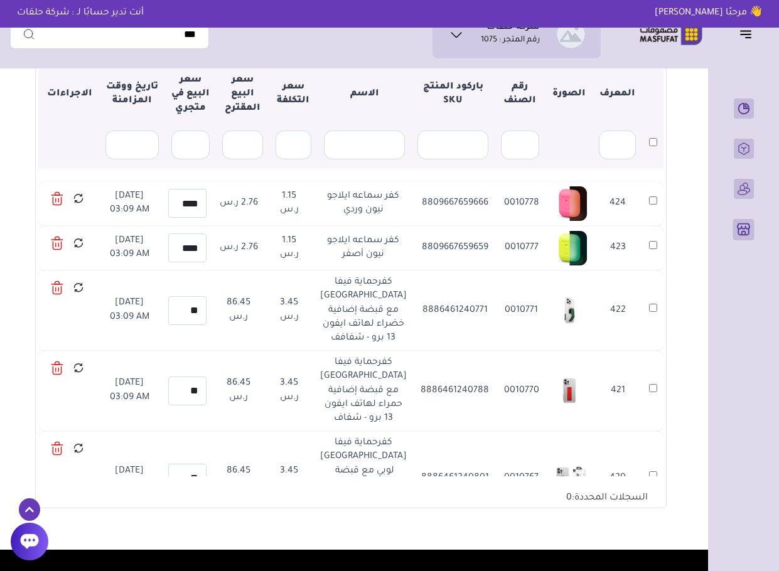
scroll to position [205, 0]
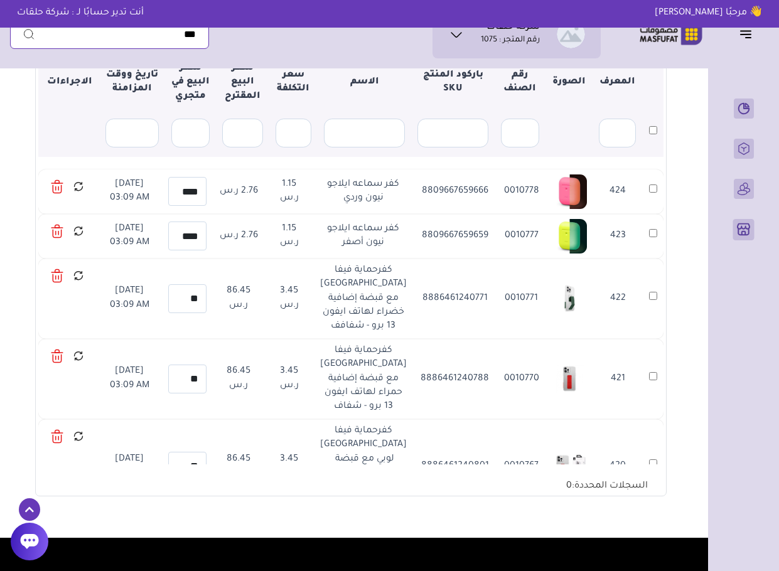
click at [171, 35] on input "text" at bounding box center [109, 34] width 199 height 29
paste input "**********"
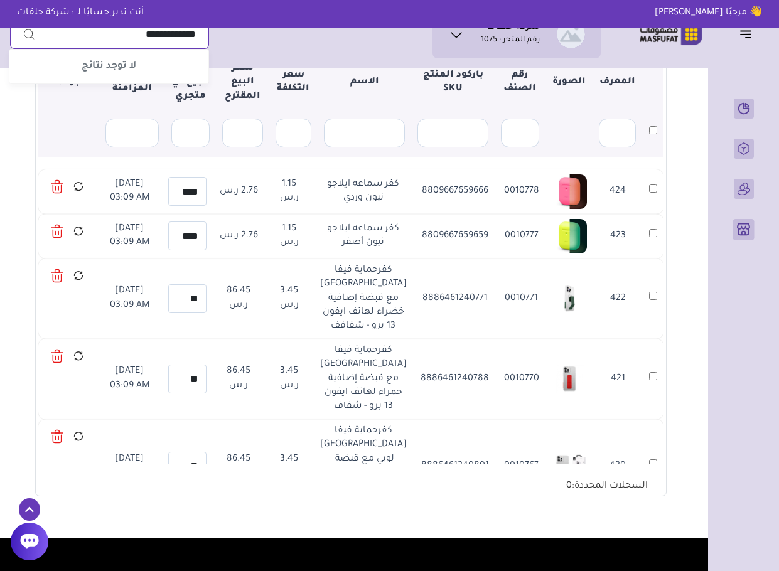
type input "**********"
click at [639, 324] on td "422" at bounding box center [617, 299] width 49 height 80
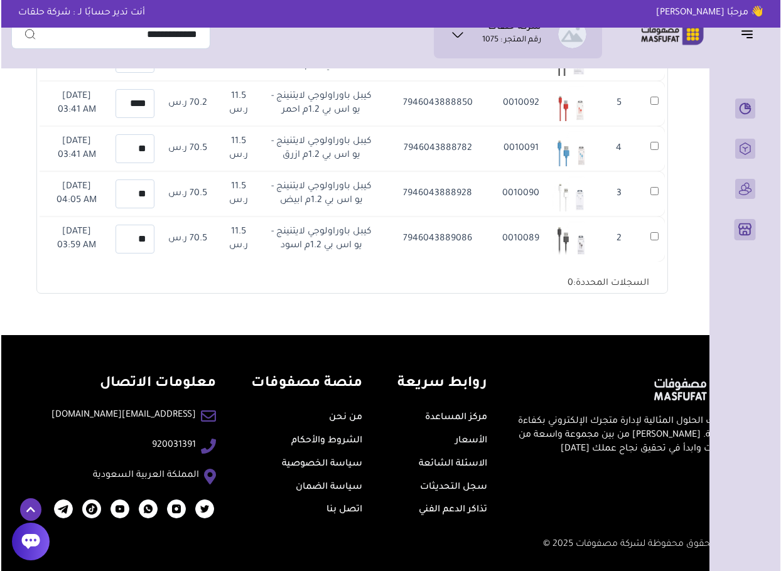
scroll to position [18131, 0]
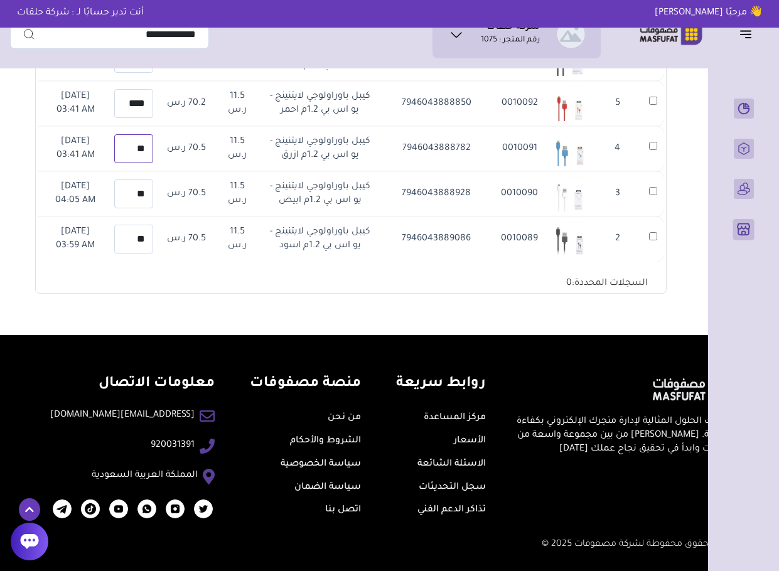
click at [153, 136] on input "**" at bounding box center [133, 148] width 39 height 29
type input "**"
click at [30, 136] on icon at bounding box center [24, 144] width 11 height 16
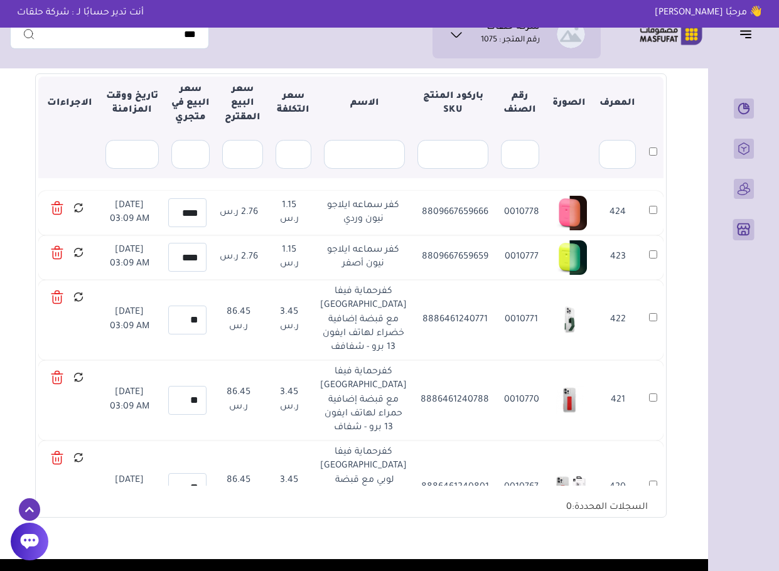
scroll to position [205, 0]
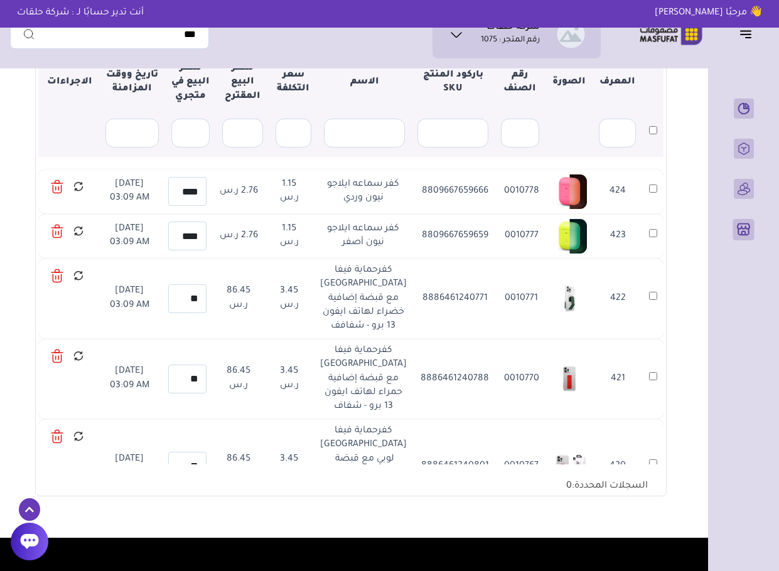
click at [18, 100] on section "متجري المنتجات المختارة المنتجات المتزامنة المنتجات غير المتزامنة حفظ ومزامنة ا…" at bounding box center [351, 204] width 682 height 668
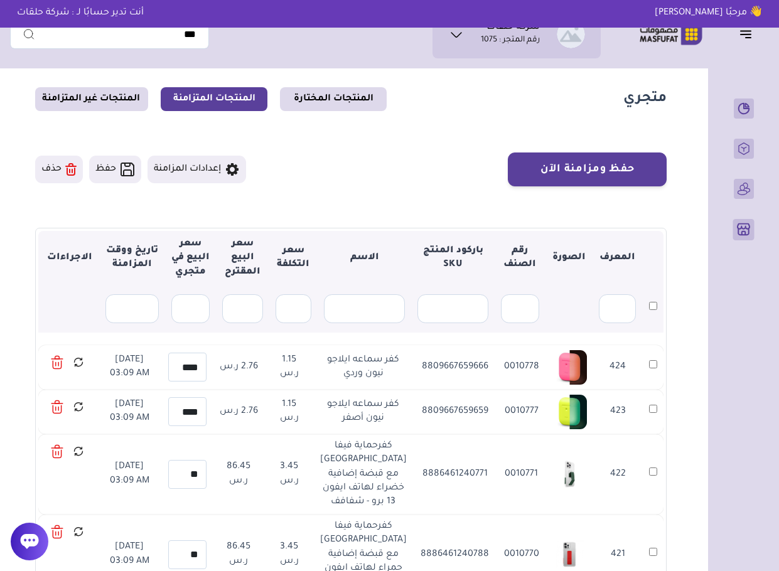
scroll to position [4, 0]
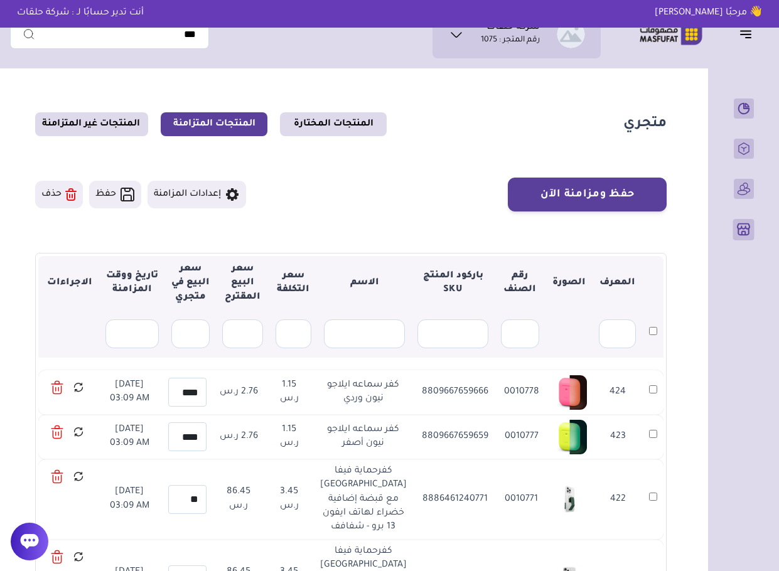
click at [187, 195] on button "إعدادات المزامنة" at bounding box center [197, 195] width 99 height 28
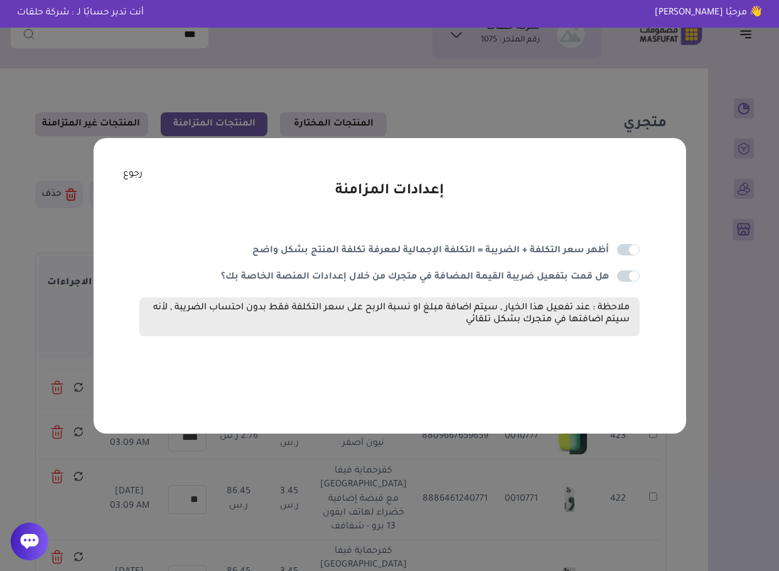
click at [139, 173] on link "رجوع" at bounding box center [132, 175] width 19 height 14
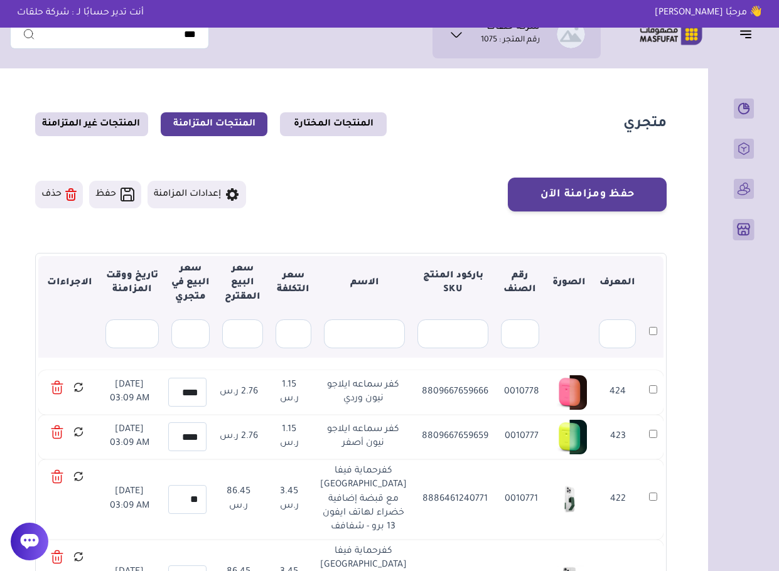
click at [14, 423] on section "متجري المنتجات المختارة المنتجات المتزامنة المنتجات غير المتزامنة حفظ ومزامنة ا…" at bounding box center [351, 405] width 682 height 668
click at [676, 407] on section "متجري المنتجات المختارة المنتجات المتزامنة المنتجات غير المتزامنة حفظ ومزامنة ا…" at bounding box center [351, 405] width 682 height 668
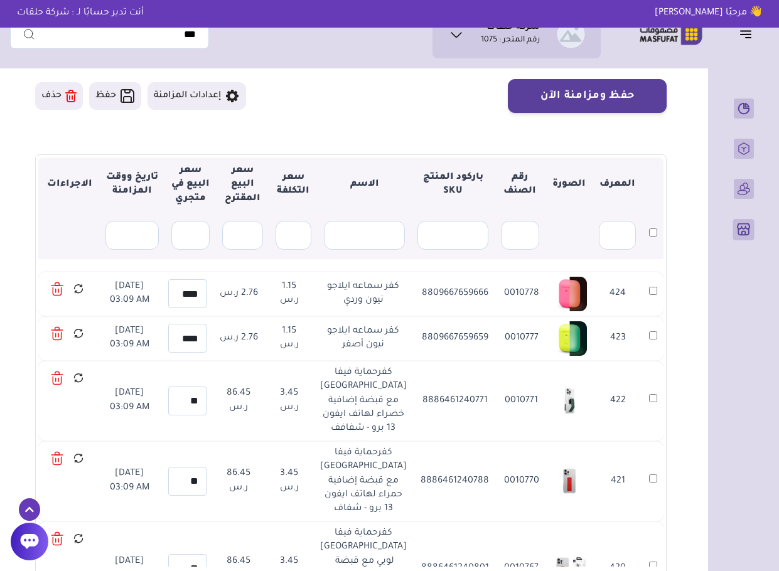
scroll to position [104, 0]
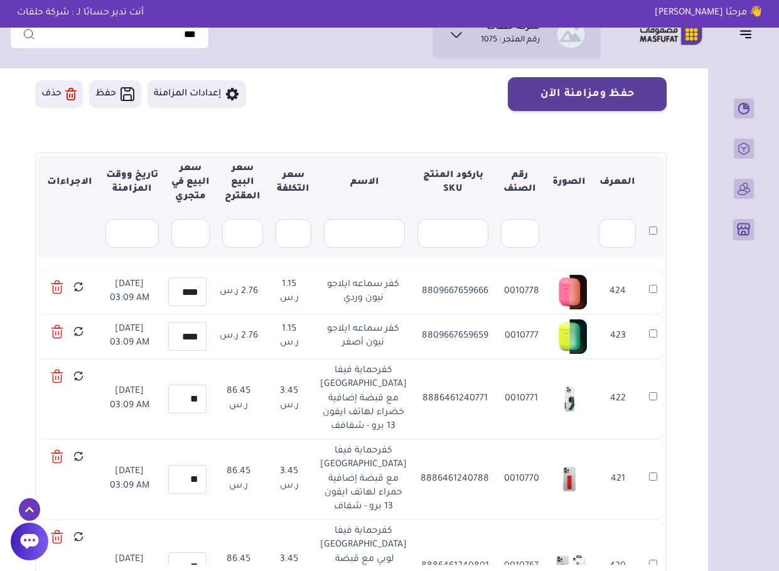
click at [634, 421] on td "422" at bounding box center [617, 399] width 49 height 80
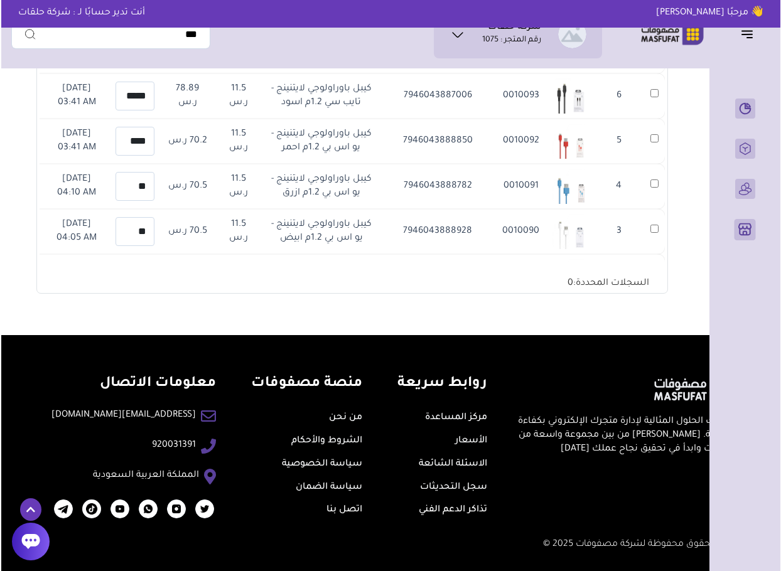
scroll to position [18030, 0]
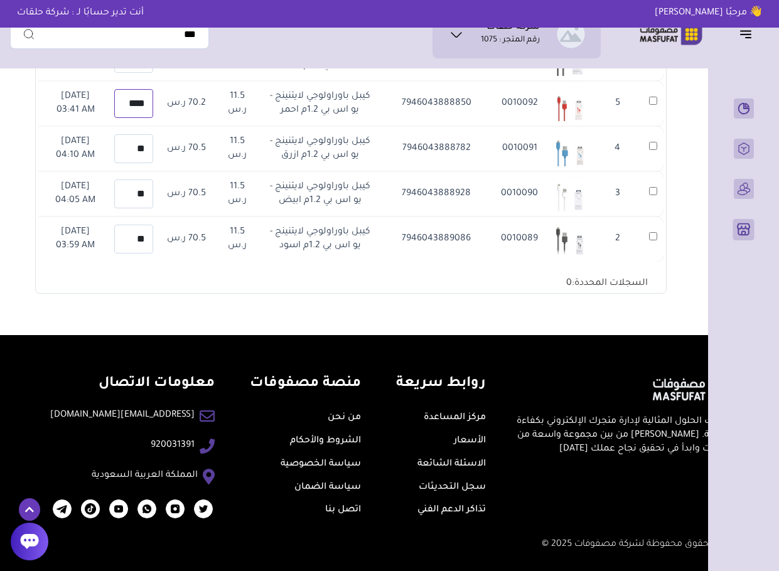
click at [153, 118] on input "****" at bounding box center [133, 103] width 39 height 29
type input "**"
click at [30, 106] on icon at bounding box center [24, 98] width 11 height 16
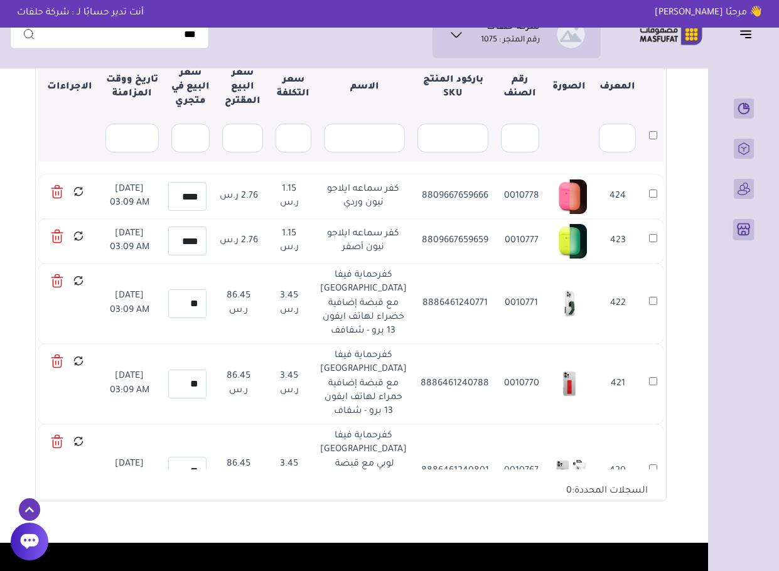
scroll to position [205, 0]
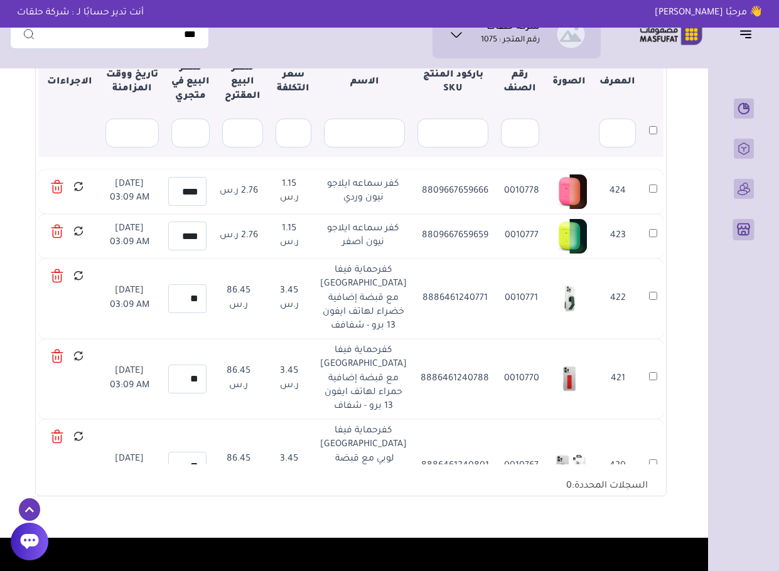
click at [632, 281] on td "422" at bounding box center [617, 299] width 49 height 80
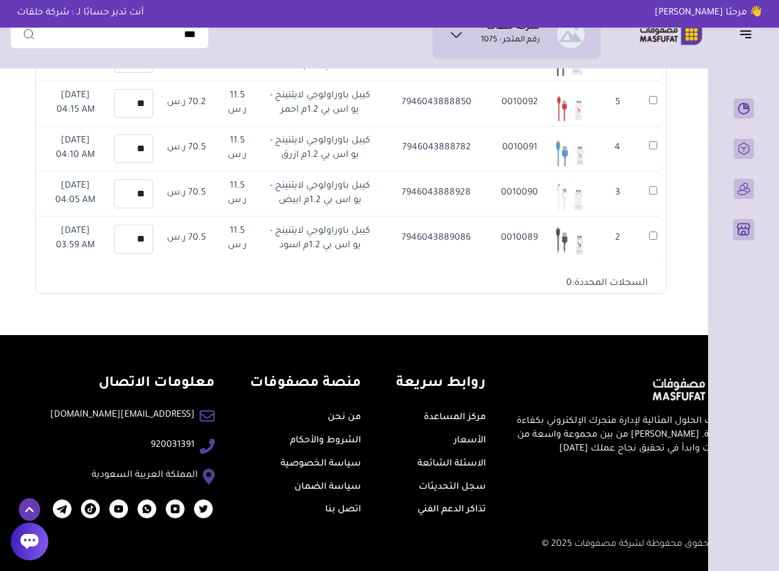
scroll to position [18131, 0]
click at [684, 215] on section "متجري المنتجات المختارة المنتجات المتزامنة المنتجات غير المتزامنة حفظ ومزامنة ا…" at bounding box center [351, 1] width 682 height 668
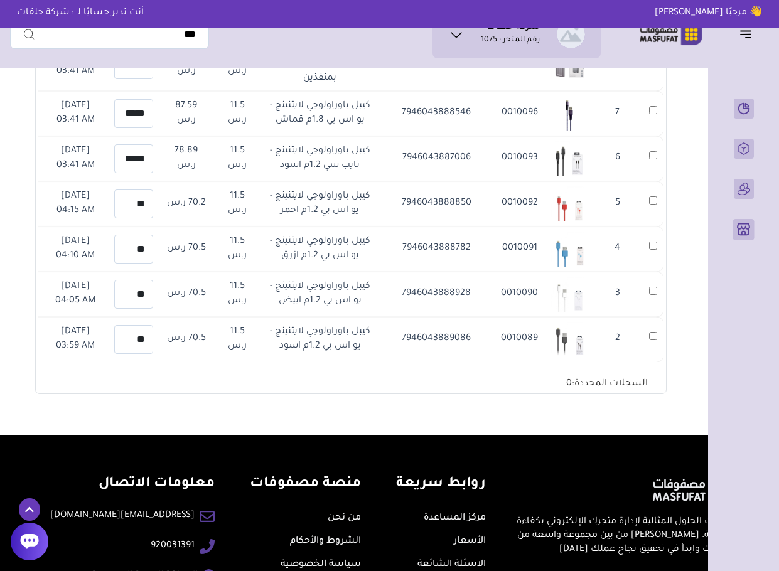
scroll to position [332, 0]
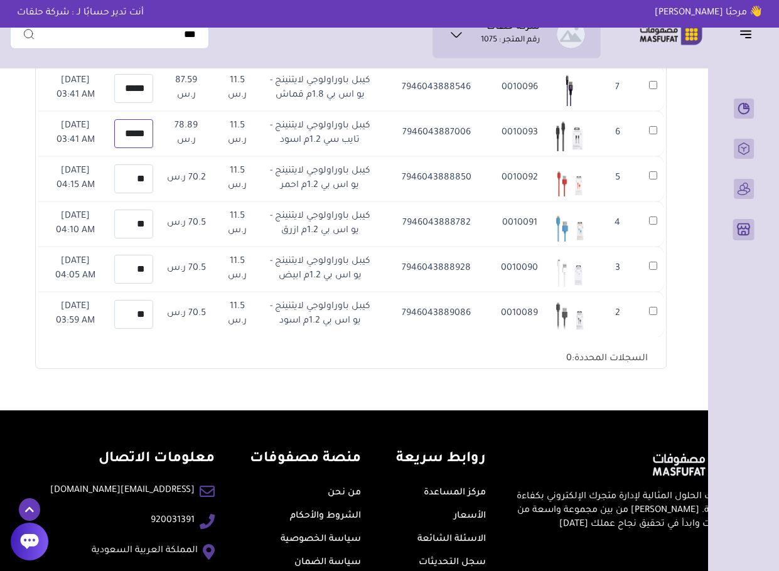
click at [153, 119] on input "*****" at bounding box center [133, 133] width 39 height 29
type input "**"
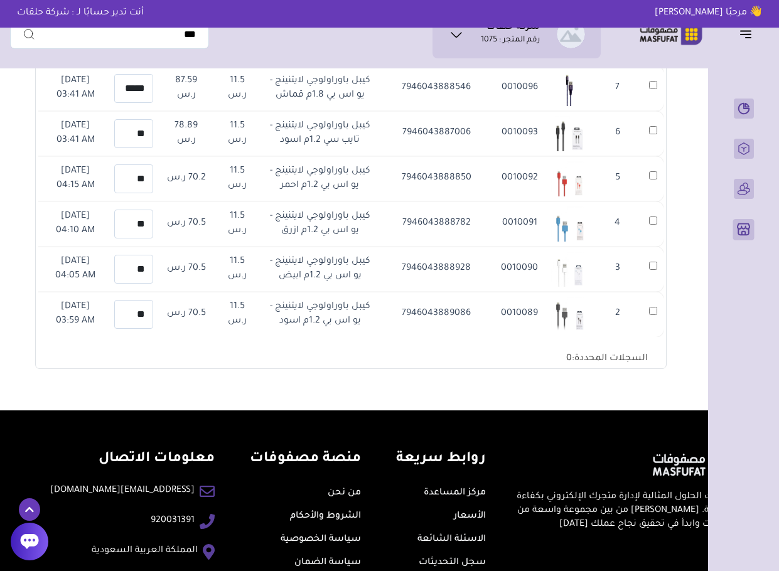
click at [30, 121] on icon at bounding box center [24, 129] width 11 height 16
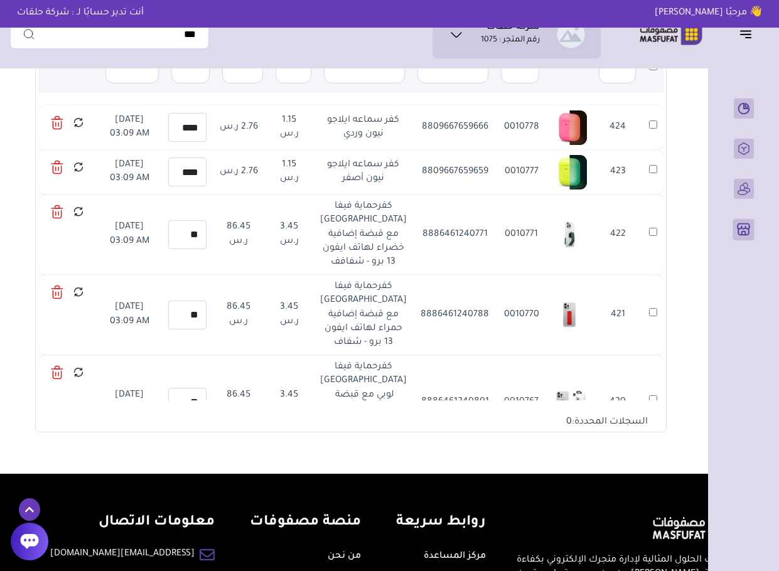
scroll to position [269, 0]
click at [636, 347] on td "421" at bounding box center [617, 315] width 49 height 80
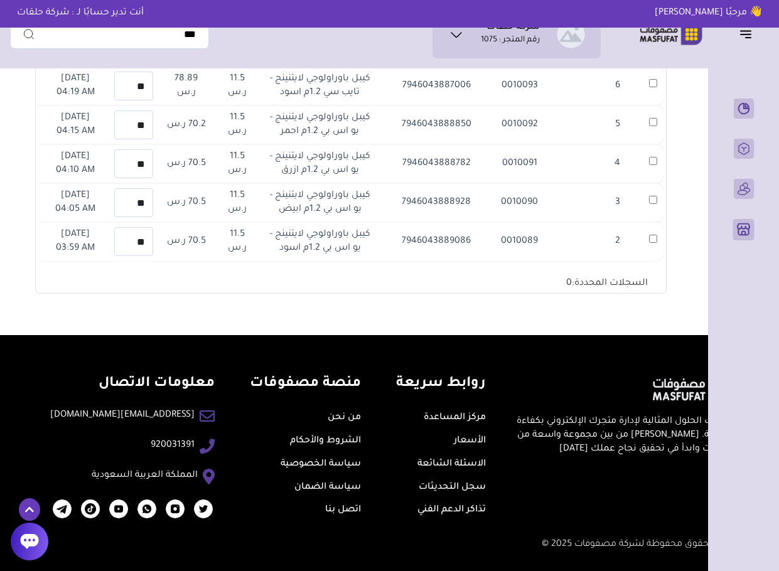
scroll to position [18131, 0]
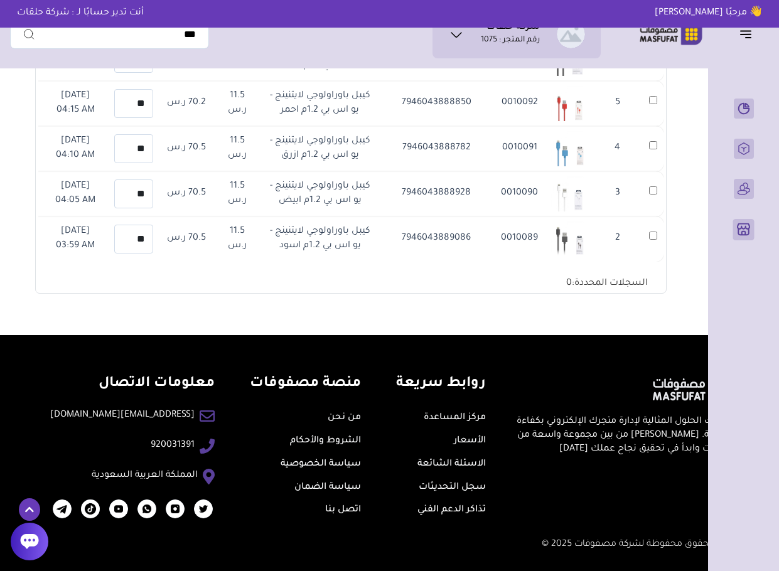
click at [705, 210] on div "متجري المنتجات المختارة المنتجات المتزامنة المنتجات غير المتزامنة حفظ ومزامنة ا…" at bounding box center [389, 1] width 759 height 668
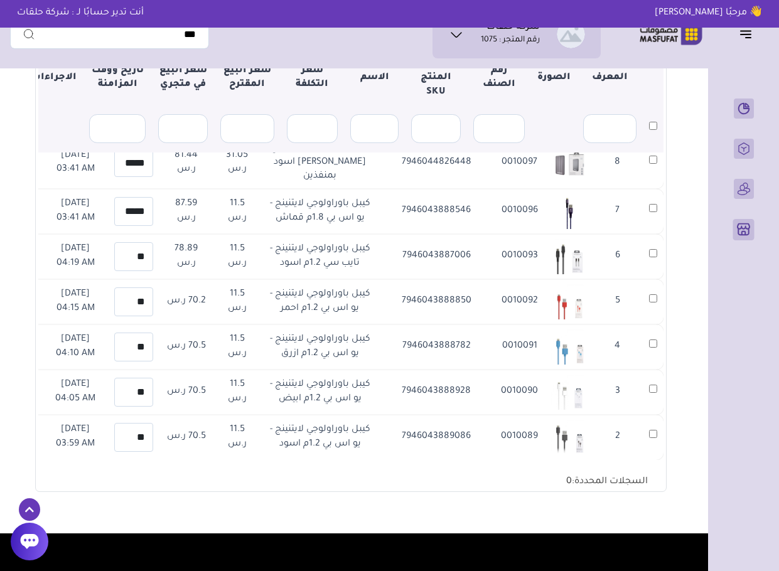
scroll to position [207, 0]
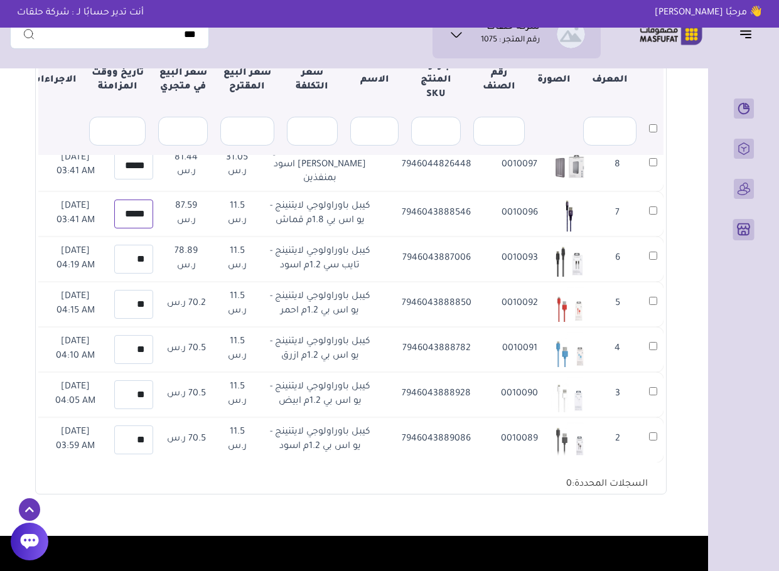
click at [153, 200] on input "*****" at bounding box center [133, 214] width 39 height 29
type input "**"
click at [682, 205] on section "متجري المنتجات المختارة المنتجات المتزامنة المنتجات غير المتزامنة حفظ ومزامنة ا…" at bounding box center [351, 202] width 682 height 668
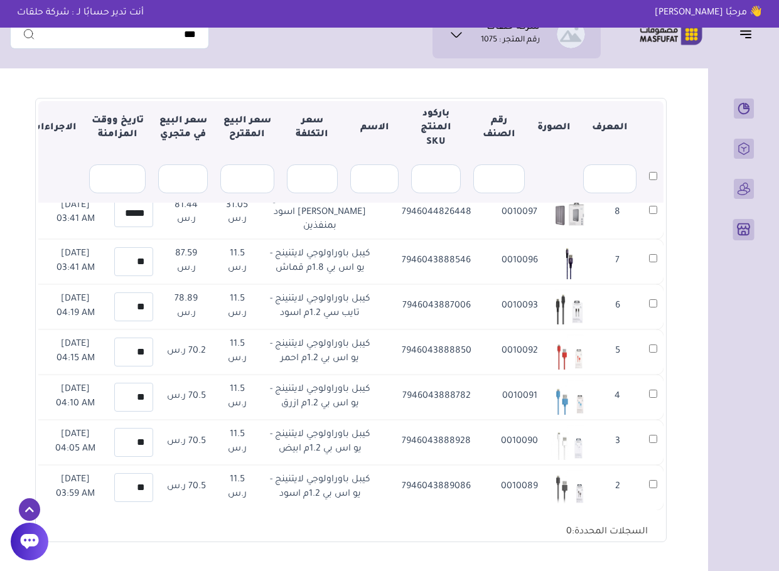
scroll to position [156, 0]
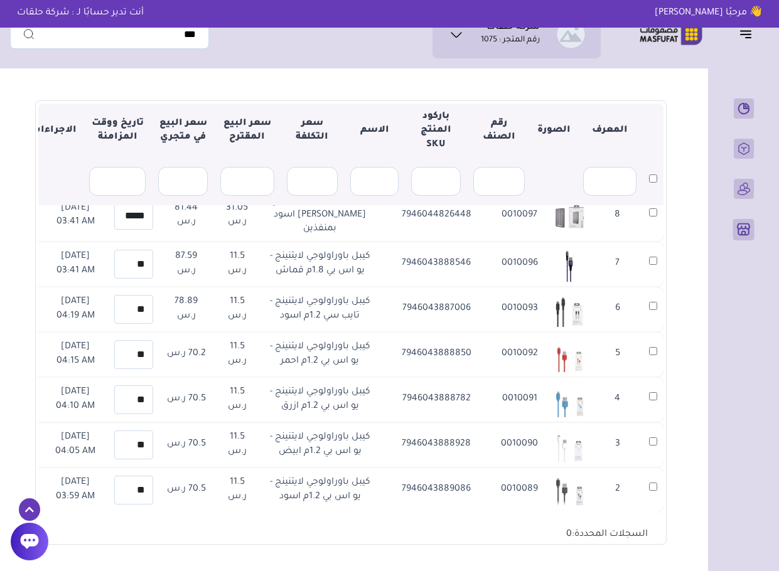
click at [642, 242] on td "7" at bounding box center [618, 264] width 50 height 45
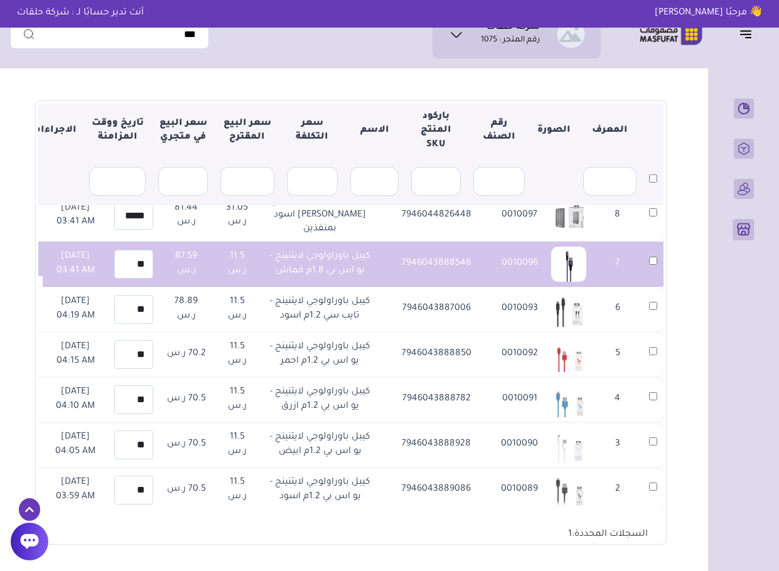
scroll to position [18030, 0]
click at [12, 148] on section "متجري المنتجات المختارة المنتجات المتزامنة المنتجات غير المتزامنة حفظ ومزامنة ا…" at bounding box center [351, 252] width 682 height 668
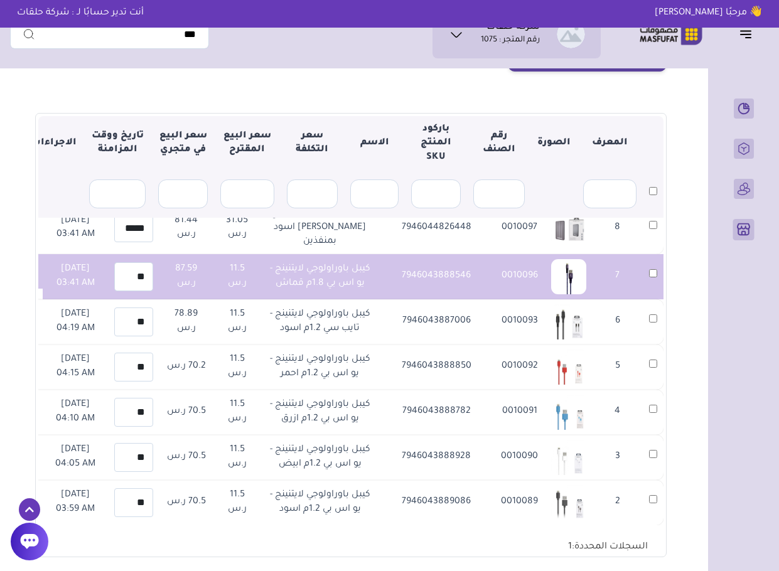
scroll to position [156, 0]
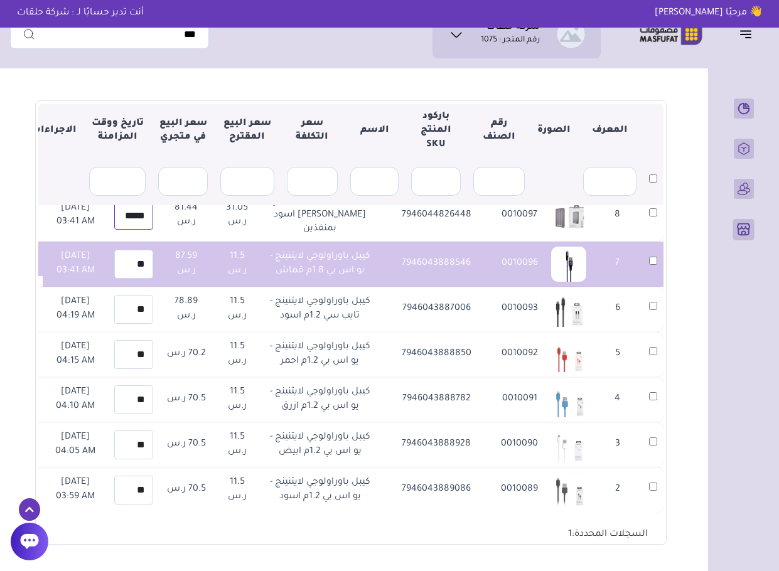
click at [153, 230] on input "*****" at bounding box center [133, 215] width 39 height 29
type input "**"
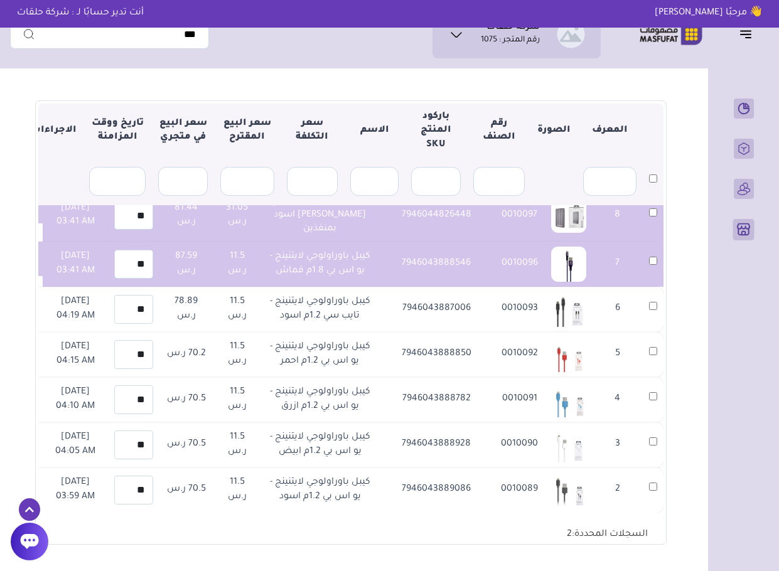
scroll to position [17880, 0]
click at [153, 178] on input "******" at bounding box center [133, 163] width 39 height 29
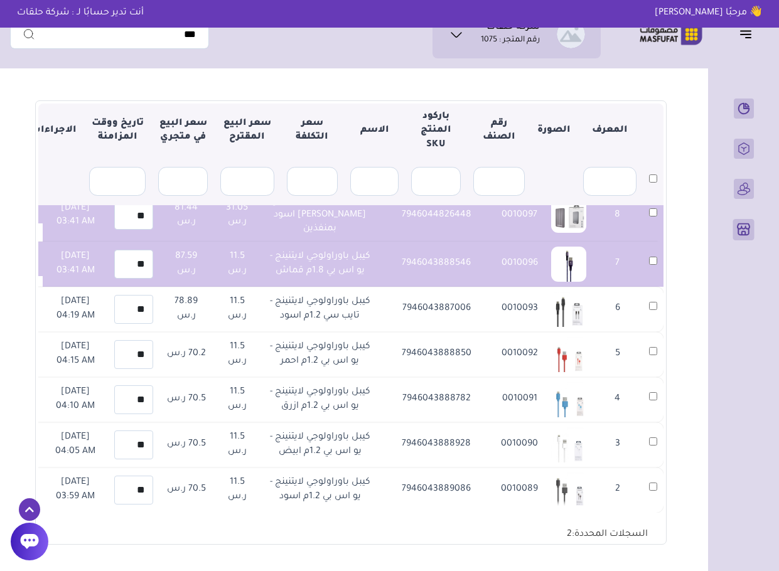
type input "***"
click at [153, 118] on input "*****" at bounding box center [133, 103] width 39 height 29
type input "**"
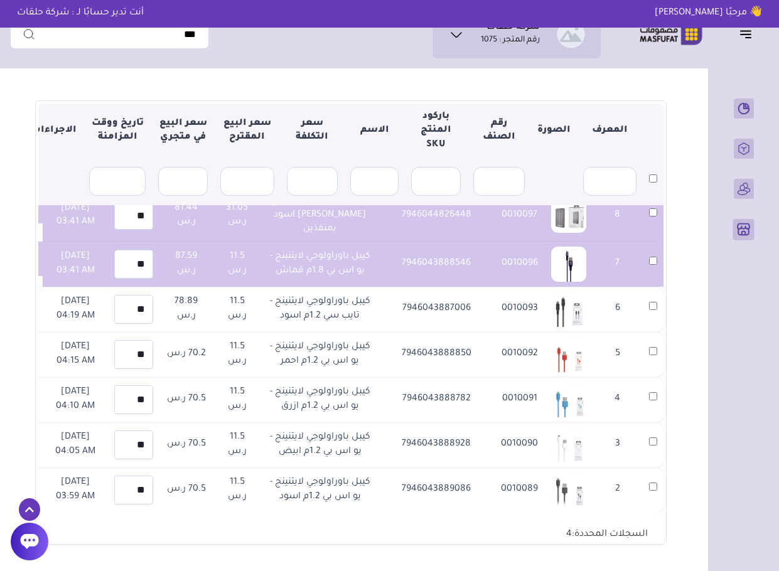
click at [153, 63] on input "*****" at bounding box center [133, 48] width 39 height 29
type input "**"
click at [153, 18] on input "*****" at bounding box center [133, 3] width 39 height 29
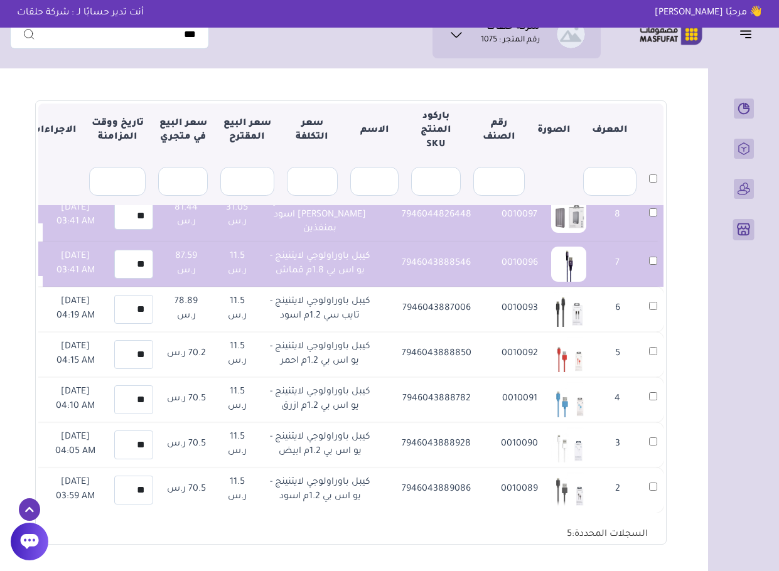
click at [153, 18] on input "*****" at bounding box center [133, 3] width 39 height 29
type input "**"
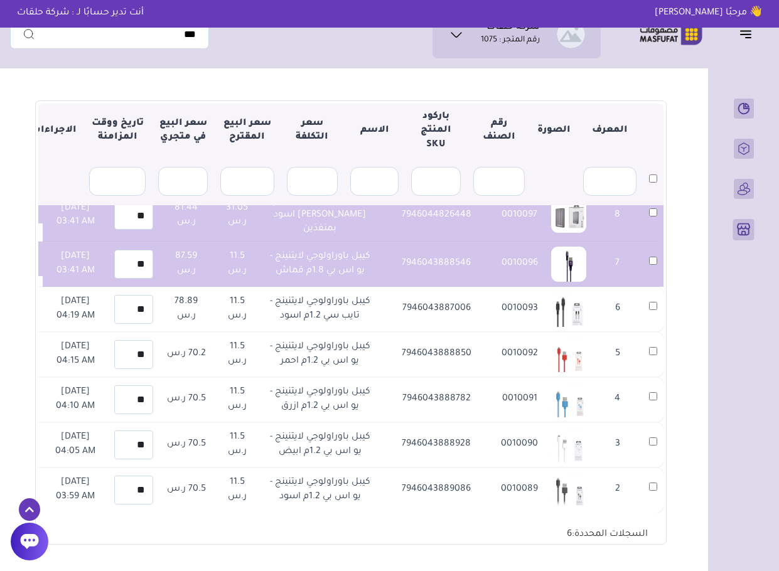
type input "**"
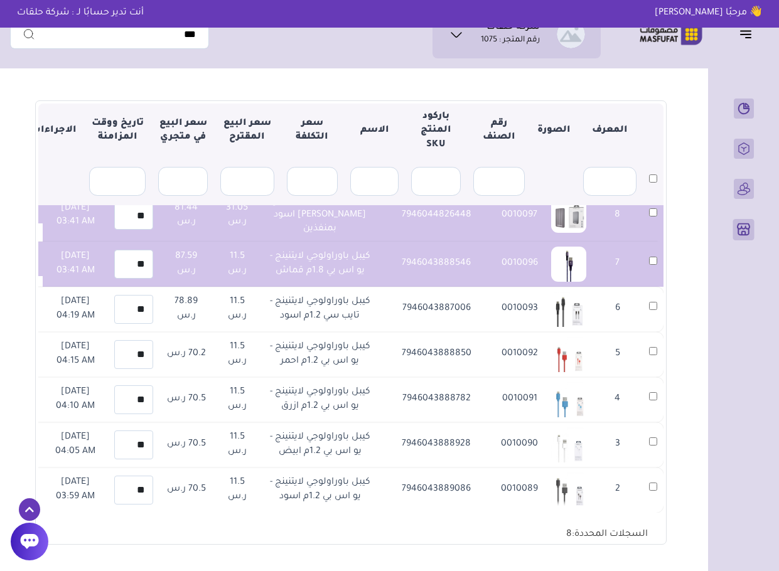
type input "**"
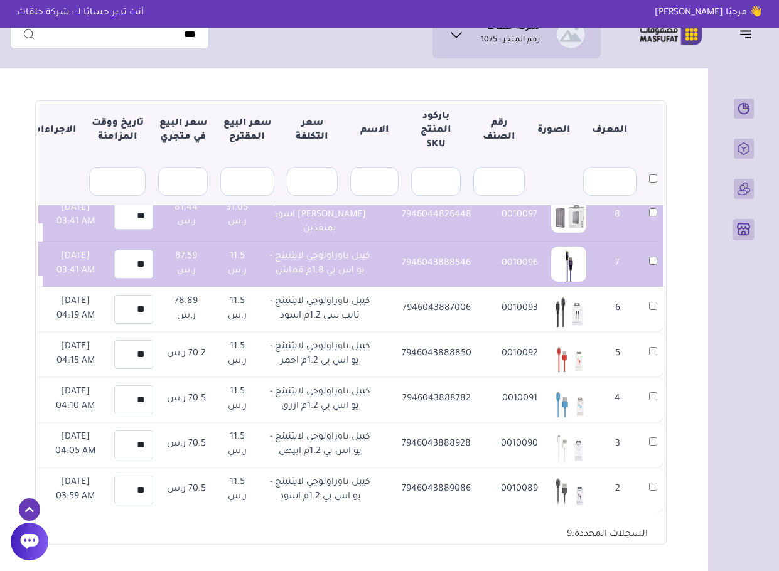
scroll to position [0, 0]
type input "**"
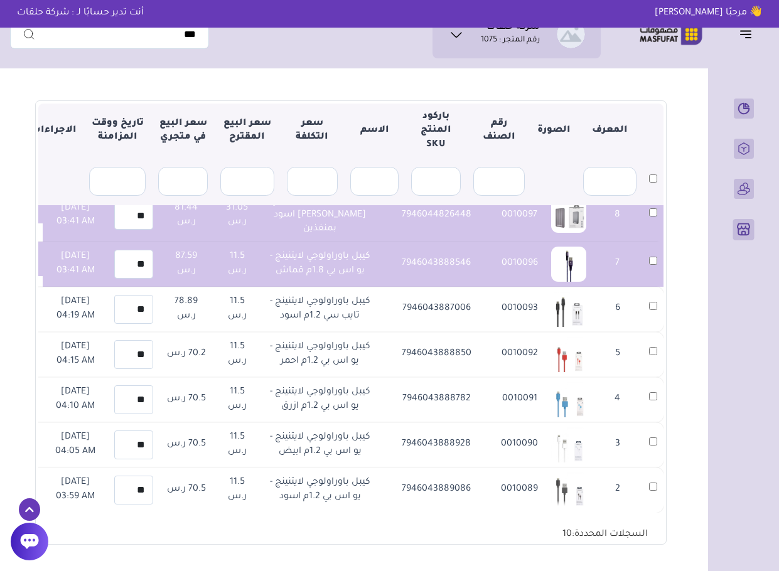
scroll to position [0, 0]
type input "***"
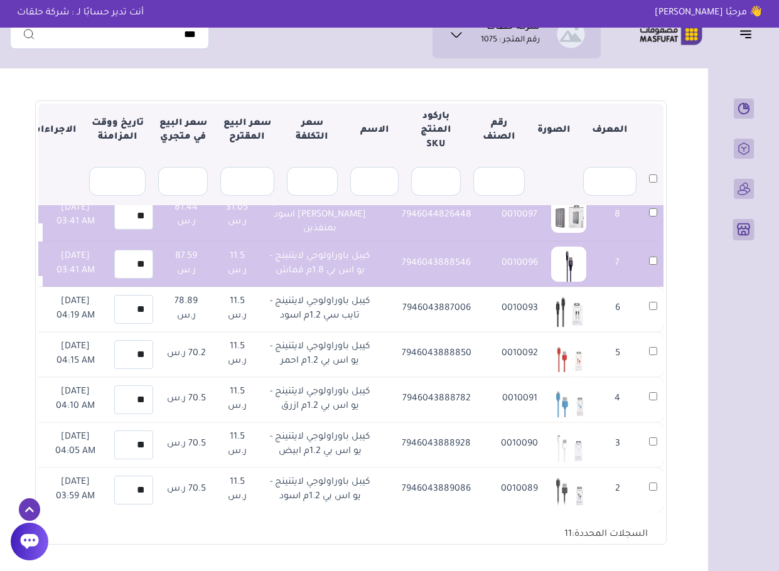
type input "***"
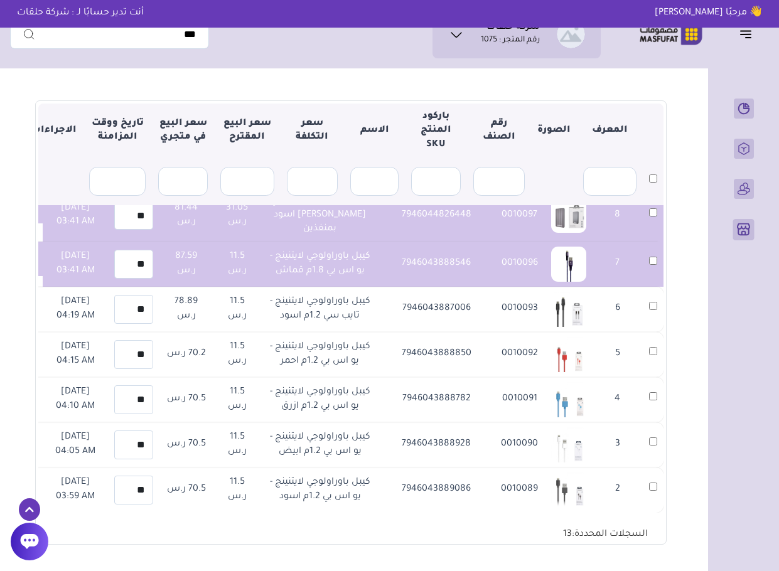
type input "***"
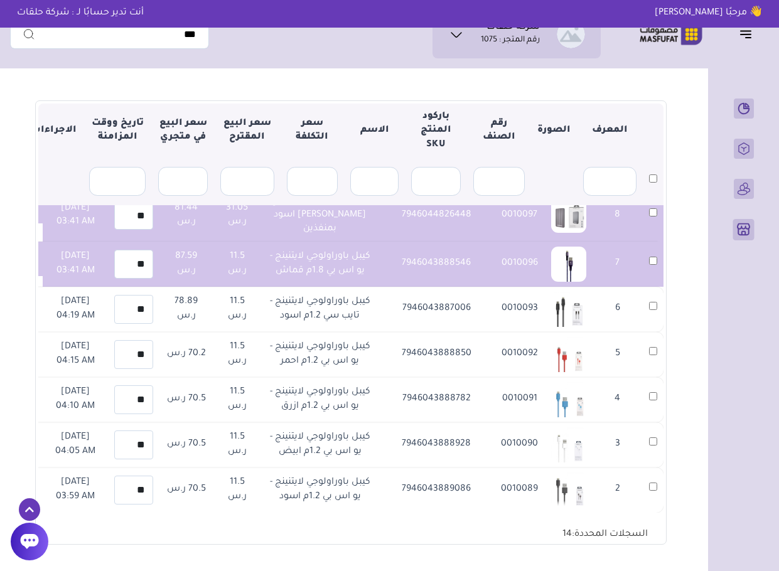
type input "**"
type input "***"
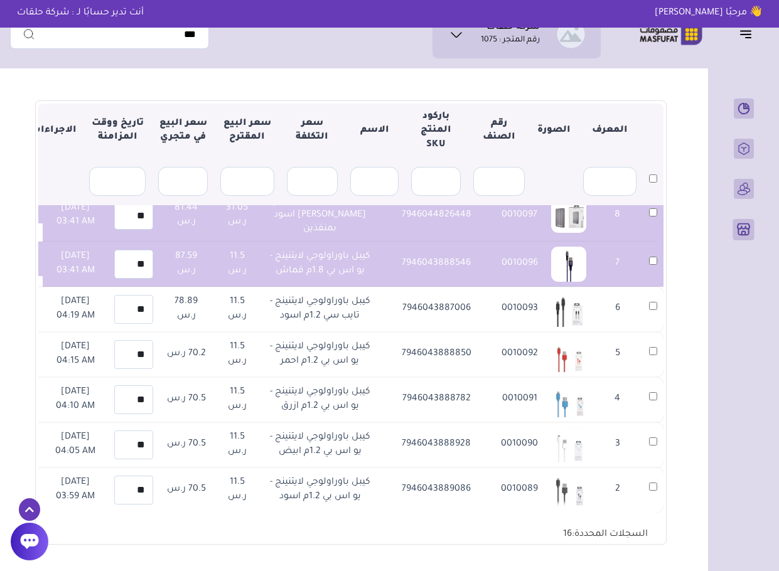
type input "***"
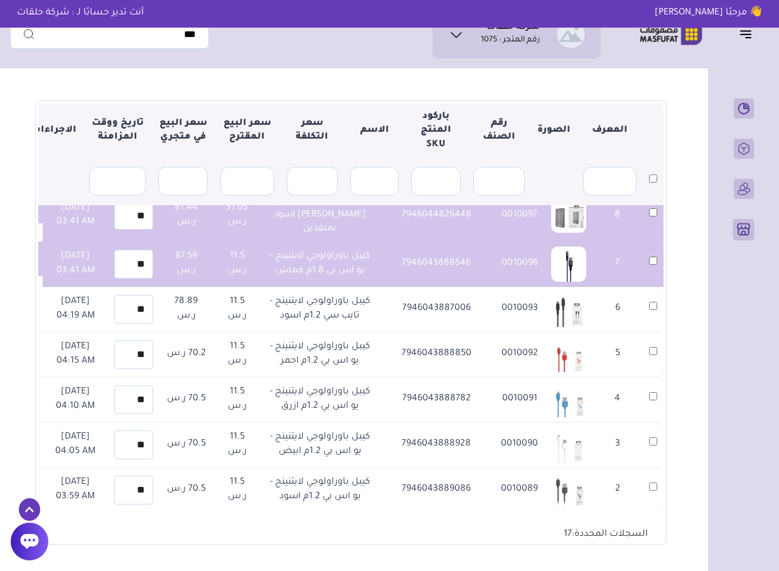
type input "***"
type input "**"
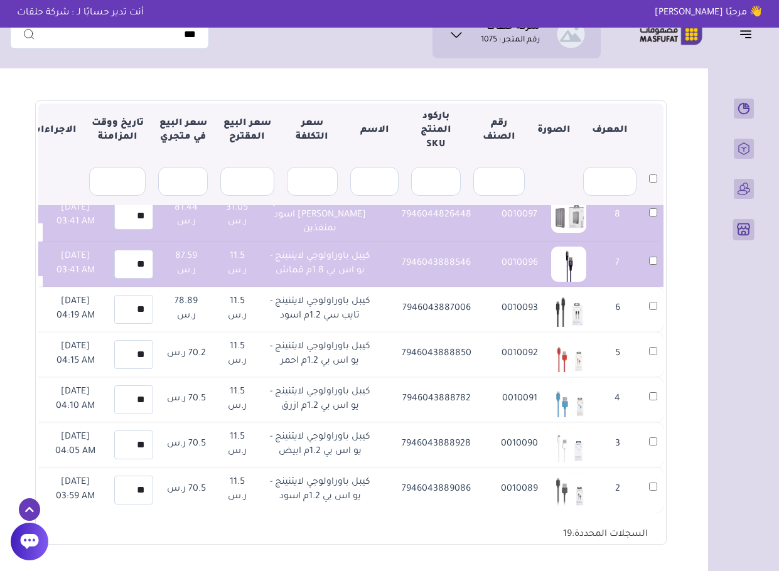
type input "**"
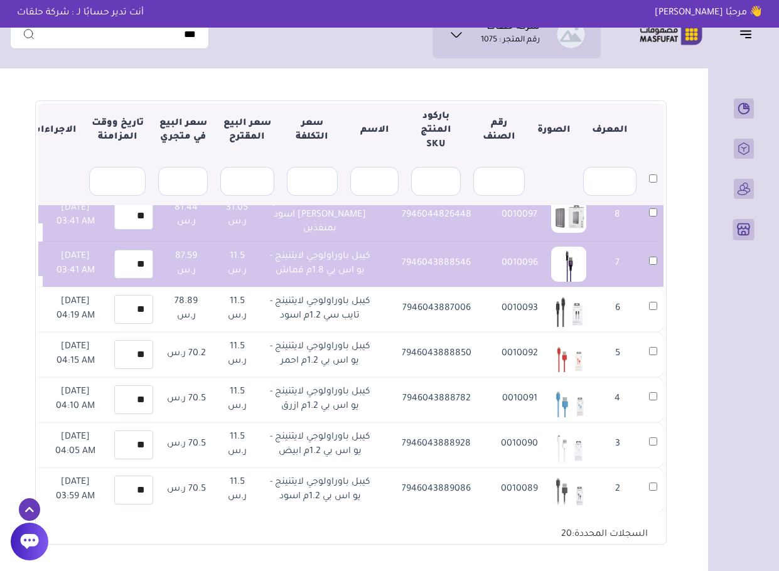
type input "**"
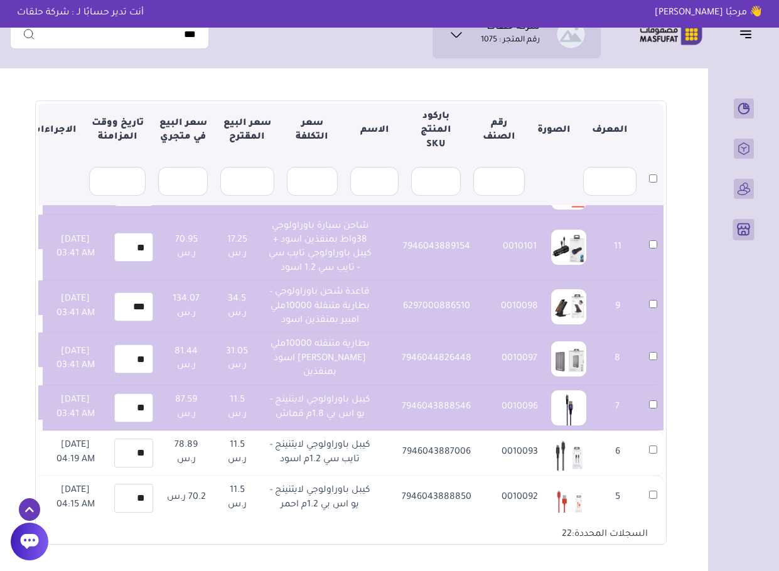
scroll to position [16436, 0]
type input "**"
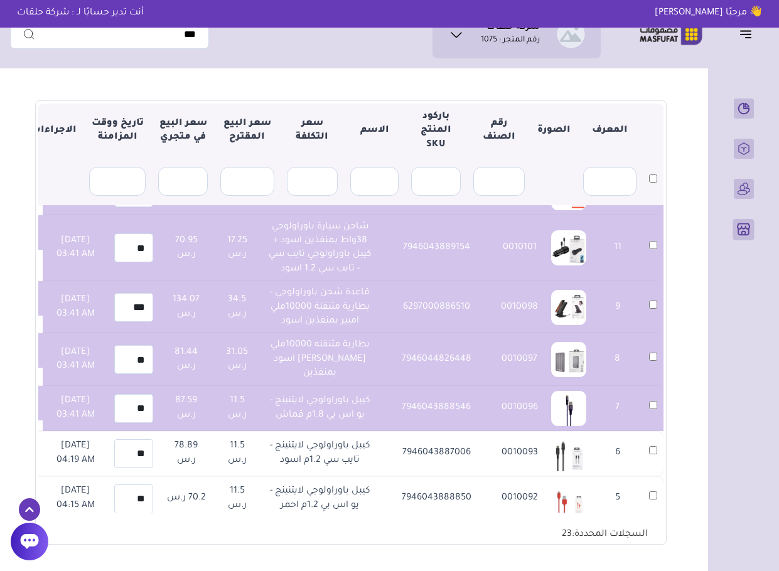
type input "**"
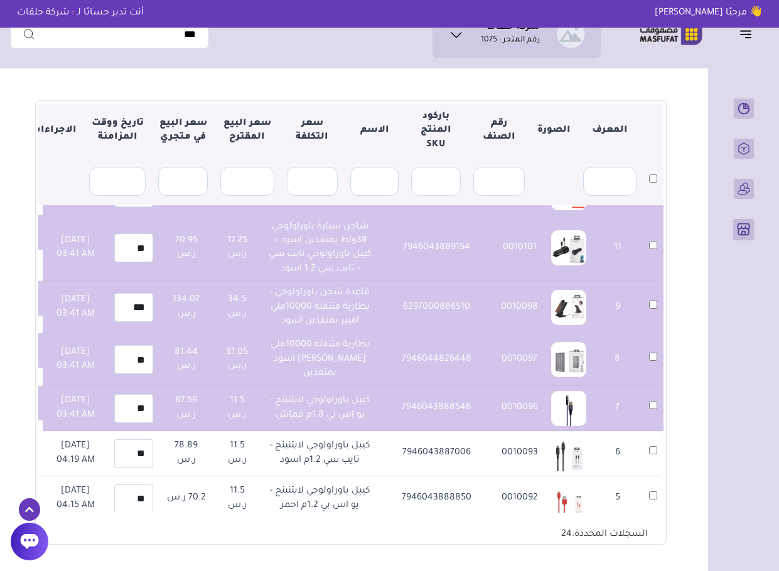
type input "**"
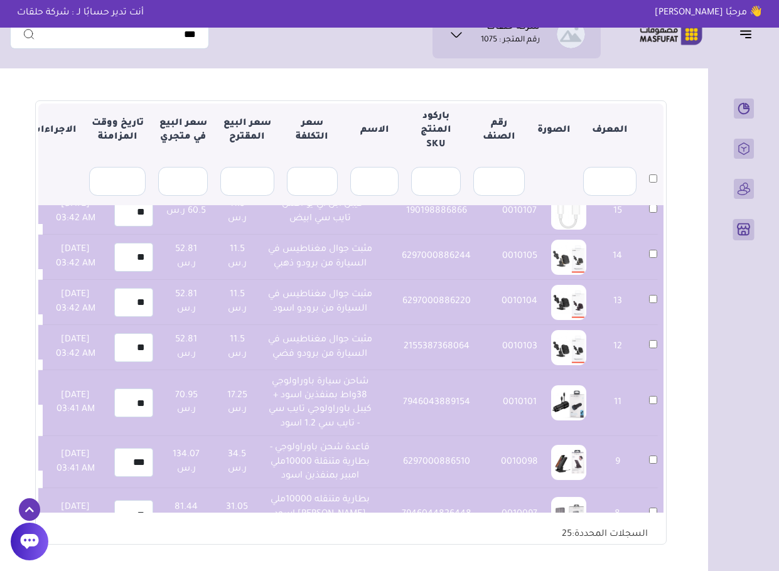
scroll to position [16260, 0]
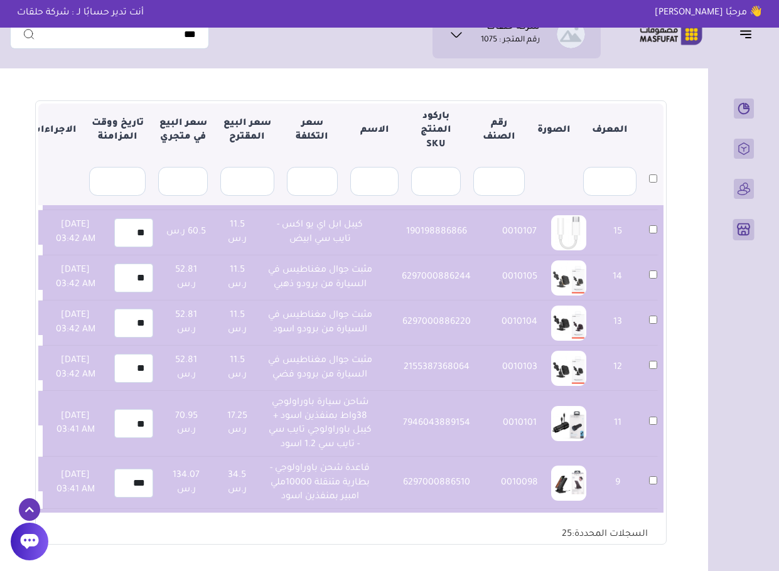
type input "**"
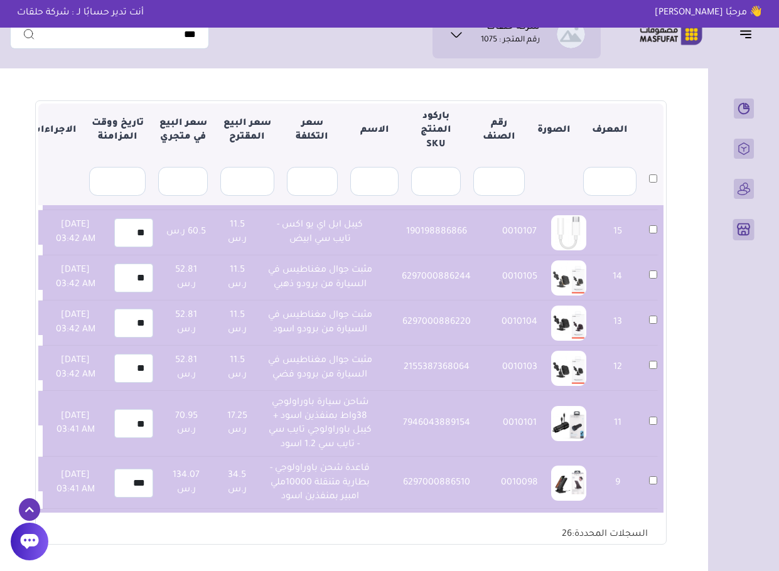
type input "**"
click at [689, 244] on section "متجري المنتجات المختارة المنتجات المتزامنة المنتجات غير المتزامنة حفظ ومزامنة ا…" at bounding box center [351, 252] width 682 height 668
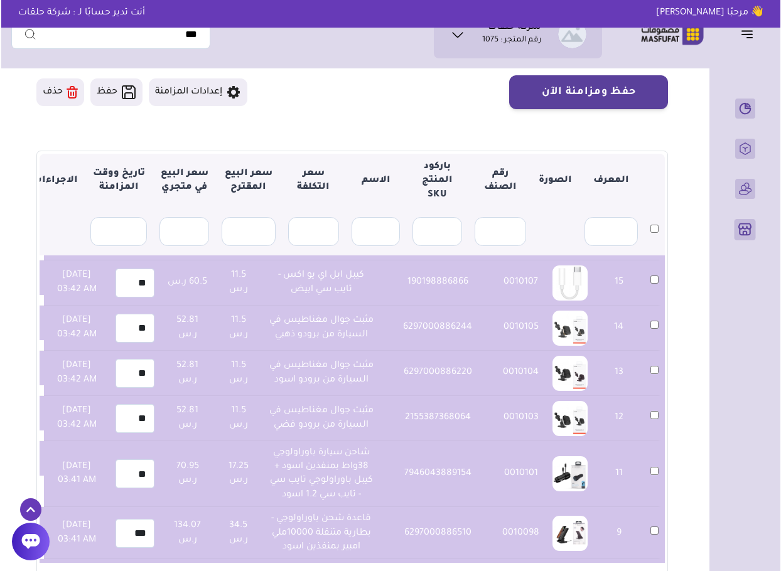
scroll to position [81, 0]
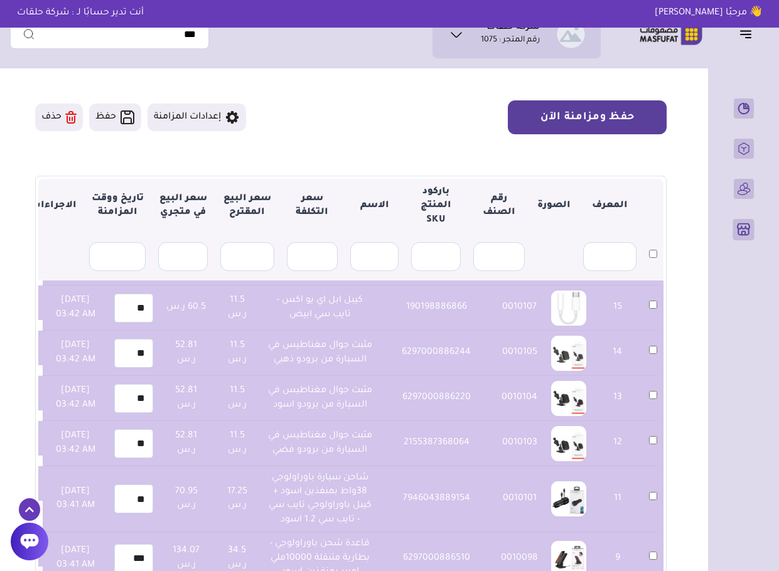
click at [579, 110] on button "حفظ ومزامنة الآن" at bounding box center [587, 117] width 159 height 34
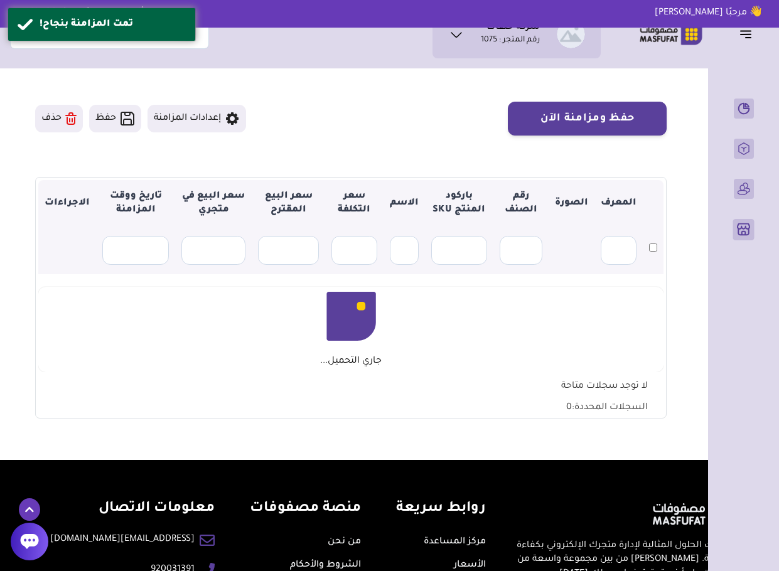
scroll to position [81, 0]
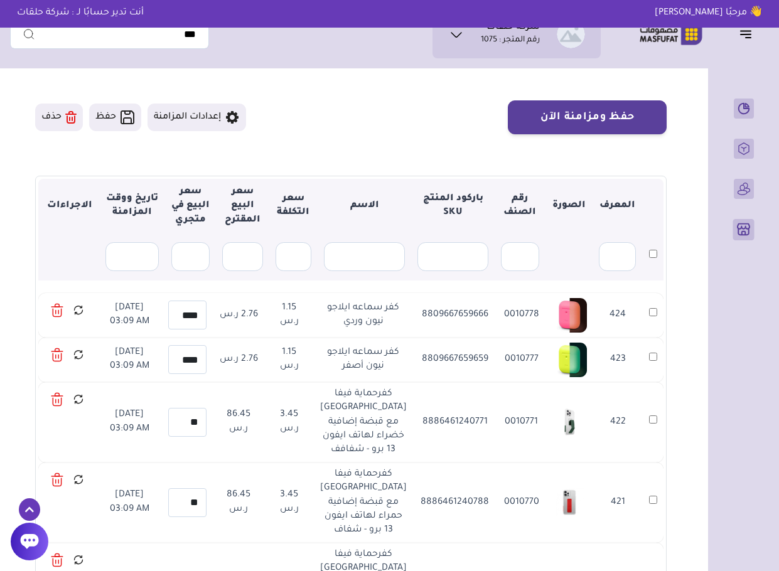
click at [641, 397] on td "422" at bounding box center [617, 422] width 49 height 80
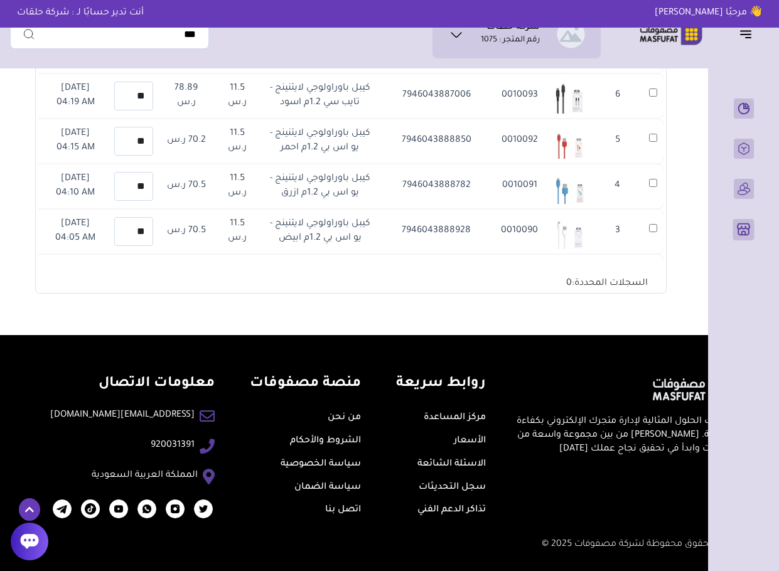
scroll to position [16147, 0]
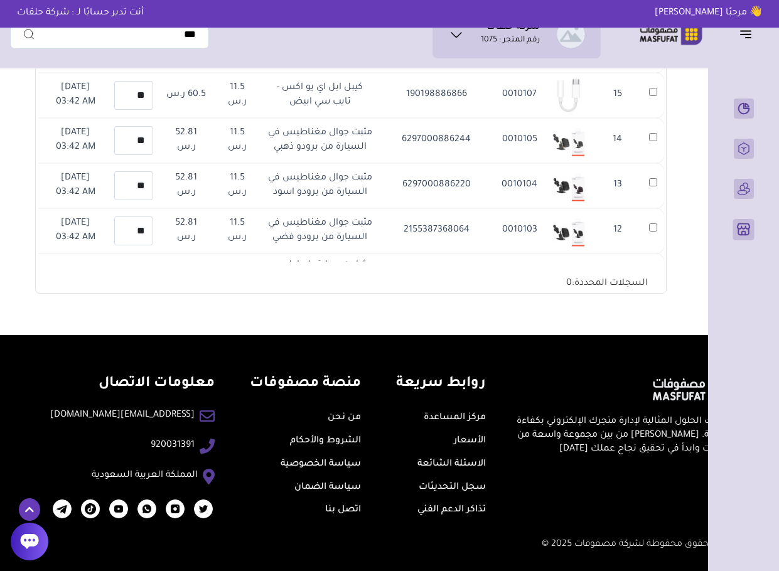
copy td "8809461760308"
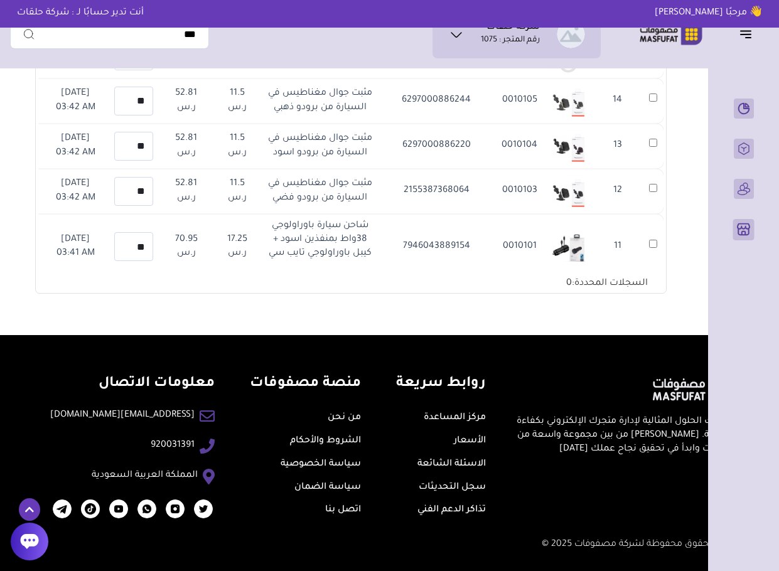
copy td "8809461760094"
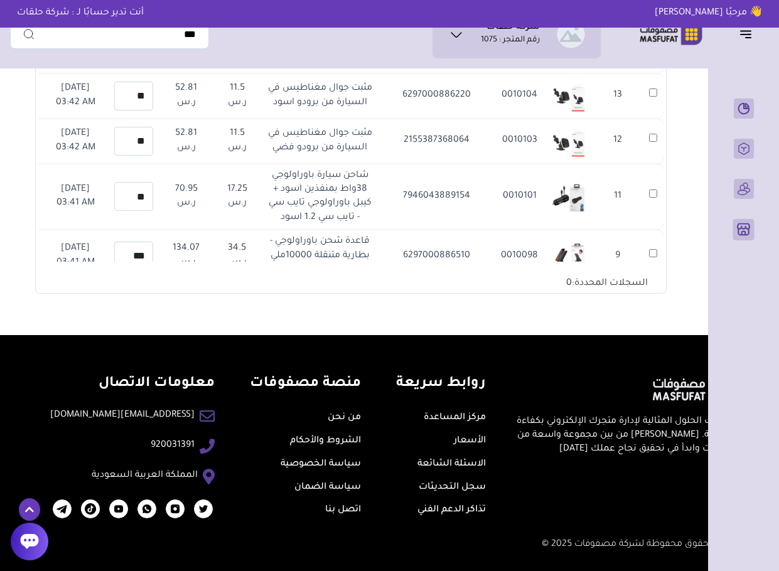
scroll to position [16261, 0]
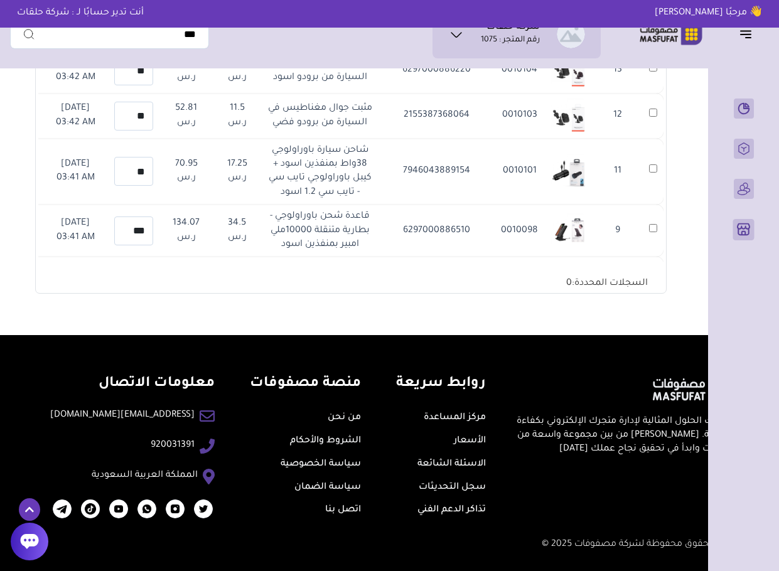
copy td "8809461760339"
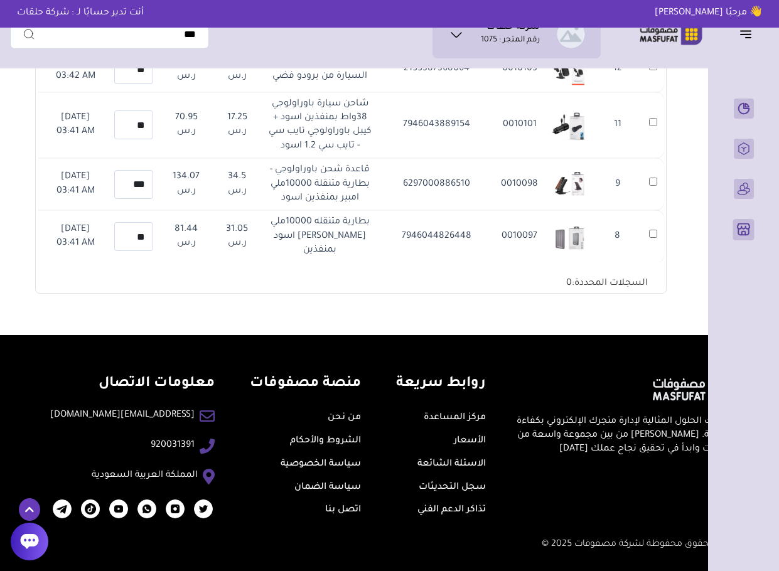
scroll to position [16312, 0]
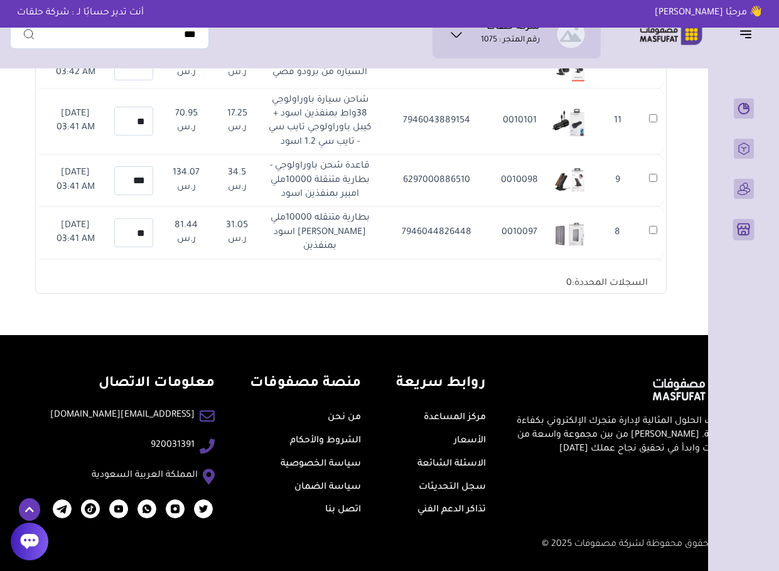
copy td "8809667659611"
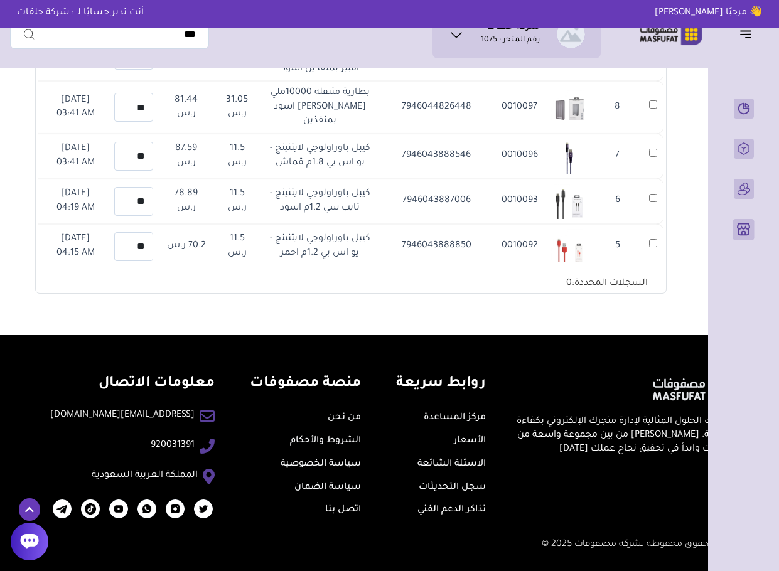
scroll to position [16412, 0]
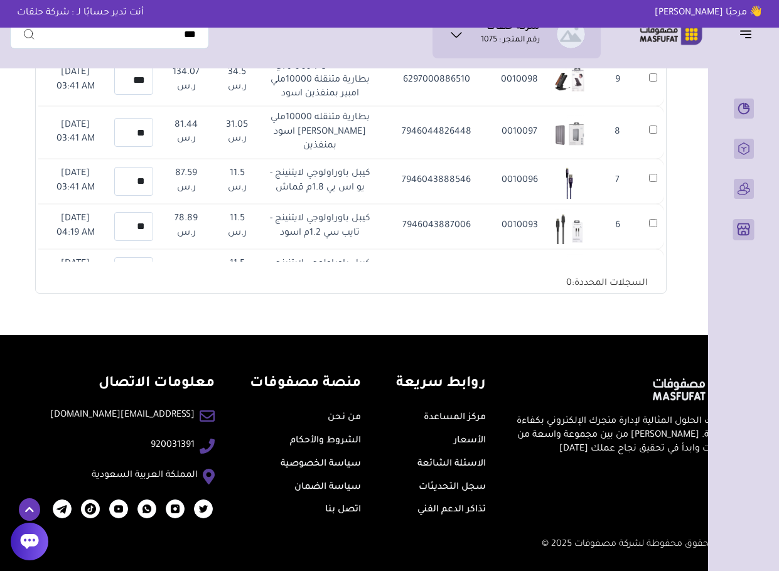
copy td "8809667659598"
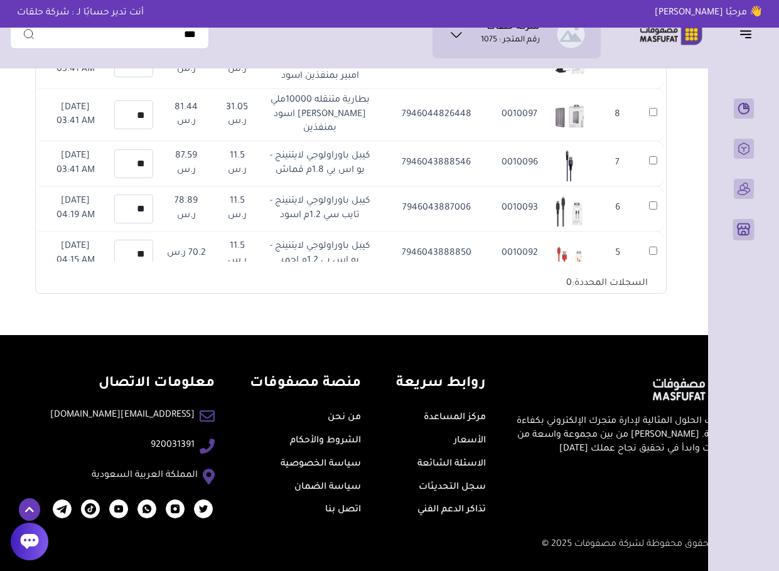
click at [682, 224] on section "متجري المنتجات المختارة المنتجات المتزامنة المنتجات غير المتزامنة حفظ ومزامنة ا…" at bounding box center [351, 1] width 682 height 668
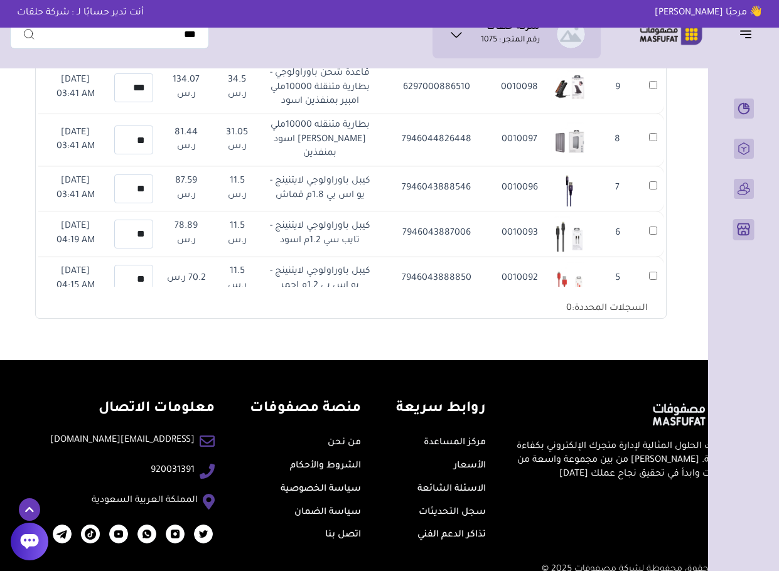
scroll to position [407, 0]
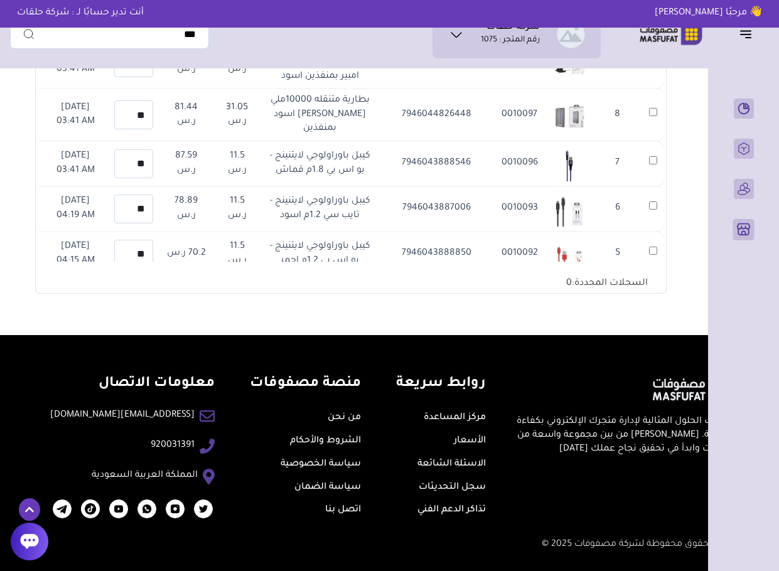
copy td "8809667659628"
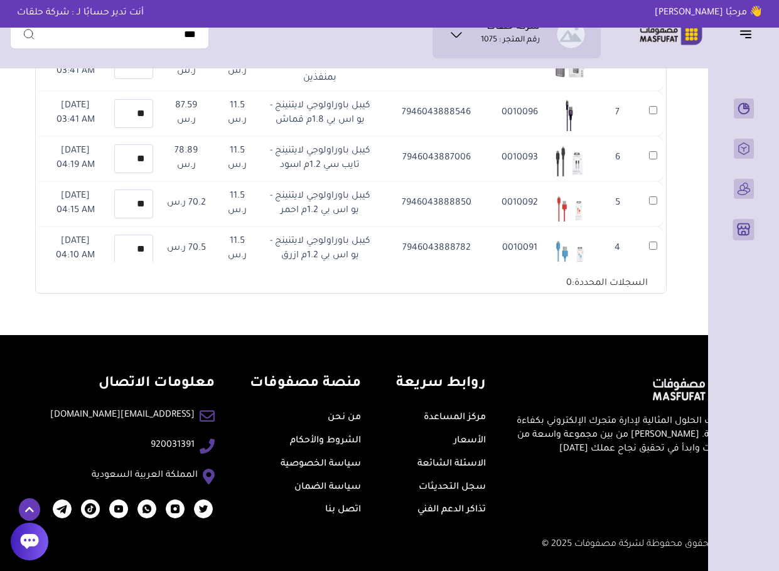
scroll to position [16505, 0]
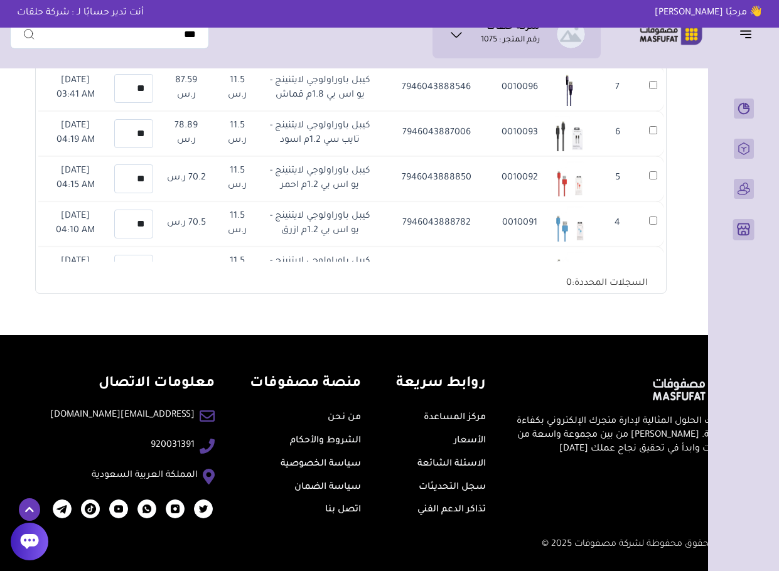
copy td "8809461760087"
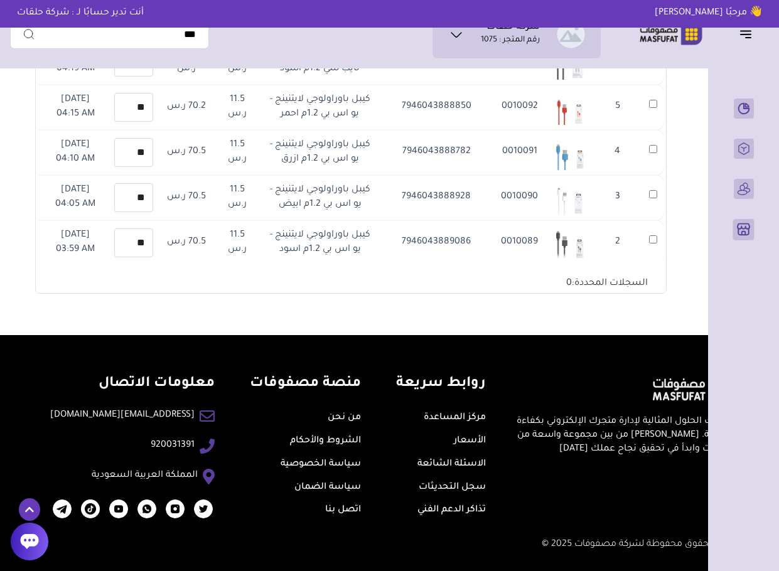
scroll to position [16580, 0]
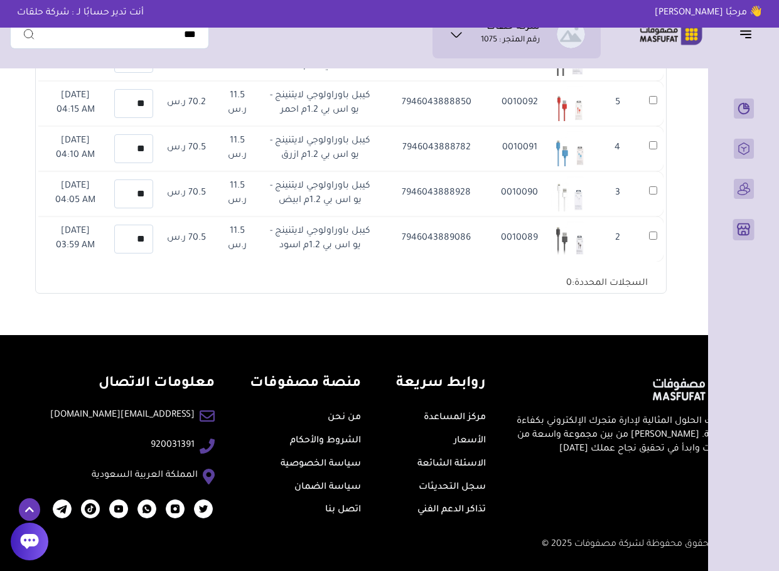
copy td "8809667659604"
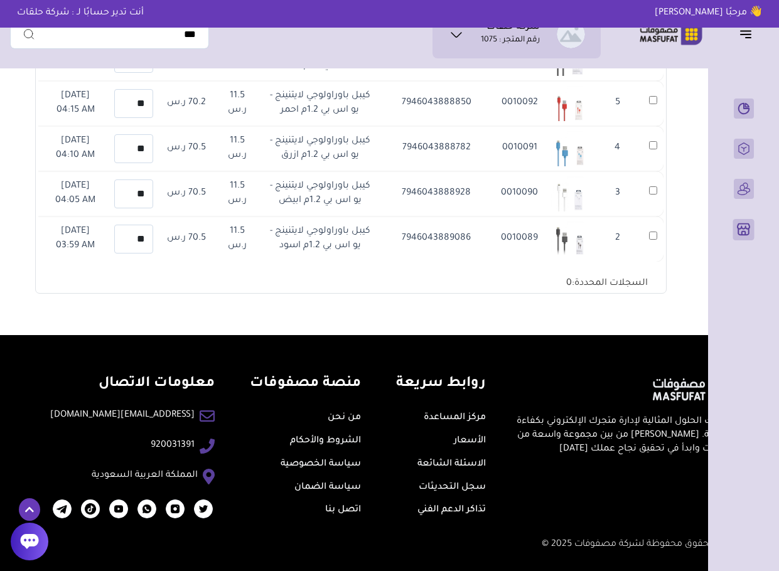
copy td "8809461763729"
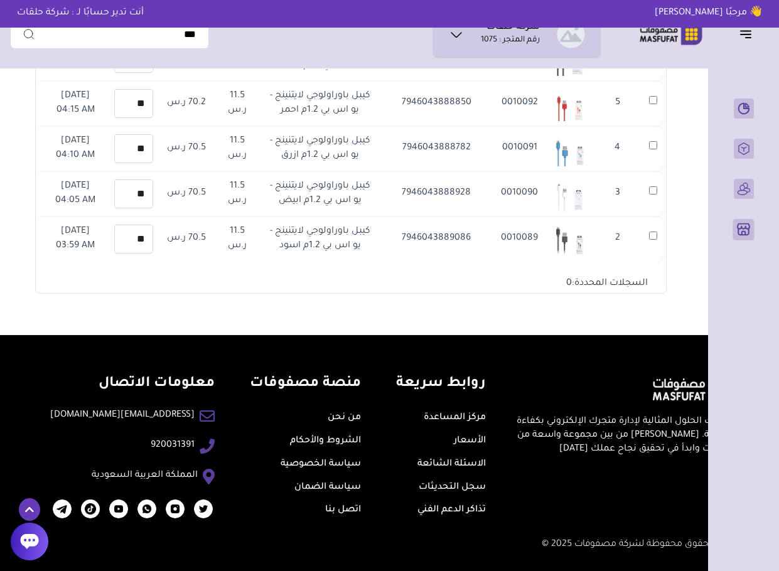
copy td "190198115218"
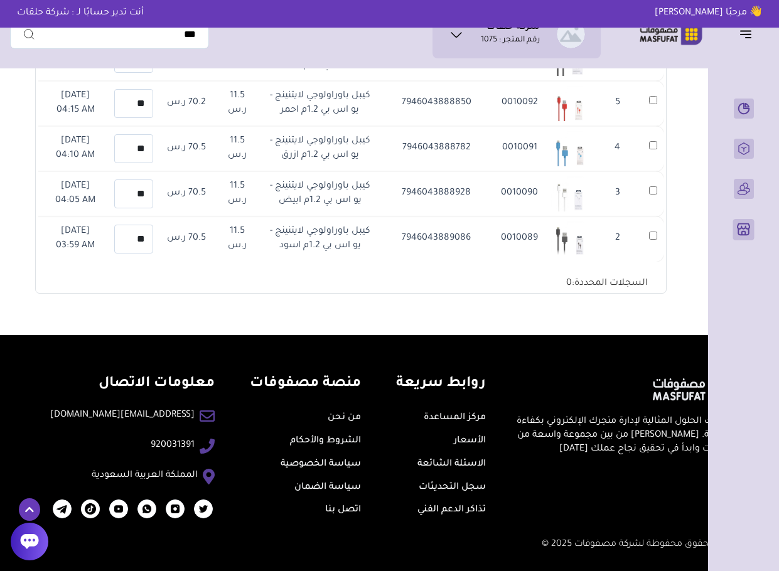
scroll to position [17284, 0]
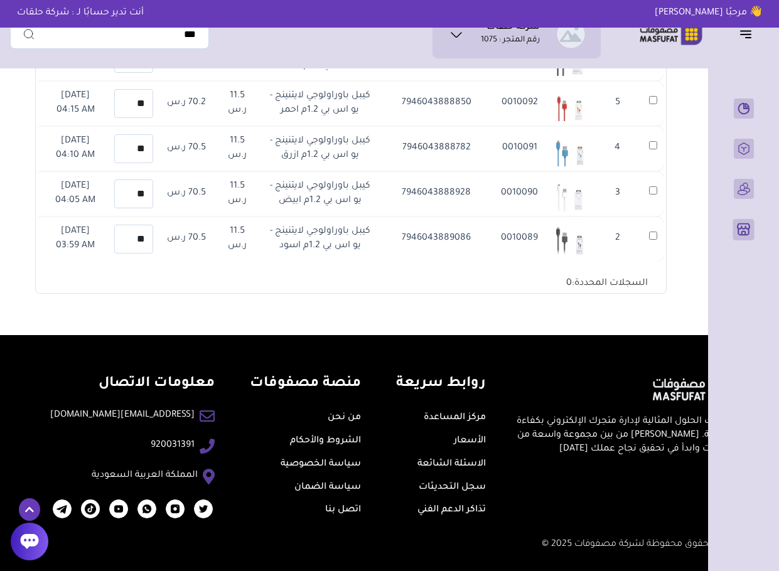
scroll to position [17938, 0]
click at [470, 36] on td "7946043888546" at bounding box center [437, 13] width 116 height 45
click at [463, 81] on td "7946043887006" at bounding box center [437, 58] width 116 height 45
